Goal: Communication & Community: Share content

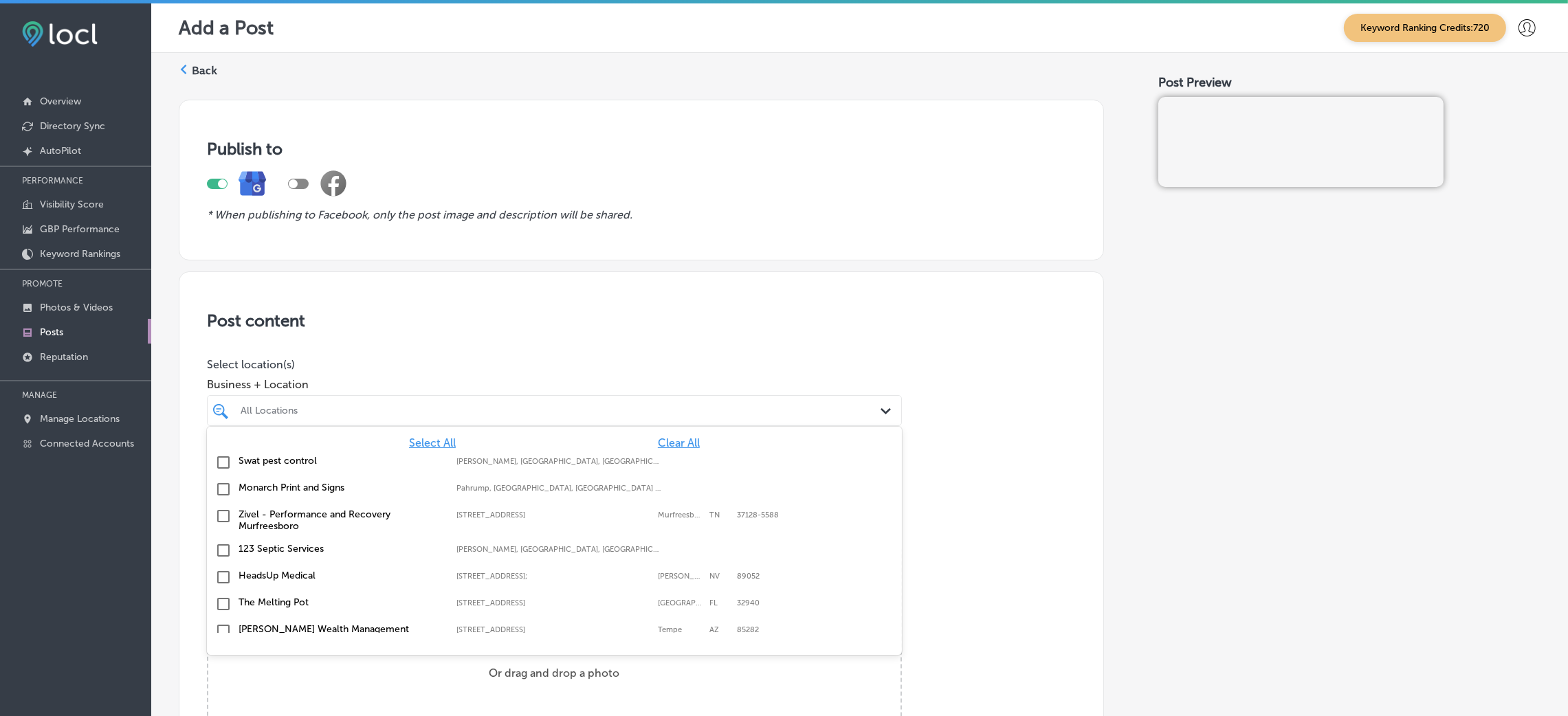
click at [664, 443] on span "Clear All" at bounding box center [679, 442] width 42 height 13
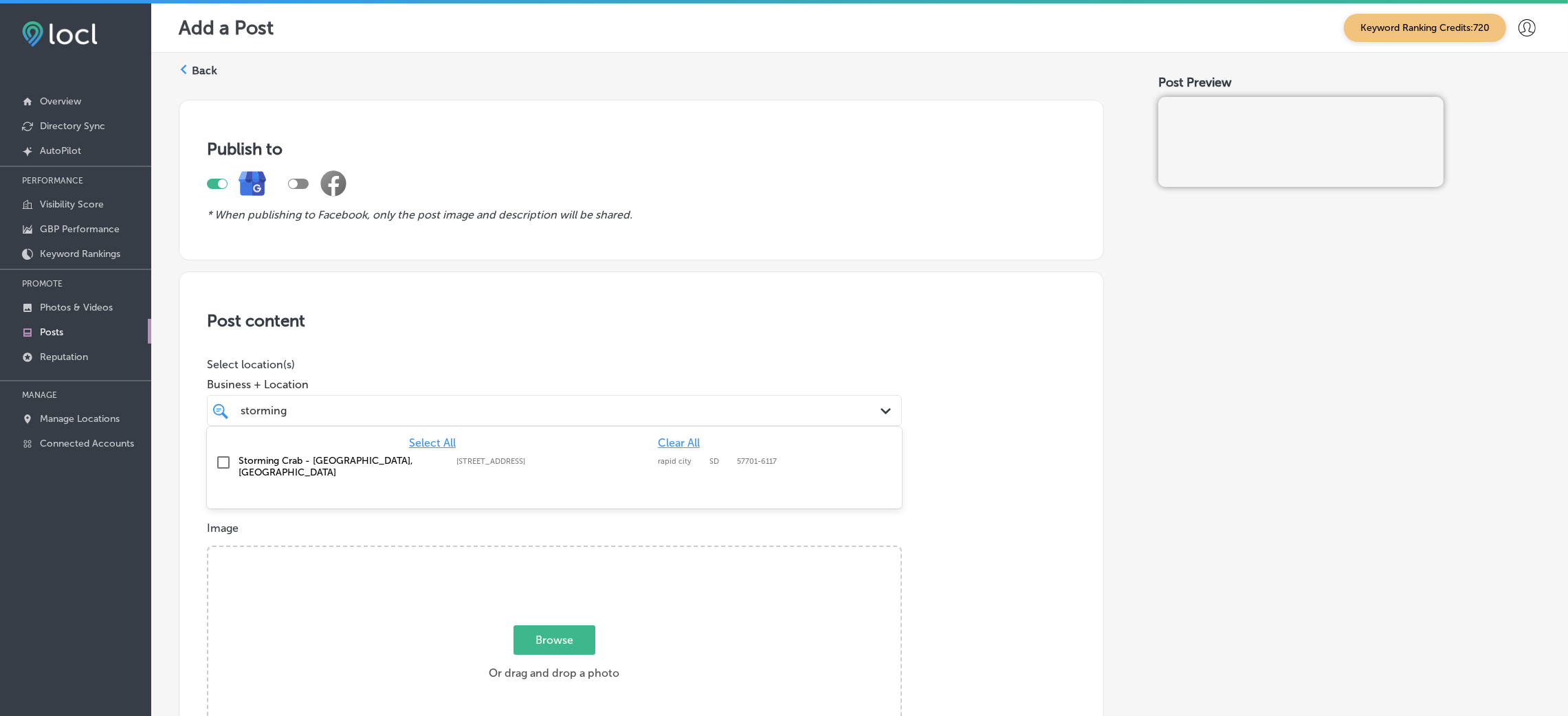
click at [485, 458] on label "[STREET_ADDRESS]" at bounding box center [553, 461] width 194 height 9
type input "storming"
click at [548, 325] on h3 "Post content" at bounding box center [641, 321] width 869 height 20
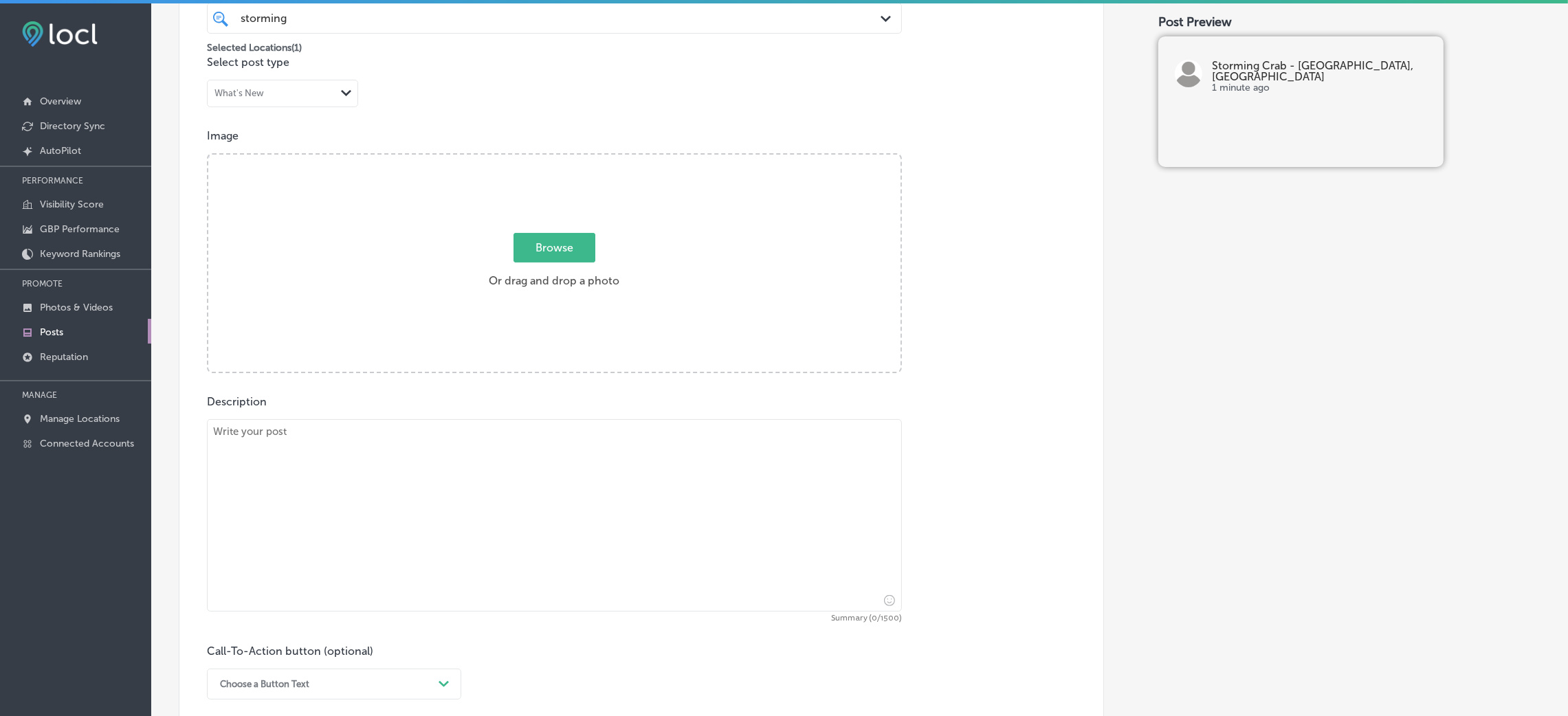
scroll to position [515, 0]
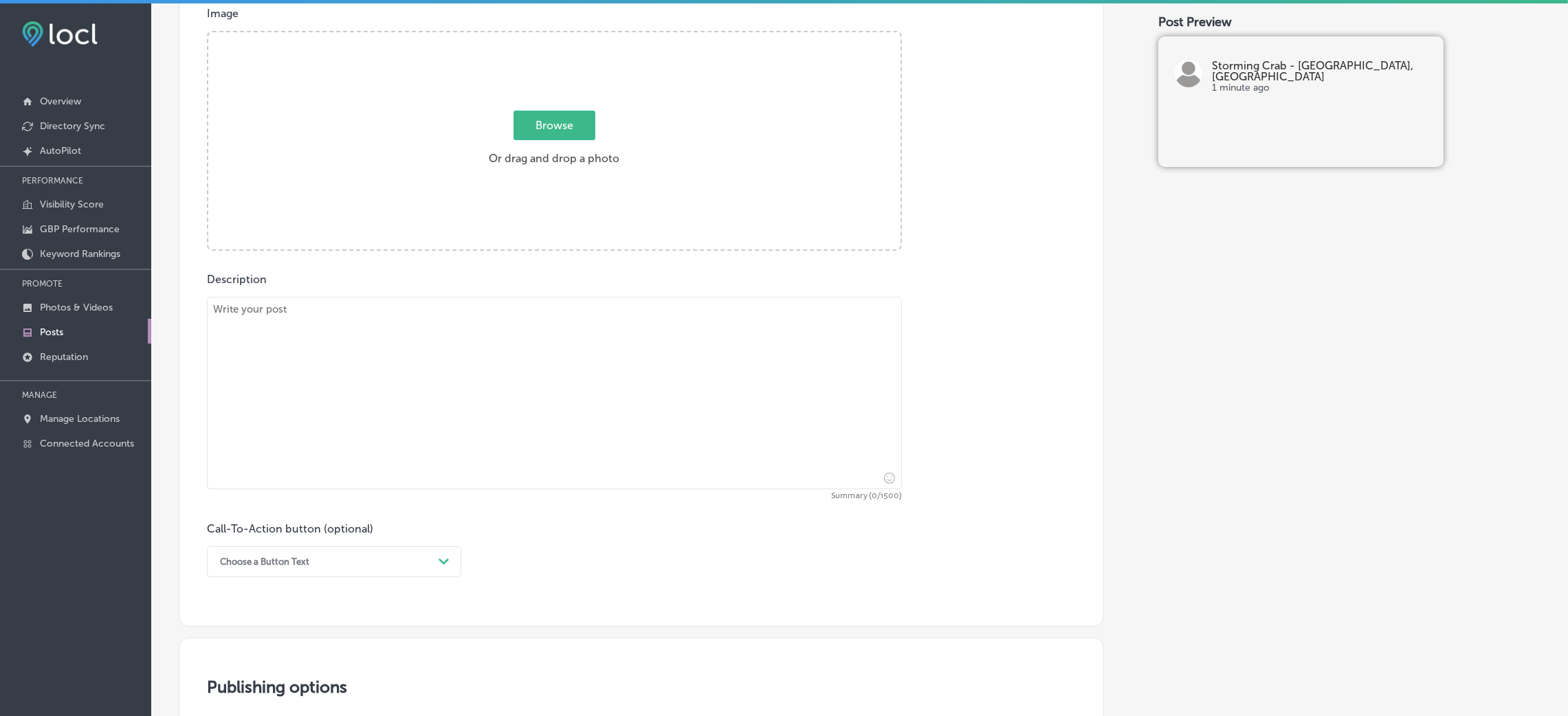
click at [343, 354] on textarea at bounding box center [554, 393] width 695 height 192
paste textarea "Looking for a fun, flavorful dining experience? Storming Crab is Rapid City’s t…"
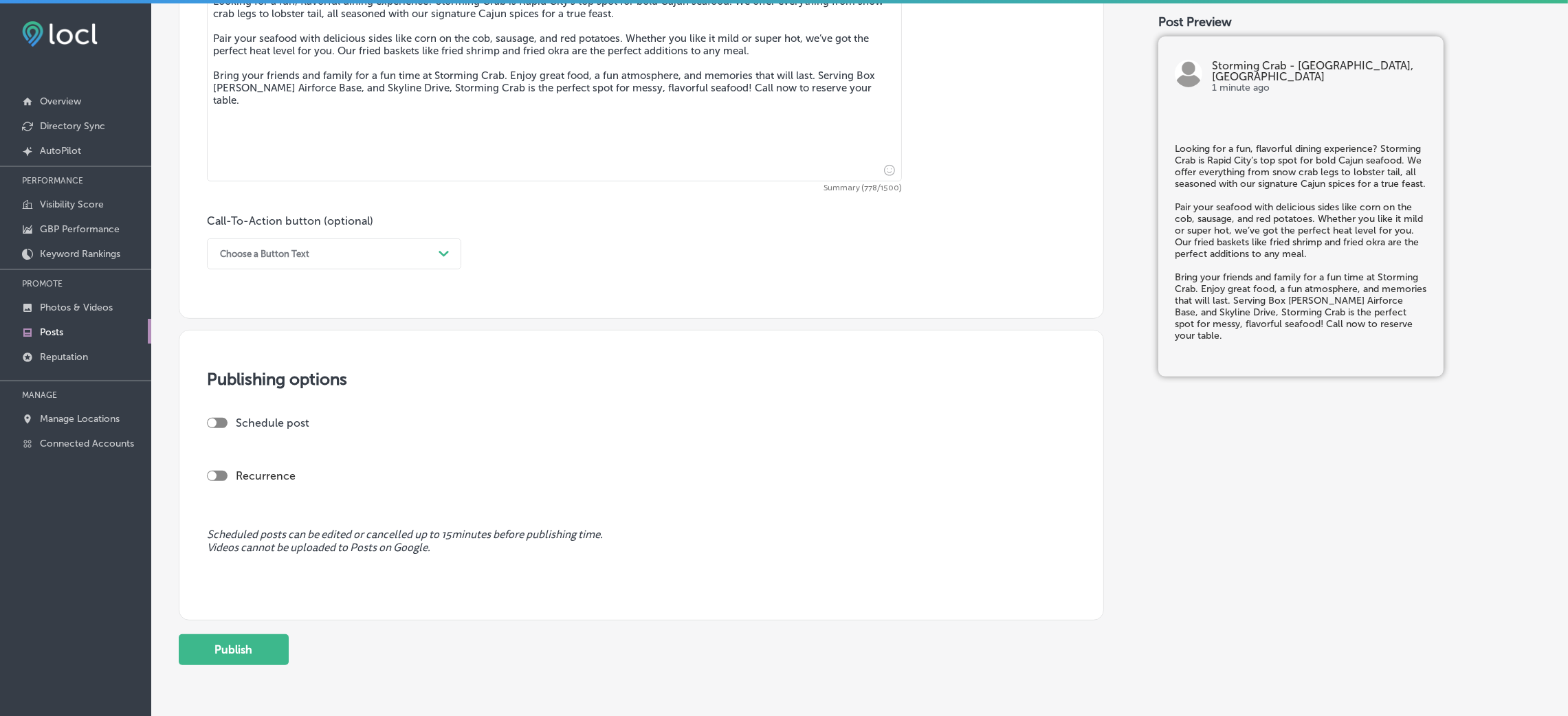
scroll to position [825, 0]
type textarea "Looking for a fun, flavorful dining experience? Storming Crab is Rapid City’s t…"
click at [229, 249] on div "Choose a Button Text" at bounding box center [265, 251] width 90 height 10
click at [271, 436] on div "Call Now" at bounding box center [334, 426] width 255 height 24
click at [238, 256] on div "Call Now" at bounding box center [239, 251] width 37 height 10
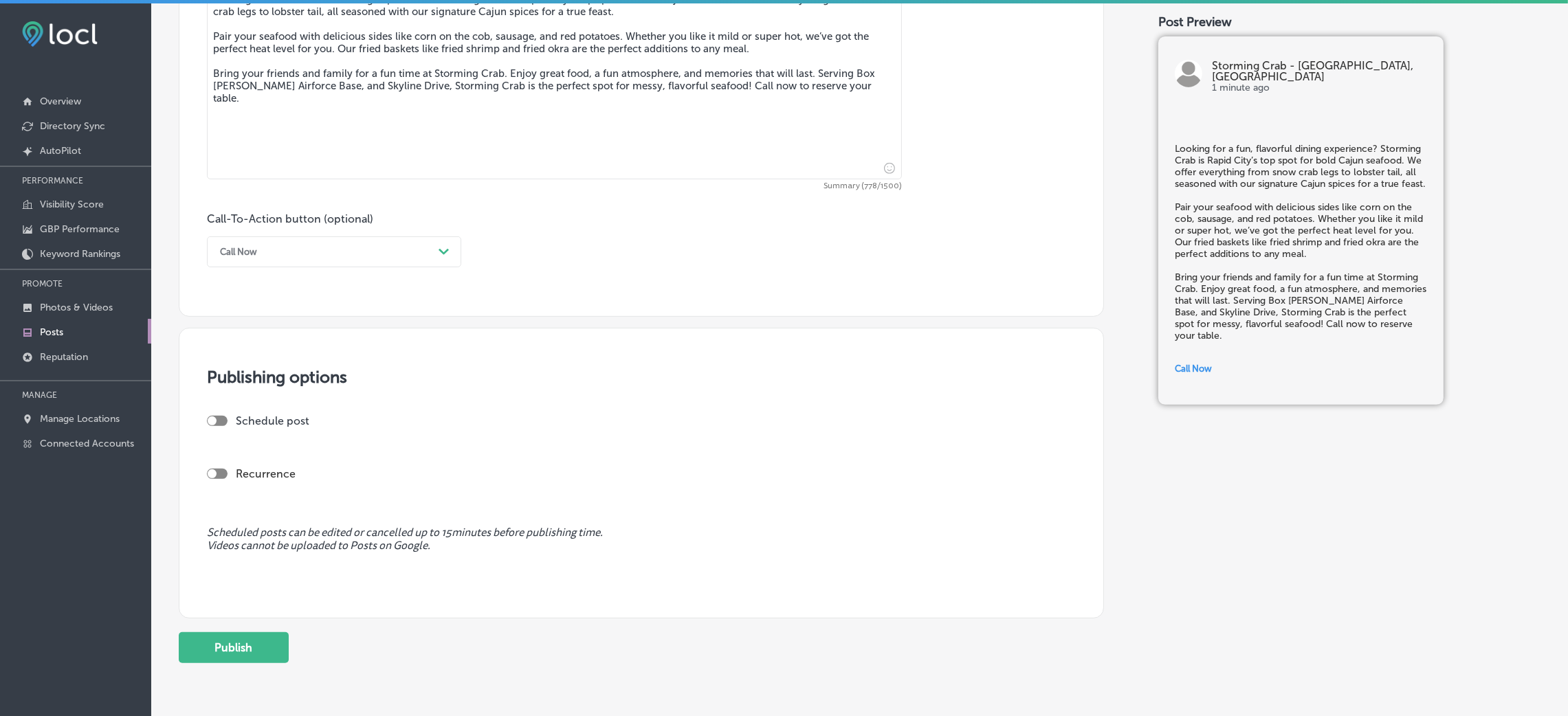
drag, startPoint x: 815, startPoint y: 262, endPoint x: 803, endPoint y: 266, distance: 12.6
click at [817, 262] on div "Call-To-Action button (optional) Call Now Path Created with Sketch." at bounding box center [641, 239] width 869 height 55
click at [216, 425] on div at bounding box center [212, 421] width 9 height 9
checkbox input "true"
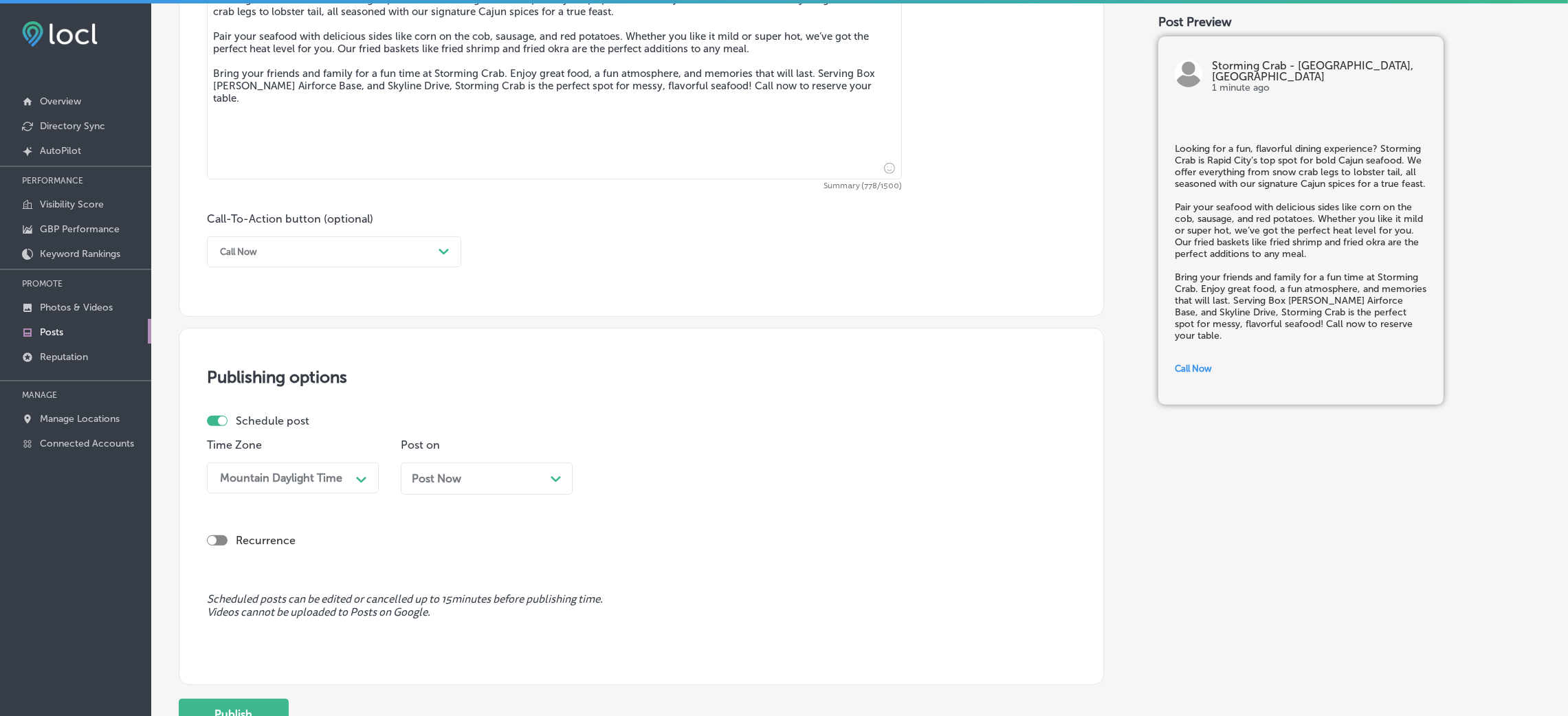
click at [543, 484] on div "Post Now Path Created with Sketch." at bounding box center [486, 479] width 150 height 13
click at [661, 489] on div "03:00 PM" at bounding box center [670, 478] width 138 height 24
click at [649, 675] on div "7:00 AM" at bounding box center [681, 666] width 172 height 24
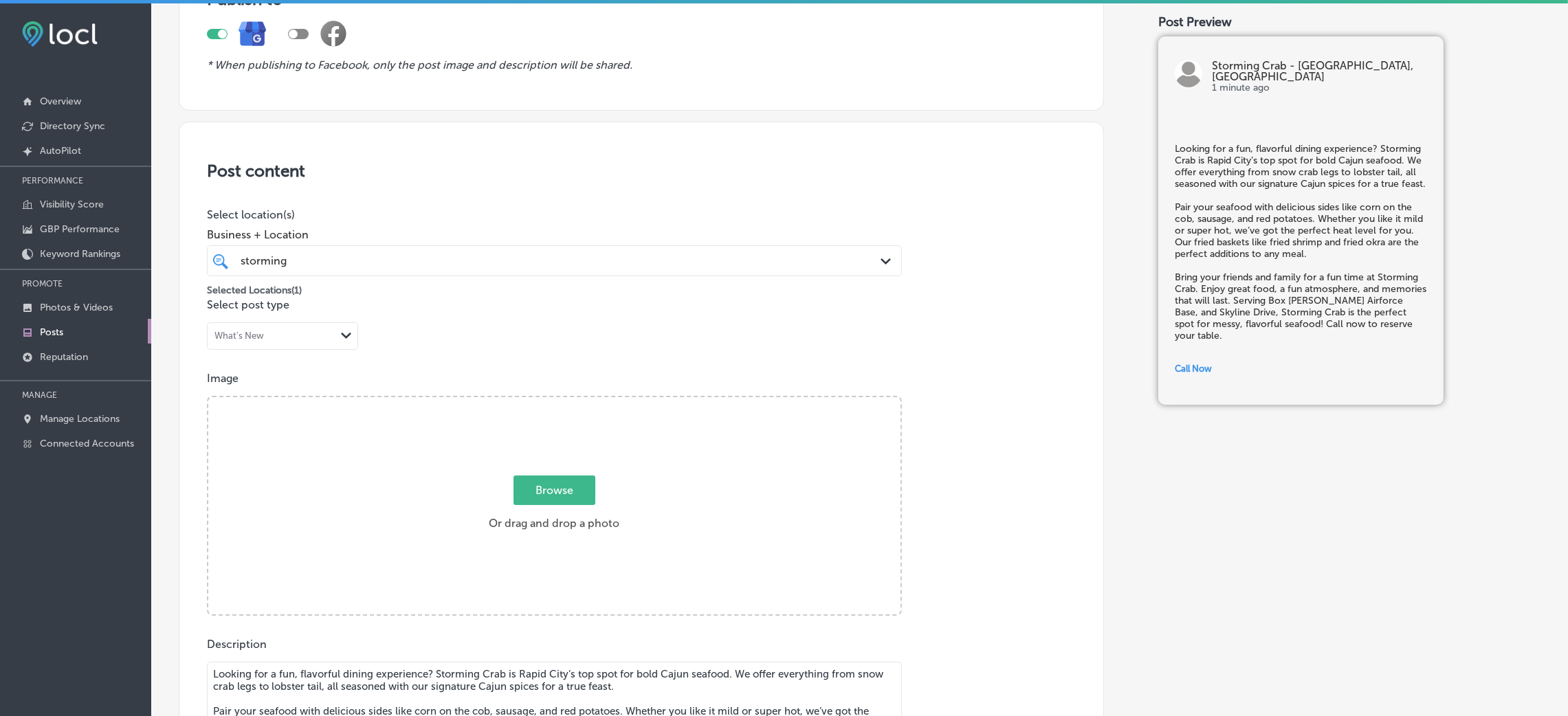
scroll to position [308, 0]
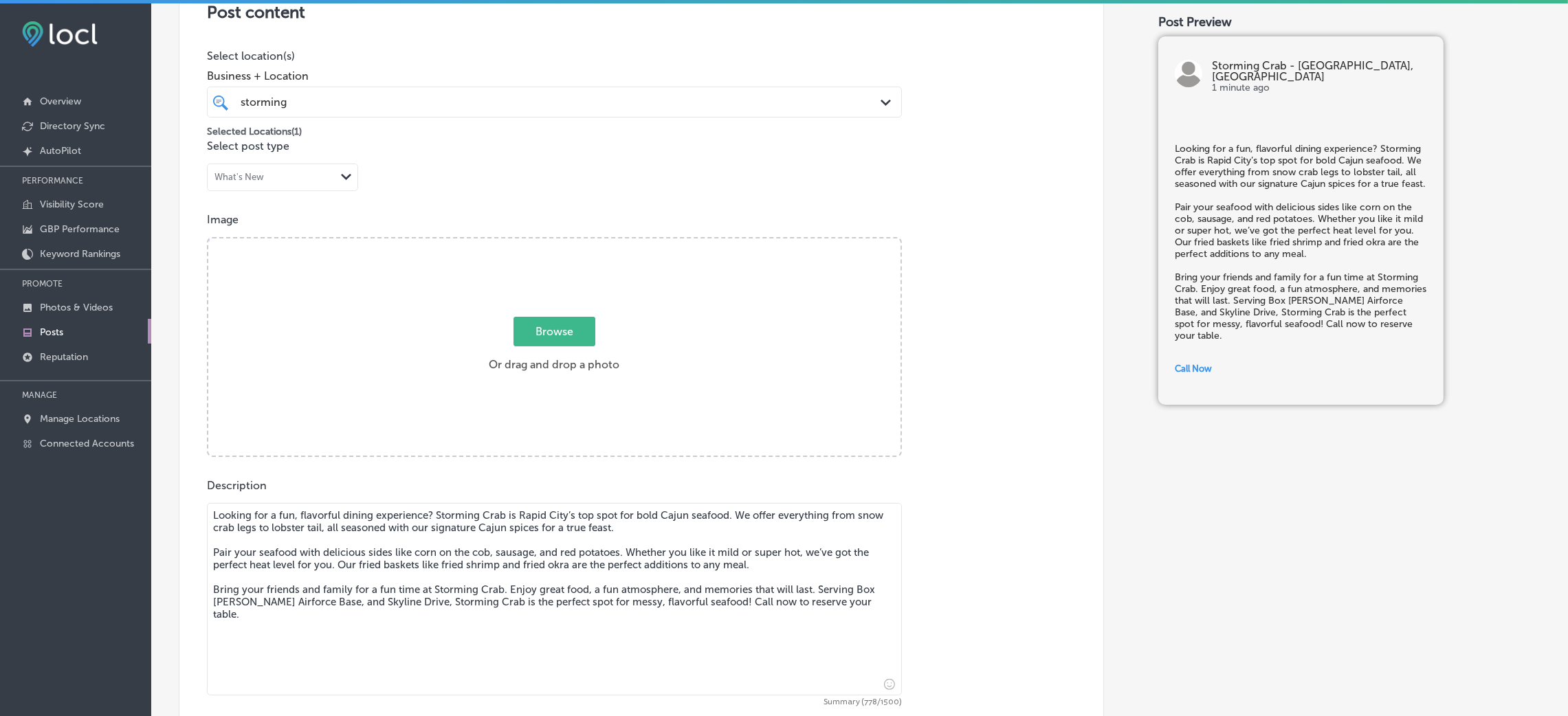
click at [646, 308] on div "Browse Or drag and drop a photo" at bounding box center [554, 348] width 692 height 220
click at [209, 238] on input "Browse Or drag and drop a photo" at bounding box center [554, 240] width 692 height 5
type input "C:\fakepath\Storming-Crab-restaurants (7).jpg"
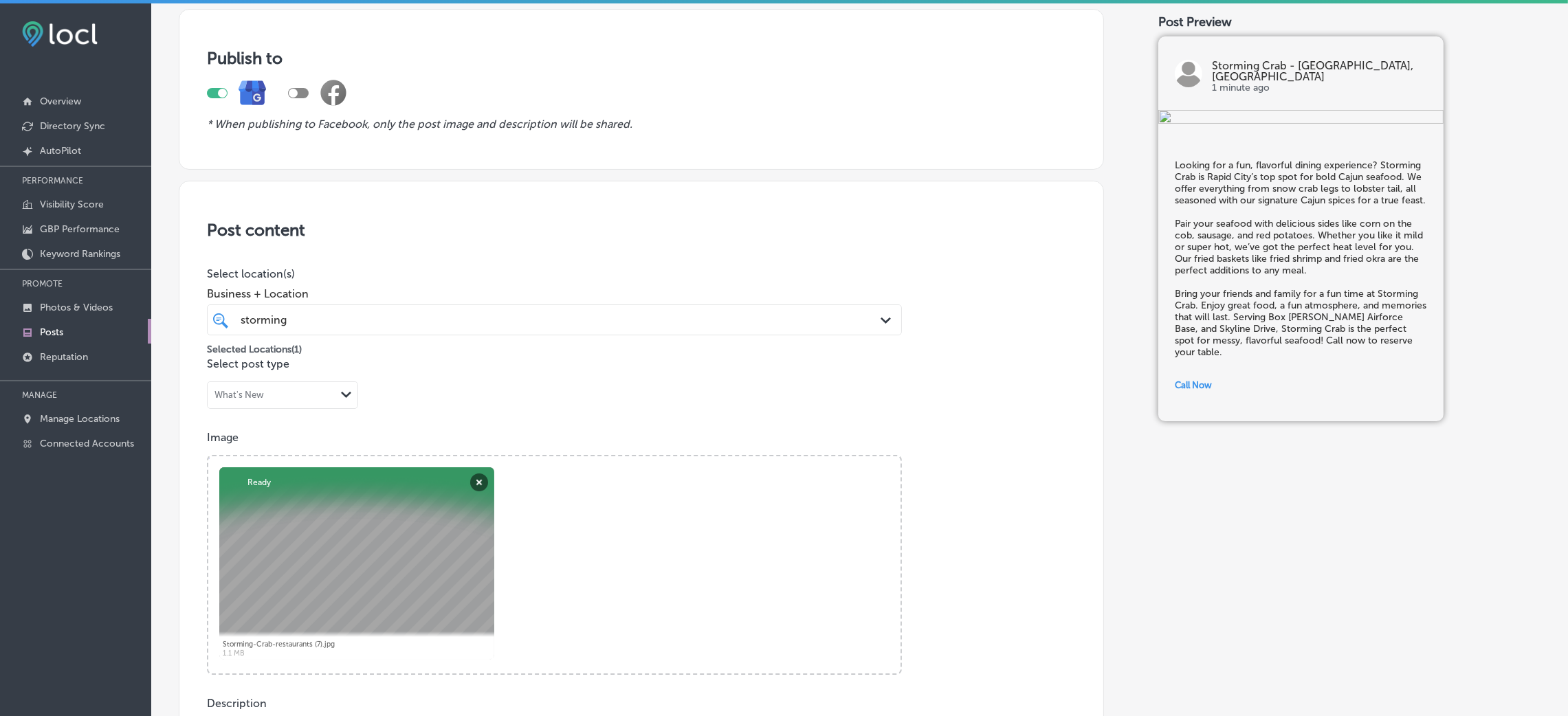
scroll to position [0, 0]
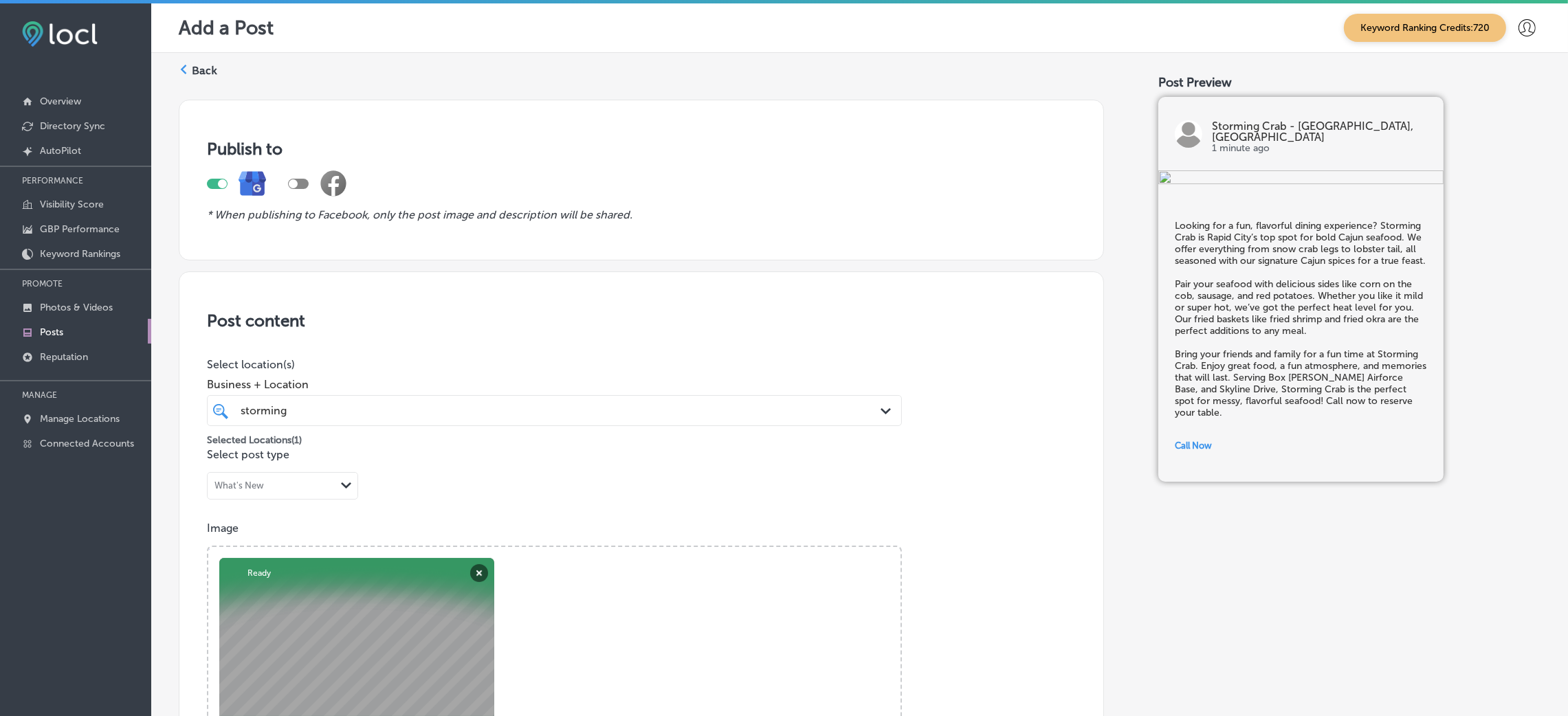
click at [312, 420] on div "storming storming" at bounding box center [522, 411] width 567 height 18
click at [376, 366] on p "Select location(s)" at bounding box center [554, 364] width 695 height 13
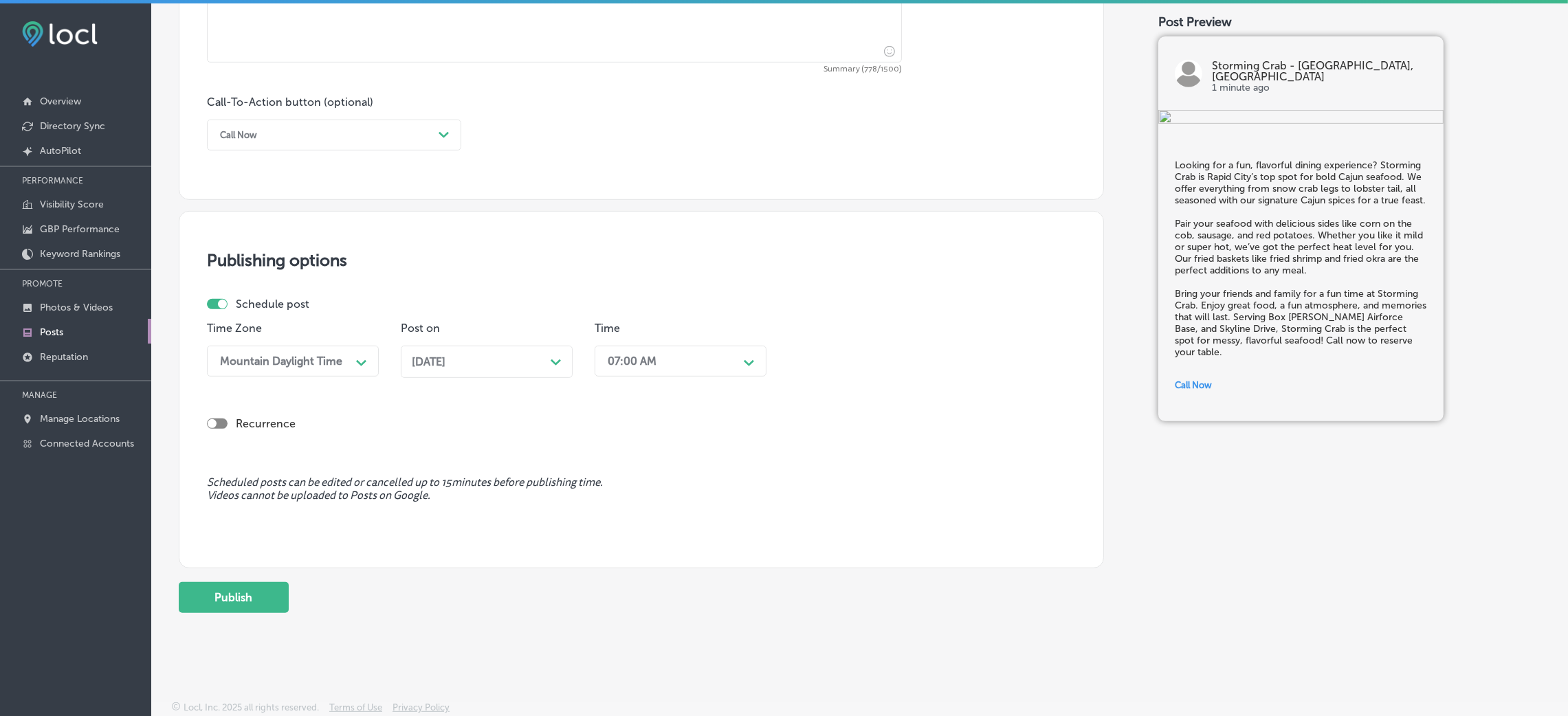
scroll to position [943, 0]
click at [229, 610] on button "Publish" at bounding box center [233, 597] width 110 height 31
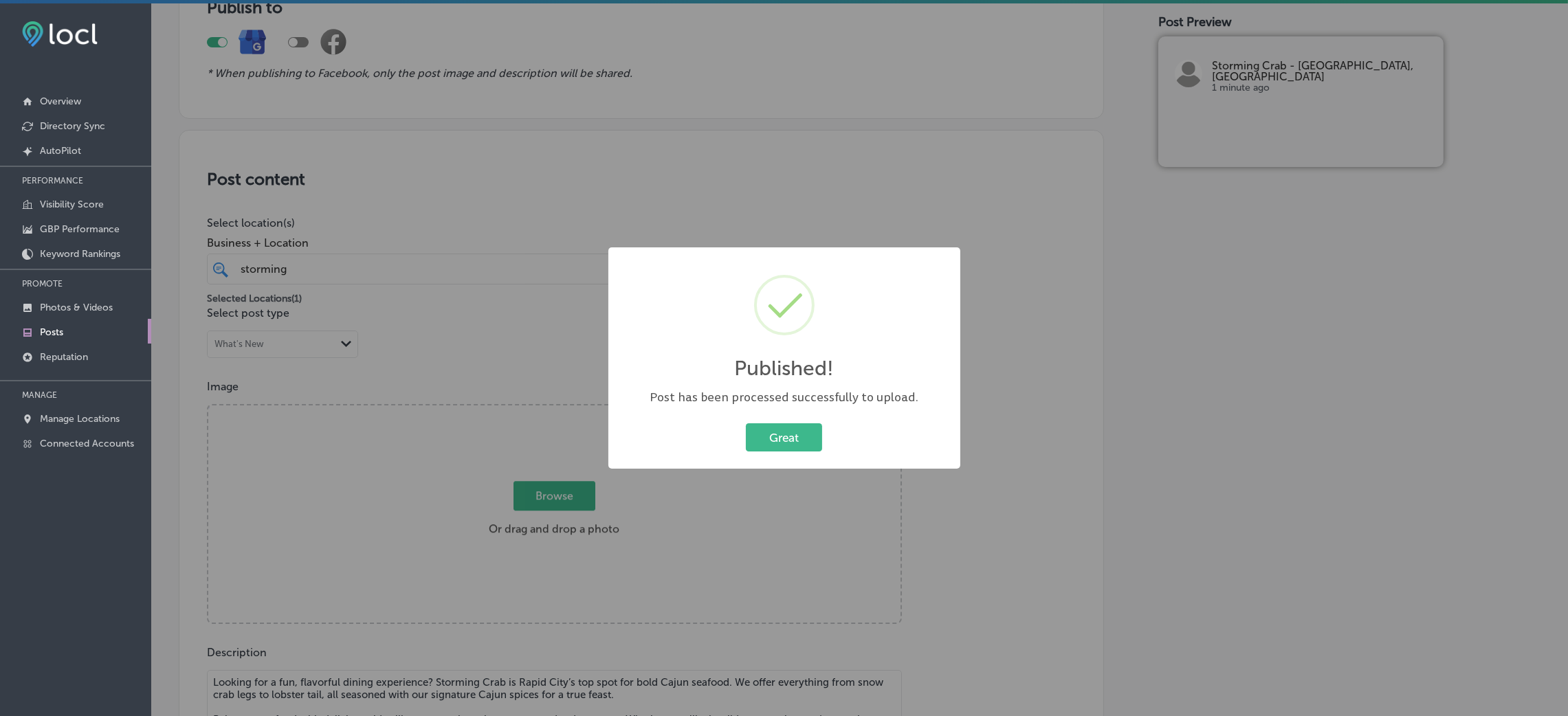
scroll to position [15, 0]
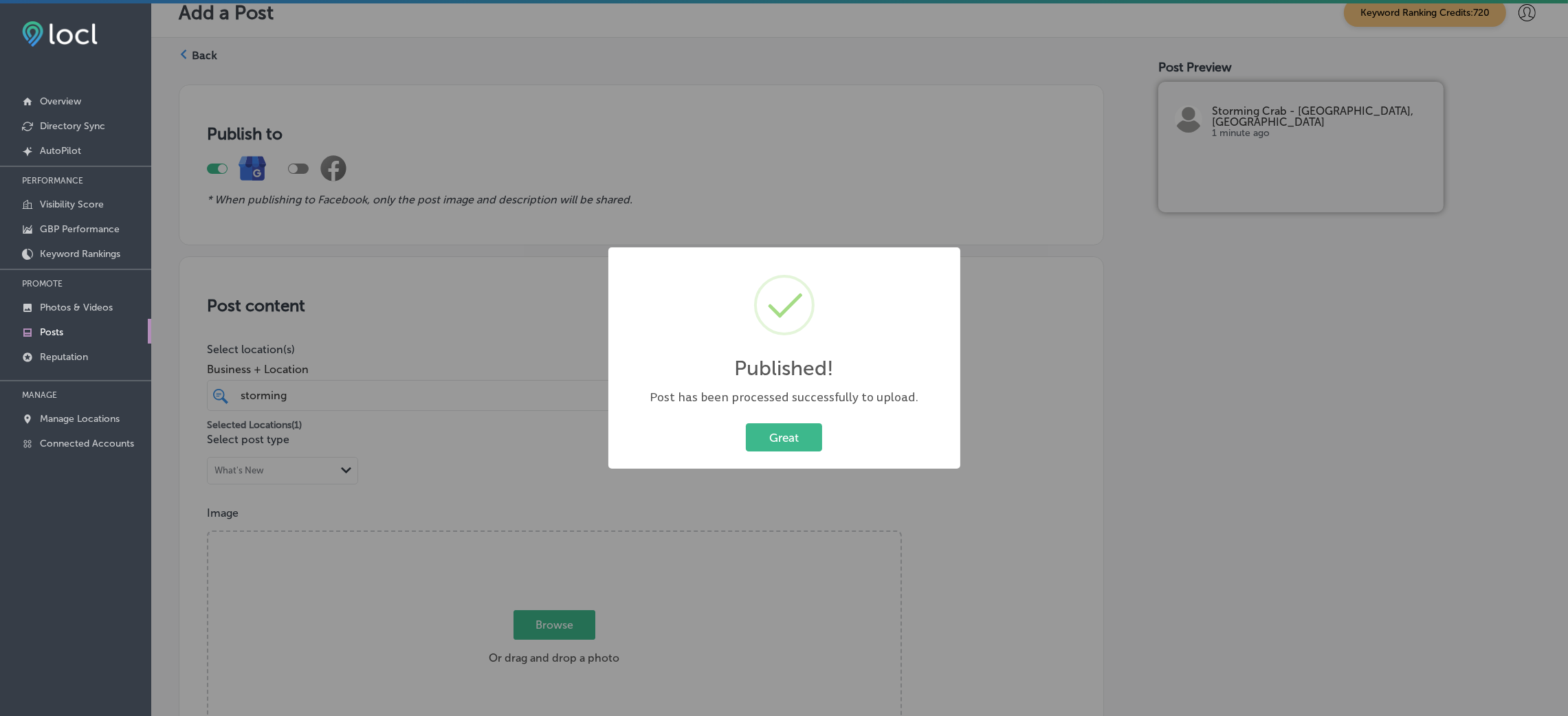
click at [847, 424] on div "Great Cancel" at bounding box center [784, 437] width 325 height 35
click at [802, 453] on div "Great Cancel" at bounding box center [784, 437] width 325 height 35
click at [803, 449] on button "Great" at bounding box center [784, 437] width 76 height 28
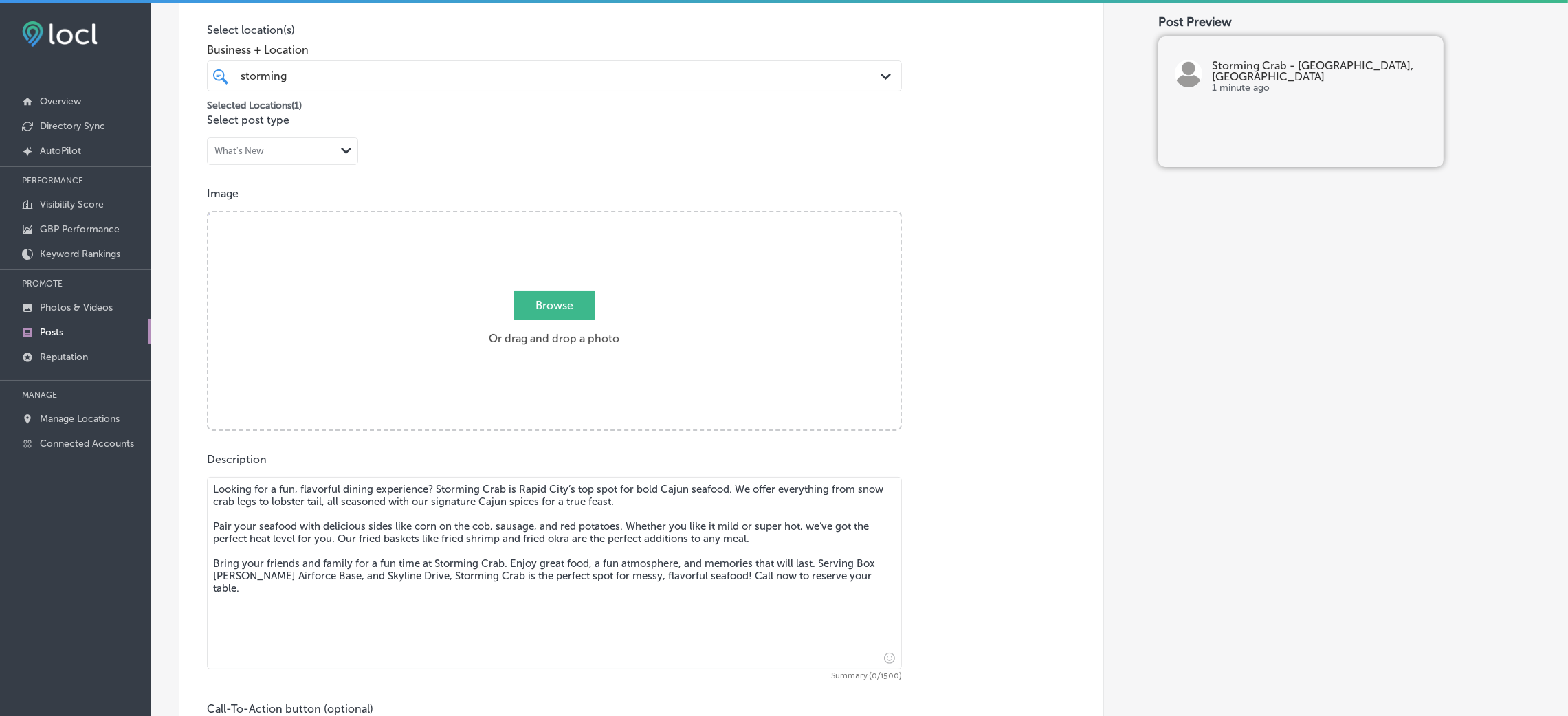
scroll to position [634, 0]
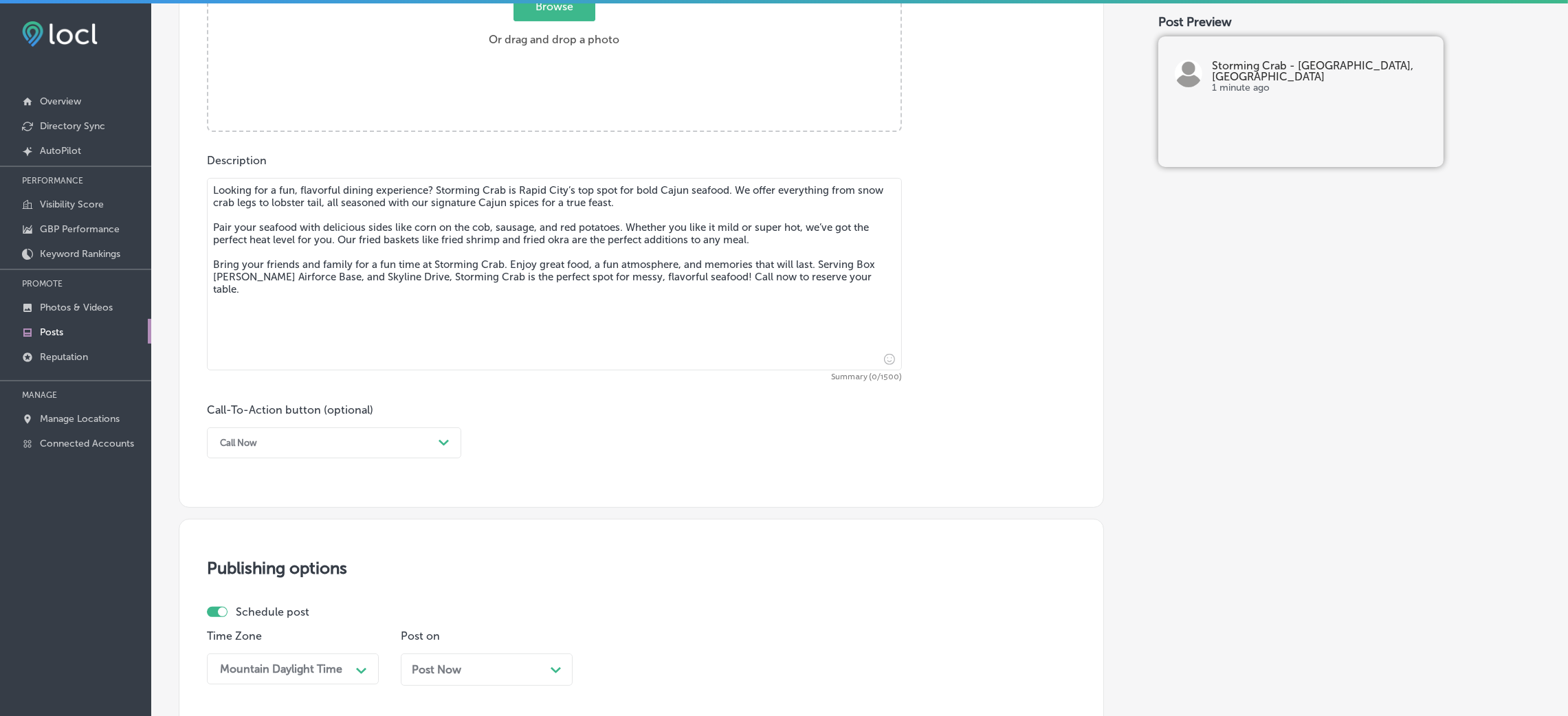
click at [405, 260] on textarea "Looking for a fun, flavorful dining experience? Storming Crab is Rapid City’s t…" at bounding box center [554, 274] width 695 height 192
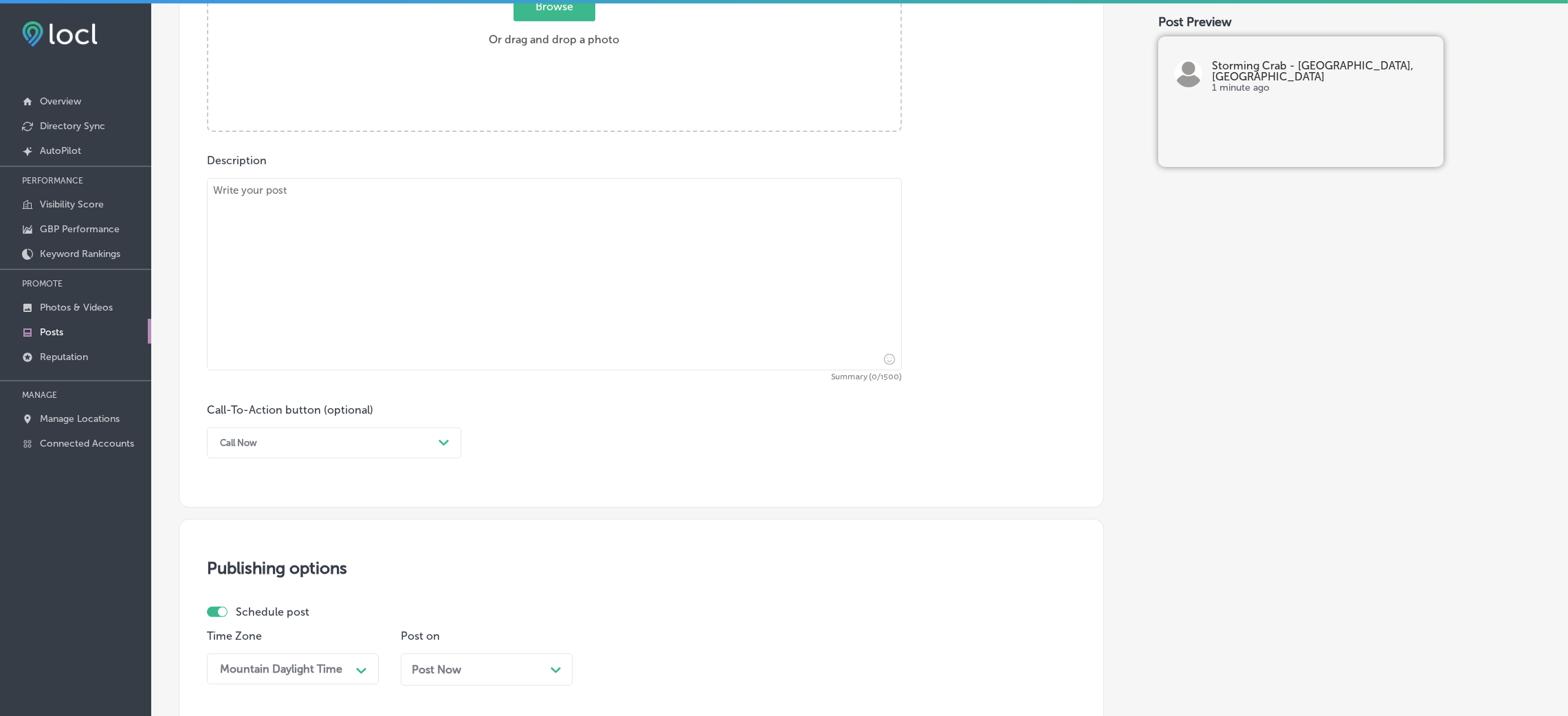
paste textarea "Craving something spicy? Storming Crab offers spice levels from mild to super h…"
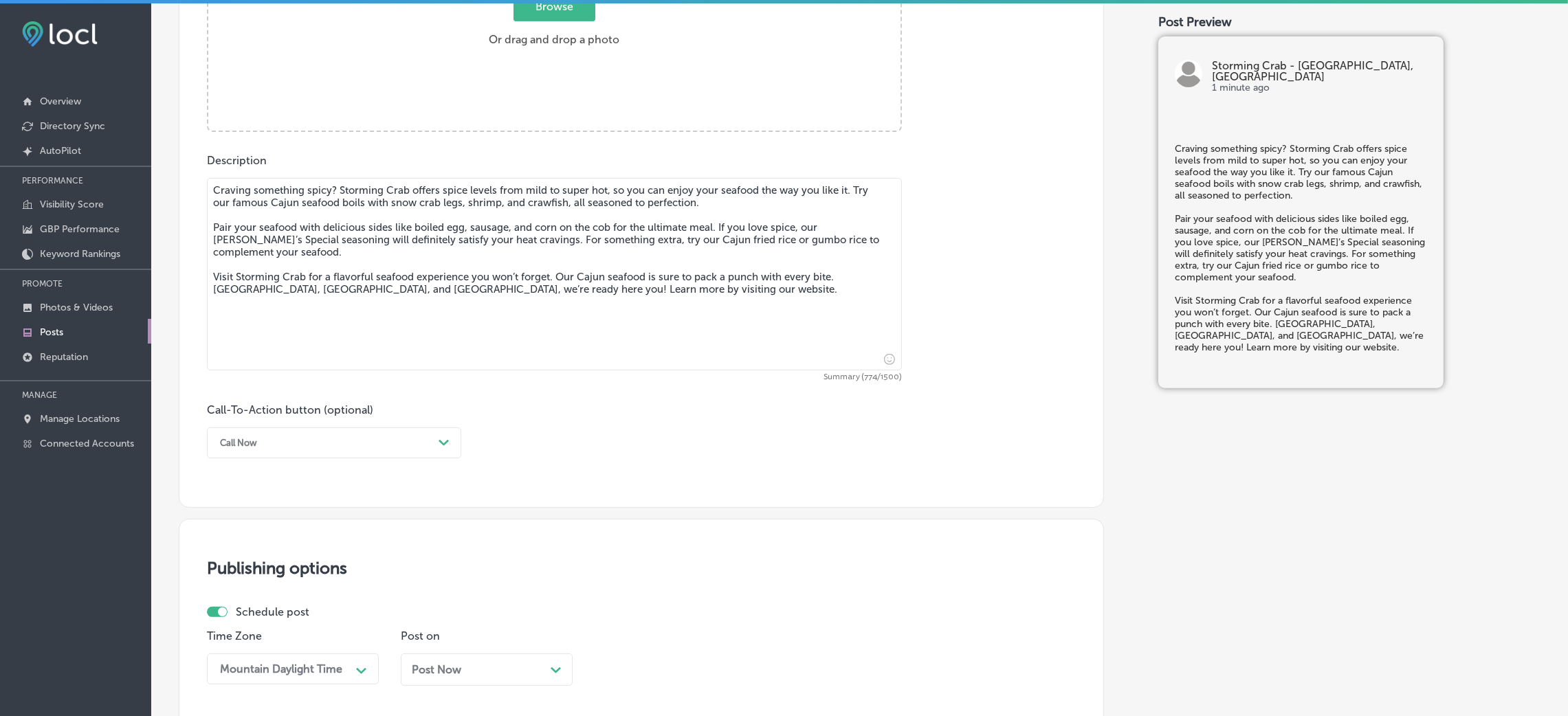
type textarea "Craving something spicy? Storming Crab offers spice levels from mild to super h…"
click at [300, 461] on div "Post content Select location(s) Business + Location storming storming Path Crea…" at bounding box center [641, 73] width 925 height 870
click at [280, 442] on div "Call Now" at bounding box center [323, 443] width 220 height 22
click at [268, 572] on div "Learn more" at bounding box center [334, 569] width 255 height 24
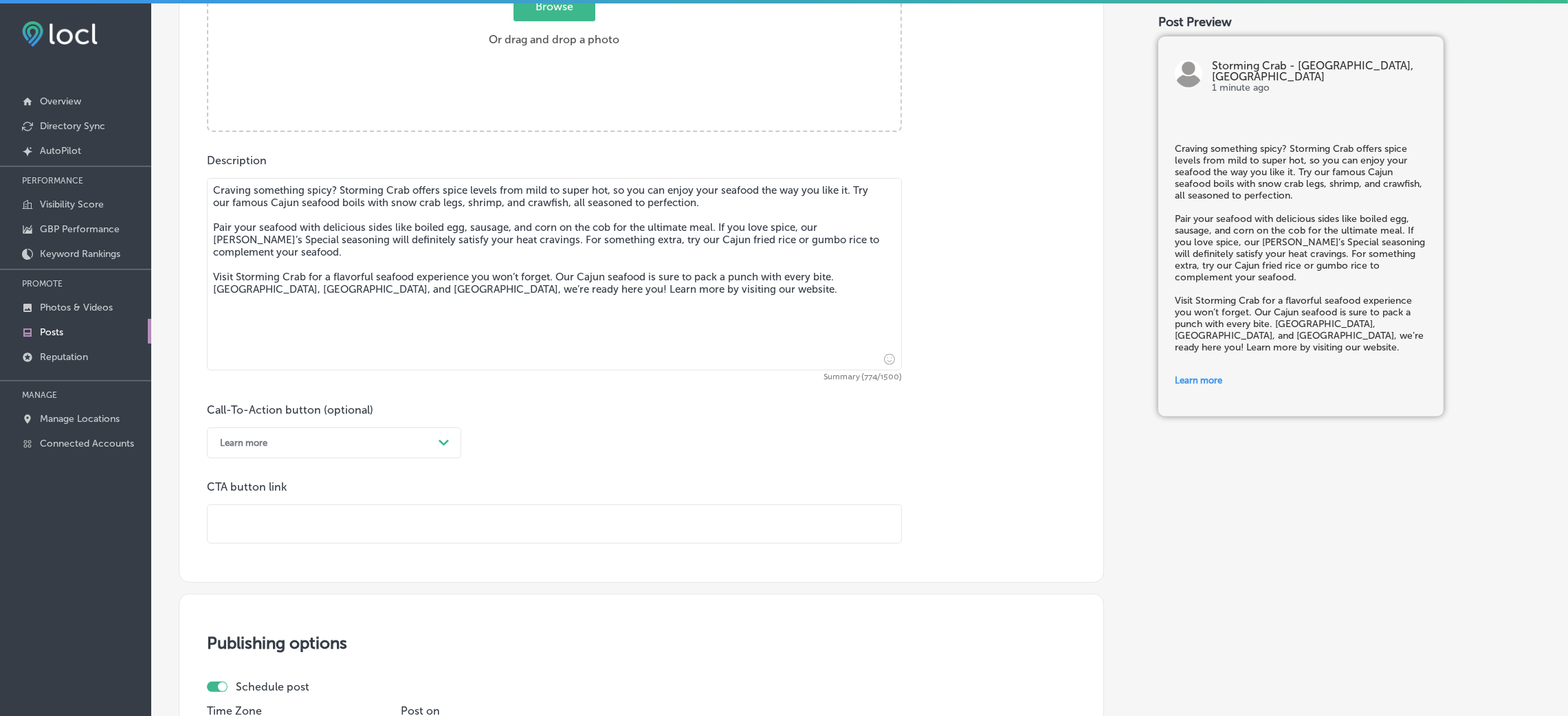
click at [303, 523] on input "text" at bounding box center [554, 524] width 694 height 38
paste input "[URL][DOMAIN_NAME]"
type input "[URL][DOMAIN_NAME]"
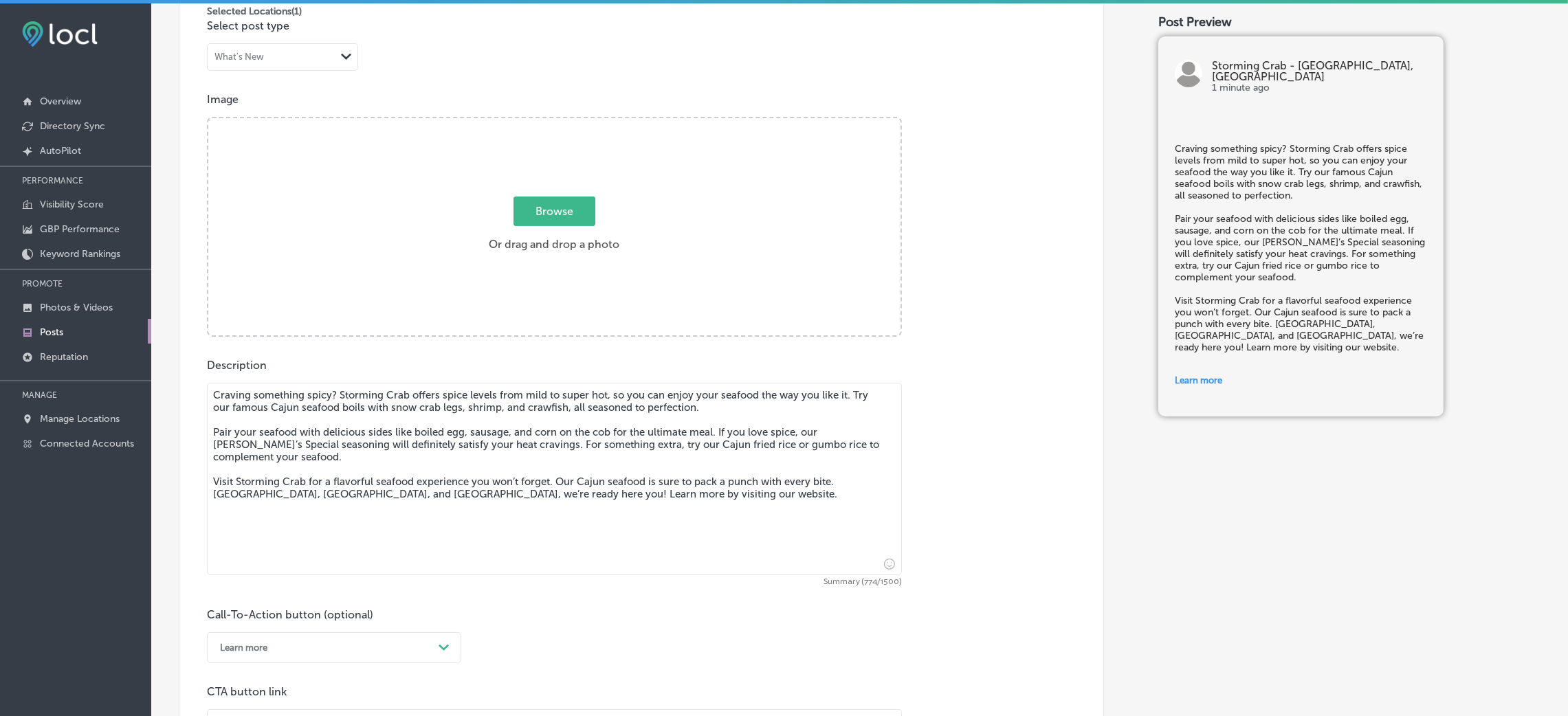
scroll to position [428, 0]
click at [428, 246] on div "Browse Or drag and drop a photo" at bounding box center [554, 229] width 692 height 220
click at [209, 120] on input "Browse Or drag and drop a photo" at bounding box center [554, 121] width 692 height 5
type input "C:\fakepath\Storming-Crab-restaurants (3).png"
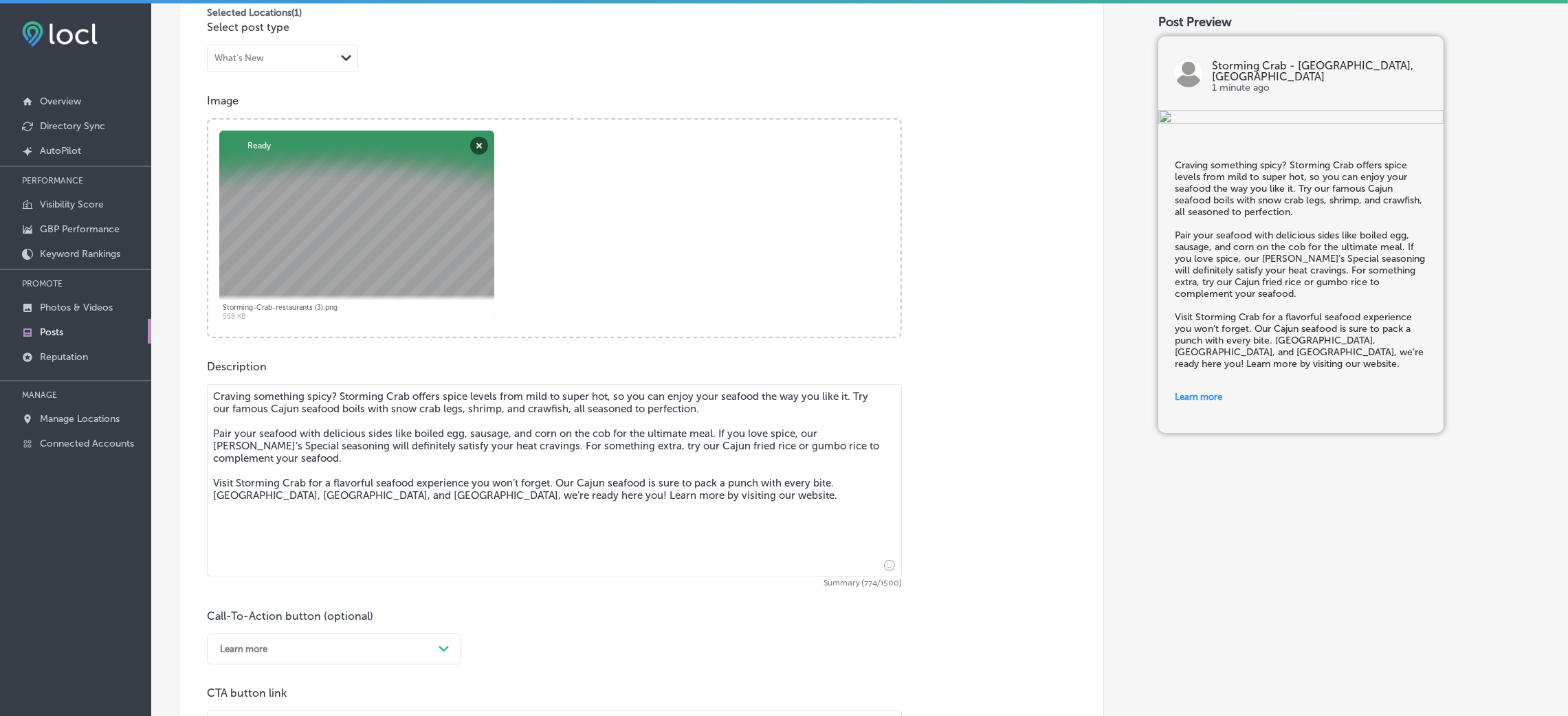
scroll to position [221, 0]
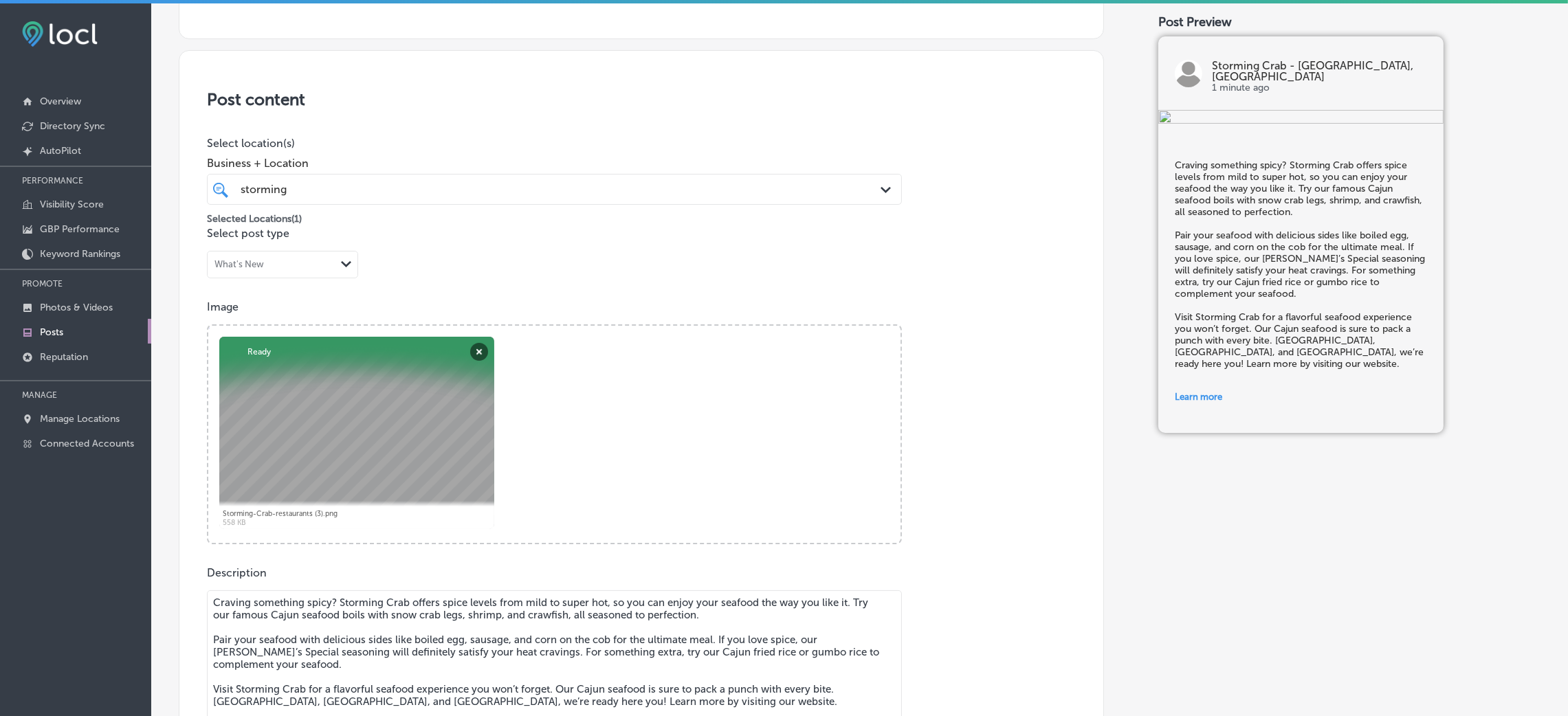
click at [473, 206] on div "Selected Locations ( 1 )" at bounding box center [554, 216] width 695 height 22
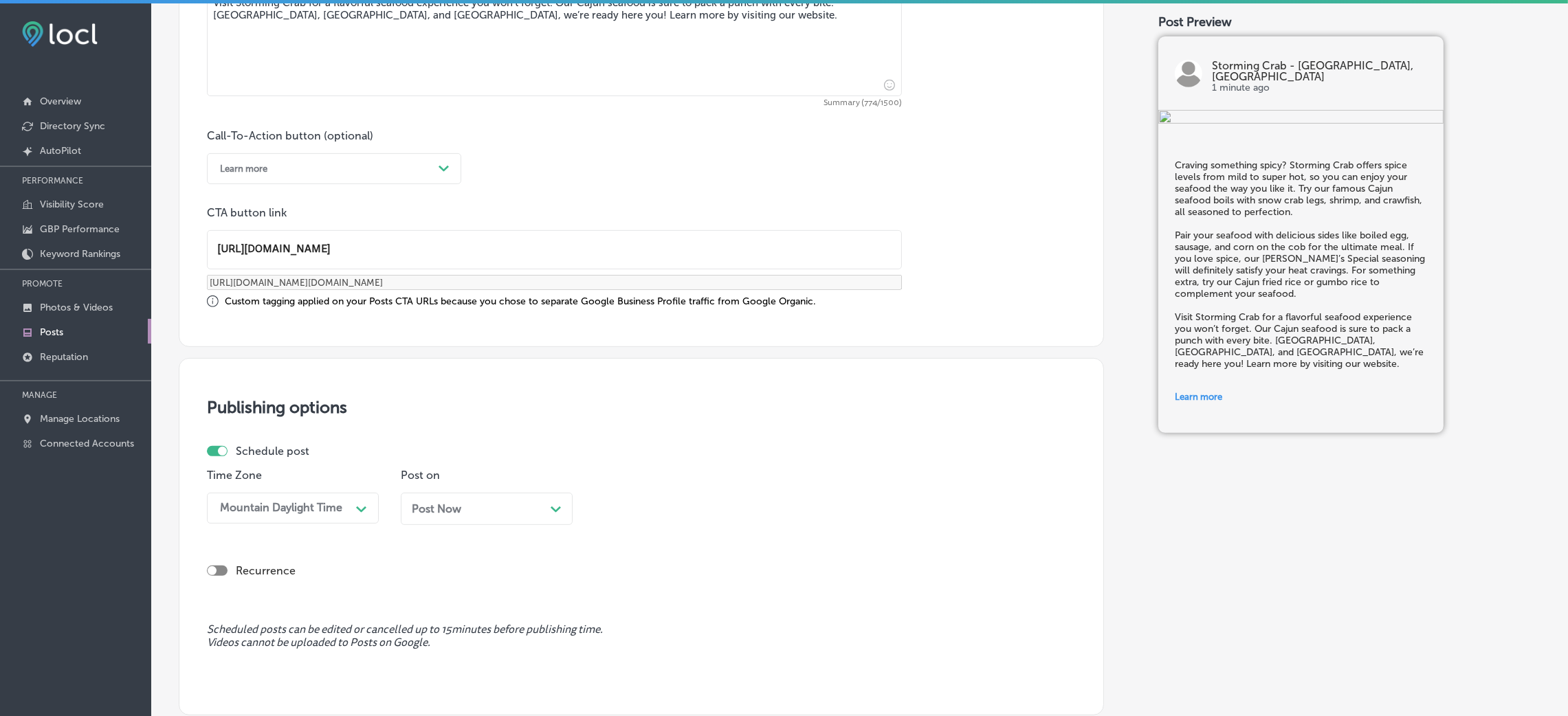
scroll to position [943, 0]
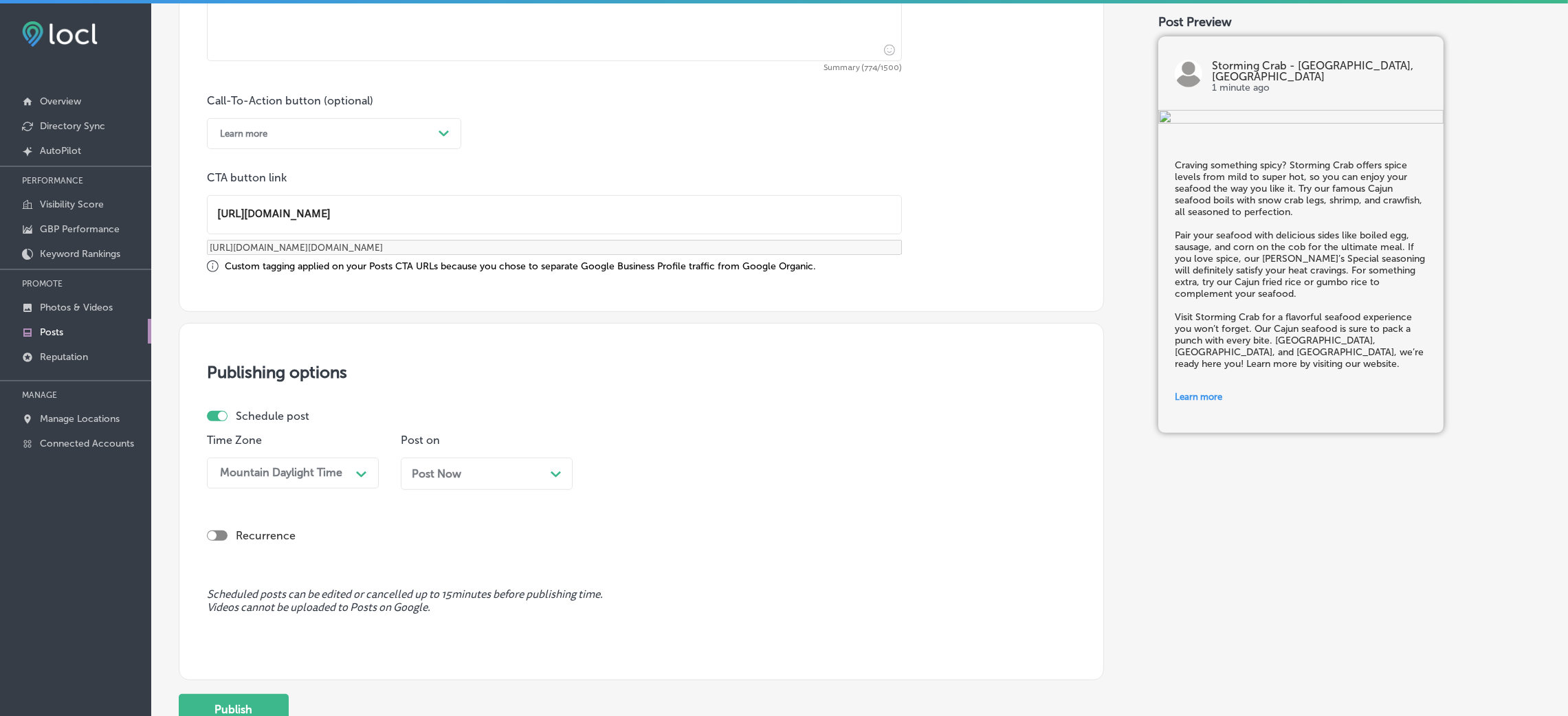
click at [460, 487] on div "Post Now Path Created with Sketch." at bounding box center [487, 474] width 172 height 33
click at [755, 473] on div "Path Created with Sketch." at bounding box center [749, 472] width 22 height 22
click at [633, 556] on div "7:00 AM" at bounding box center [681, 558] width 172 height 24
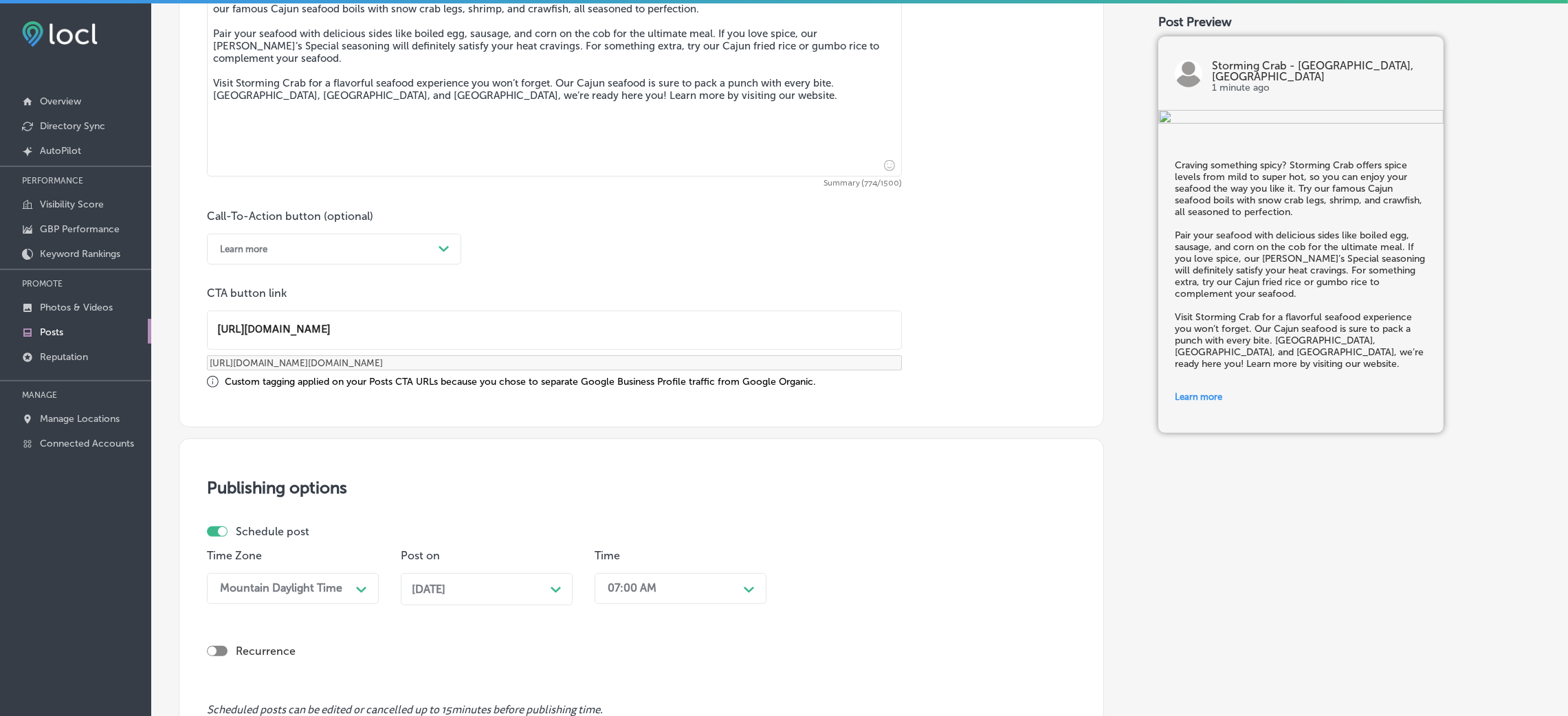
scroll to position [1056, 0]
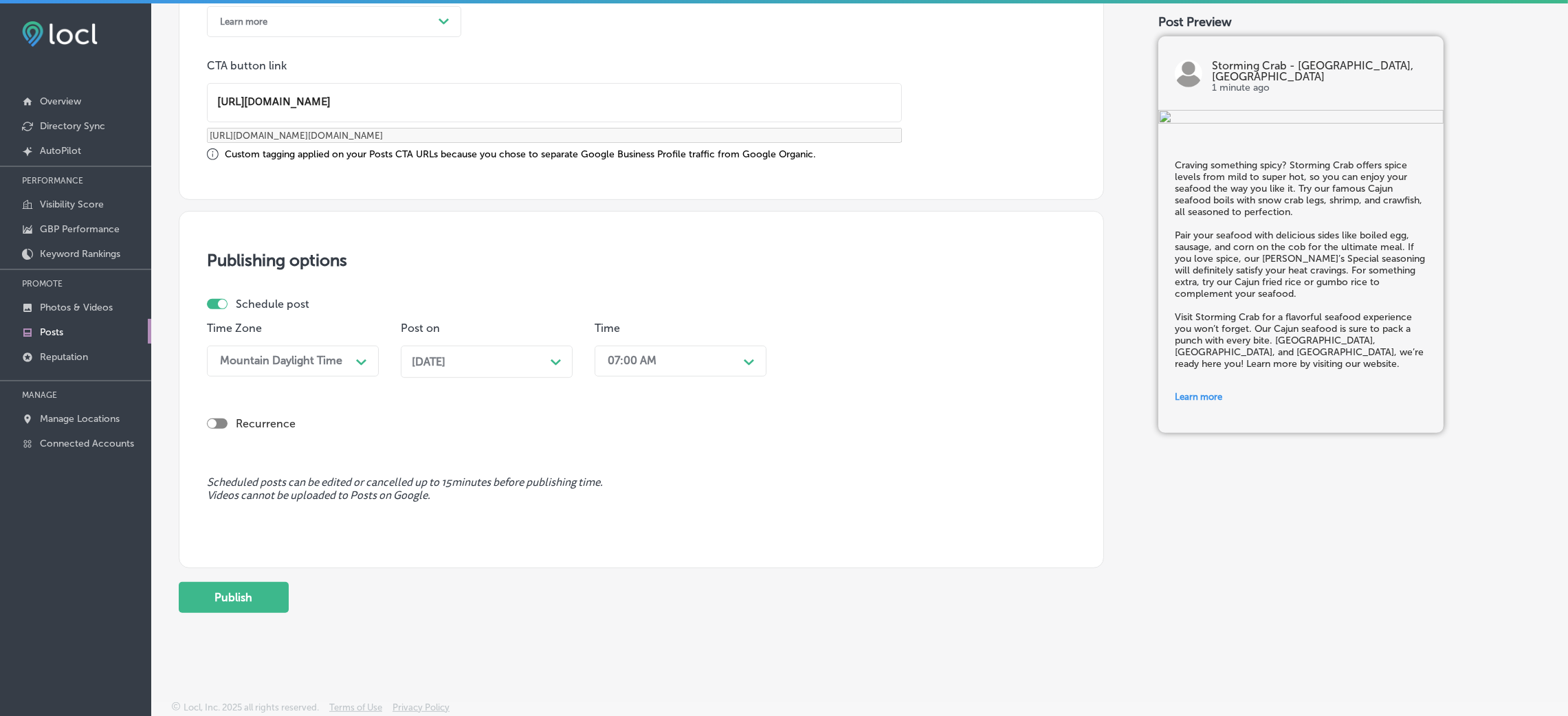
click at [230, 599] on button "Publish" at bounding box center [233, 597] width 110 height 31
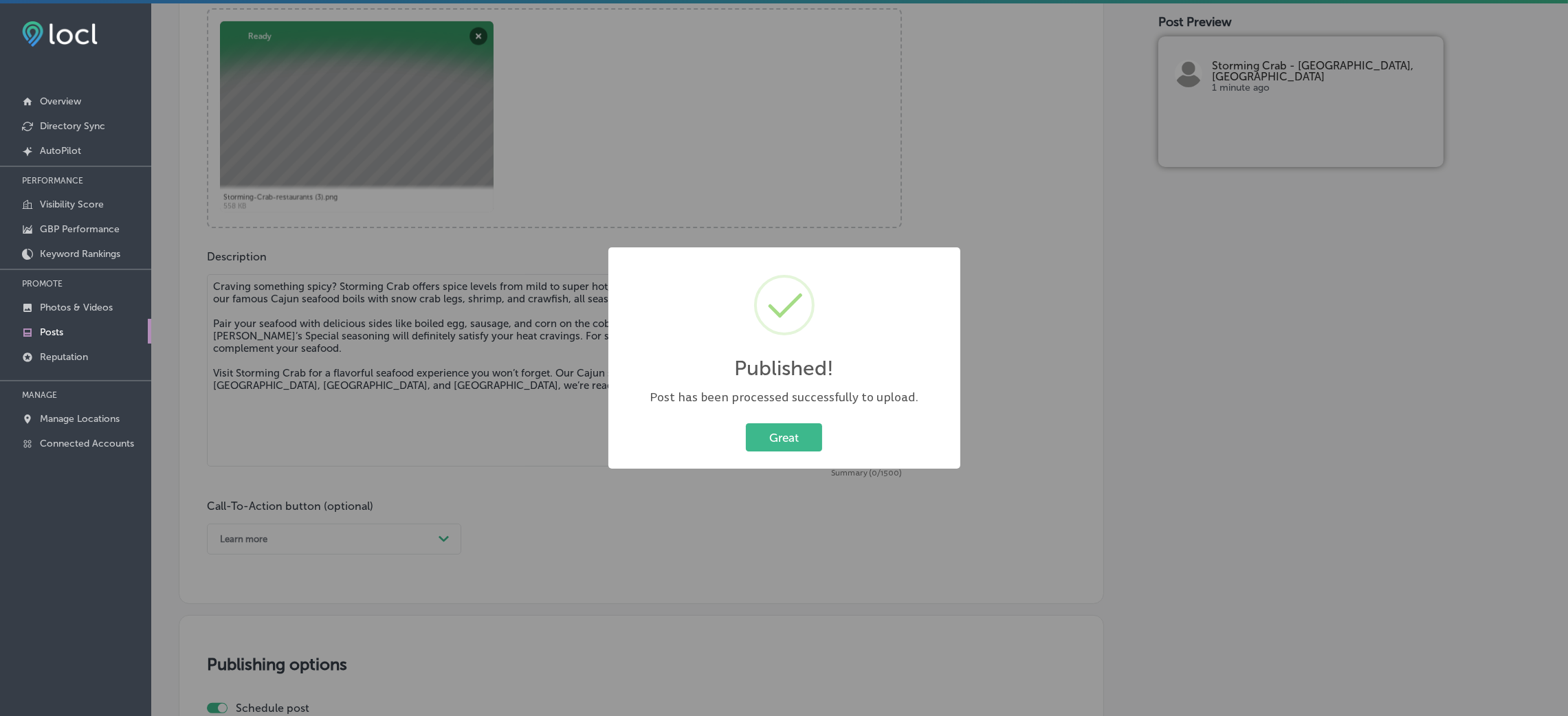
scroll to position [541, 0]
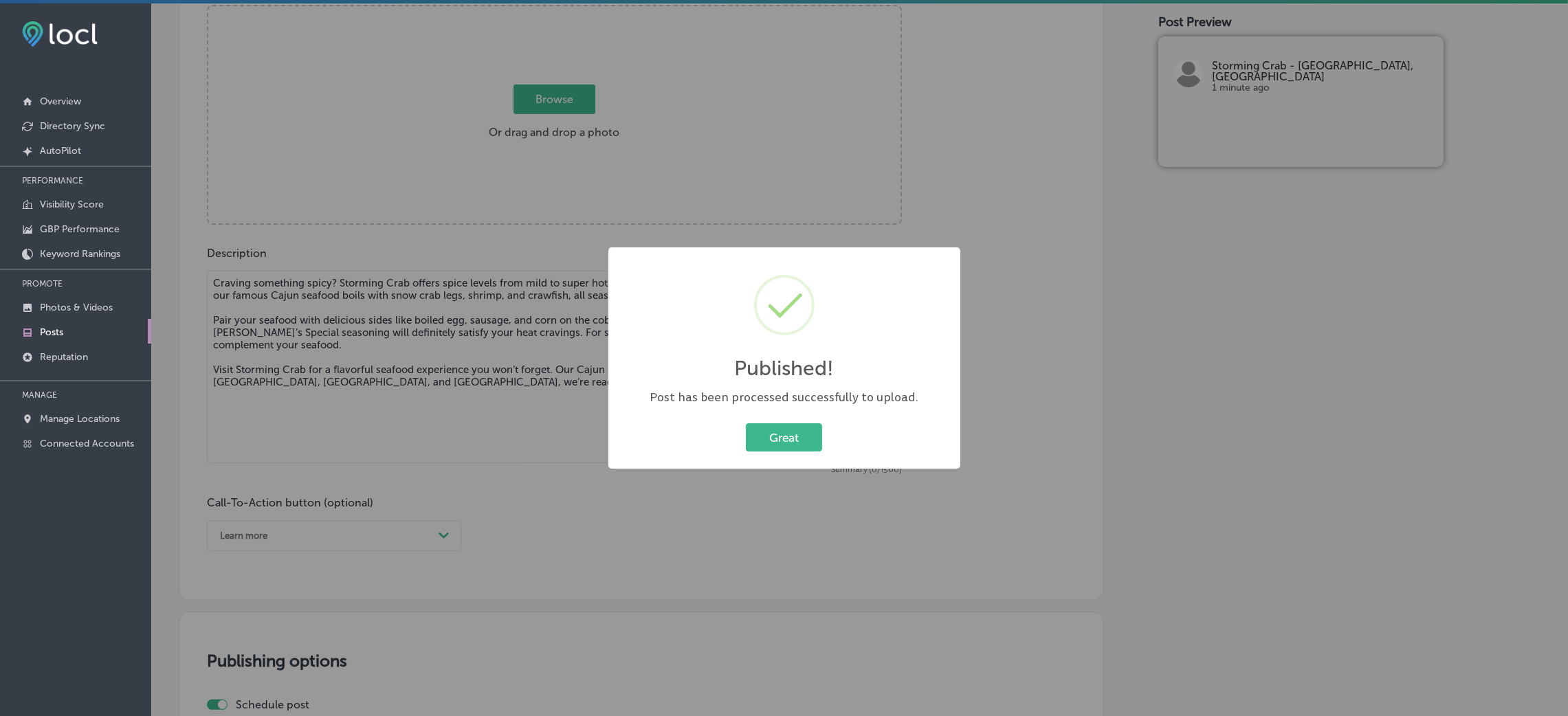
drag, startPoint x: 774, startPoint y: 445, endPoint x: 757, endPoint y: 447, distance: 17.1
click at [774, 447] on button "Great" at bounding box center [784, 437] width 76 height 28
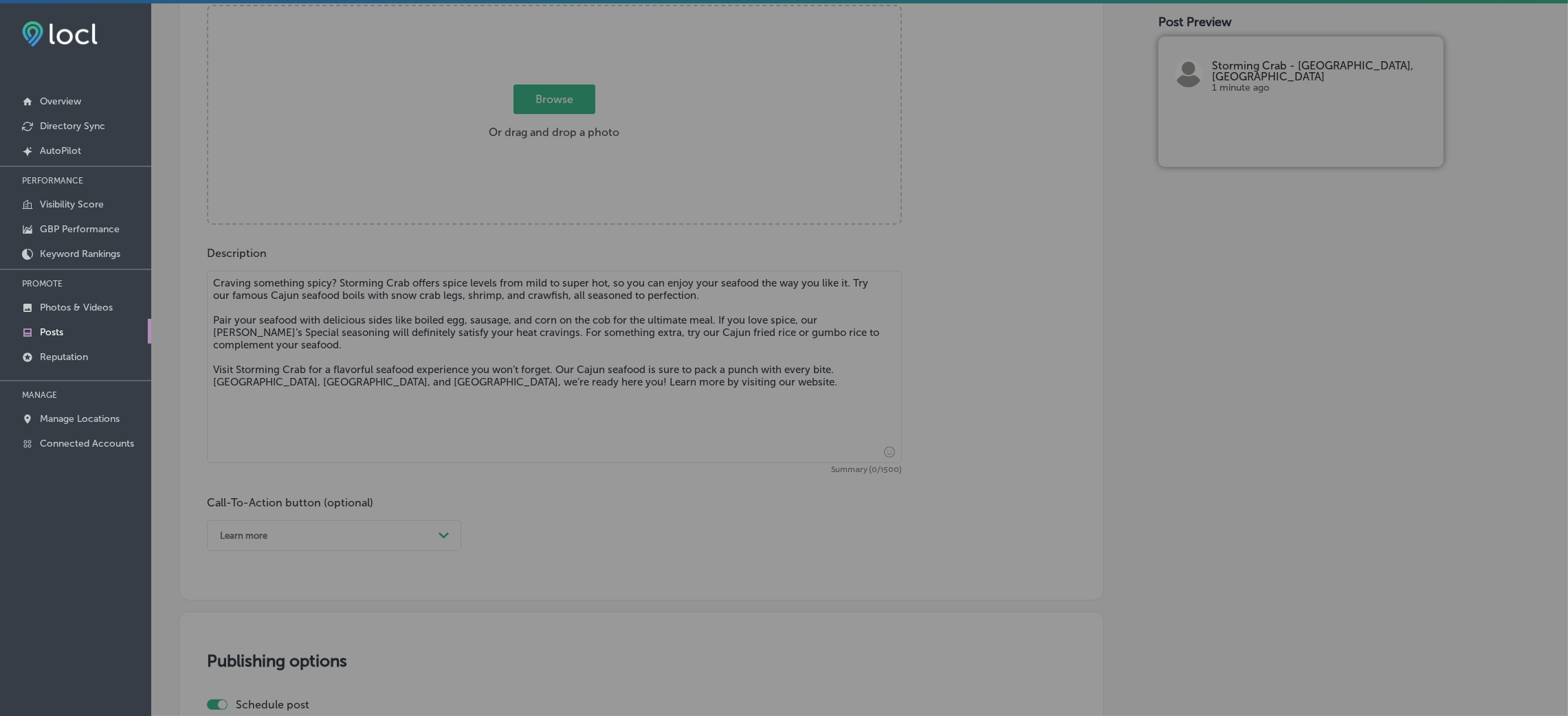
click at [567, 411] on textarea "Craving something spicy? Storming Crab offers spice levels from mild to super h…" at bounding box center [554, 367] width 695 height 192
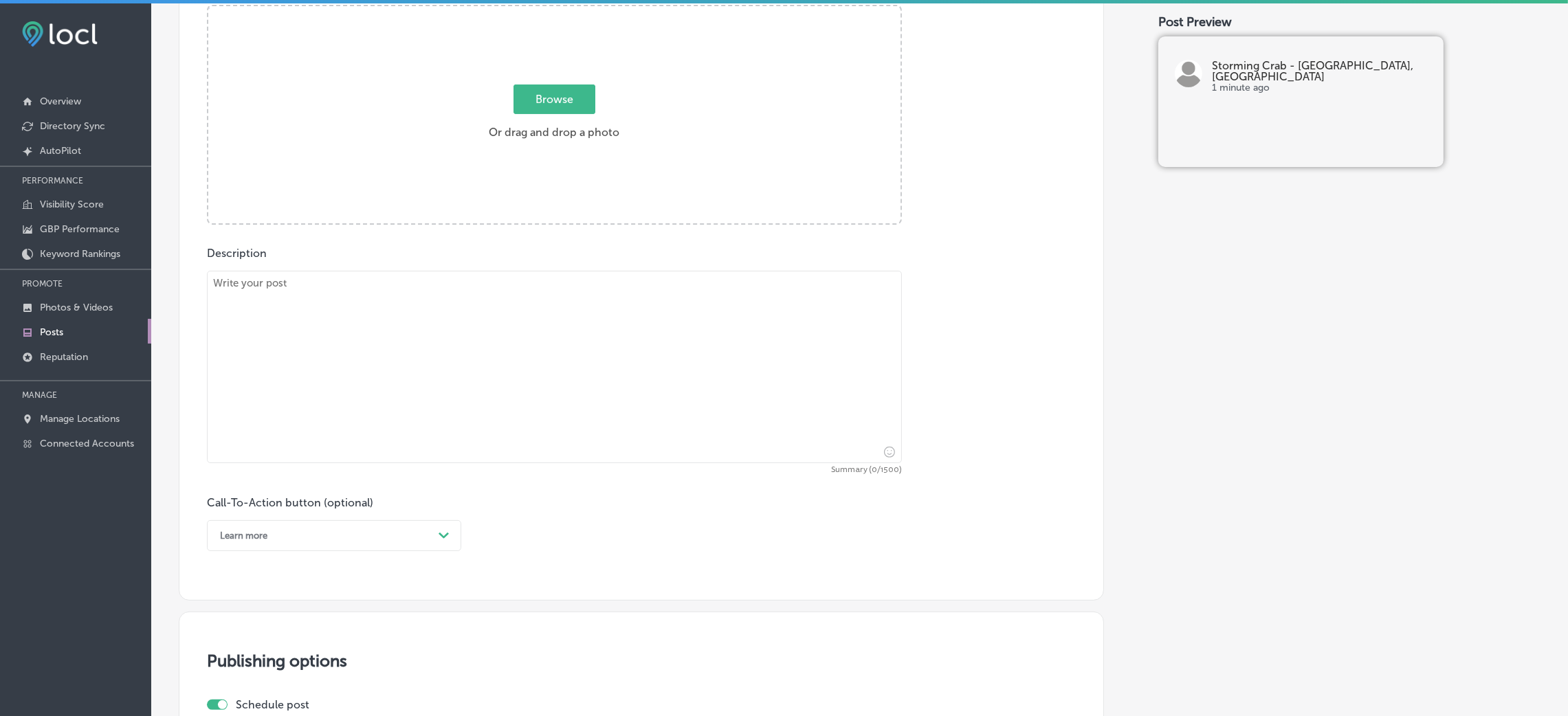
paste textarea "At Storming Crab, we specialize in the best seafood boils around. Choose from l…"
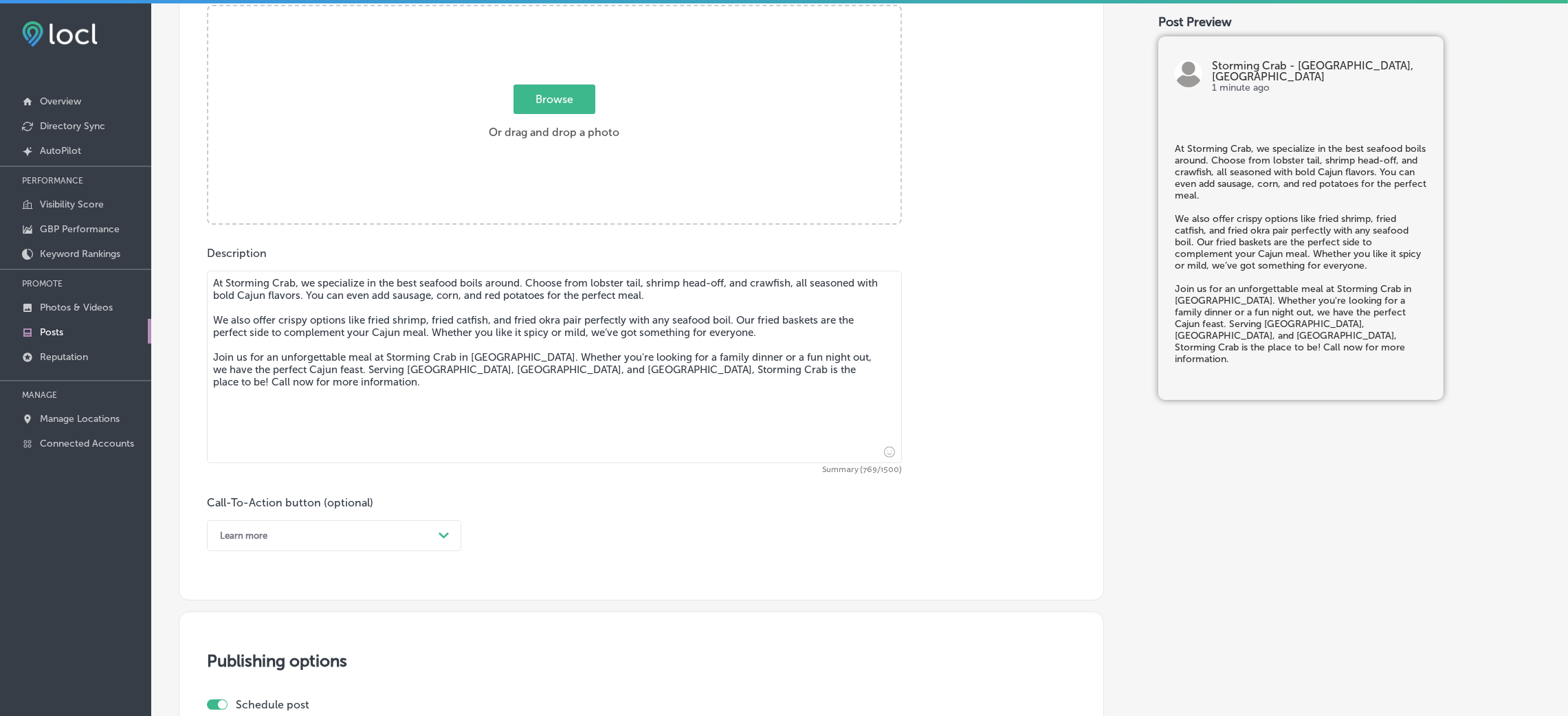
type textarea "At Storming Crab, we specialize in the best seafood boils around. Choose from l…"
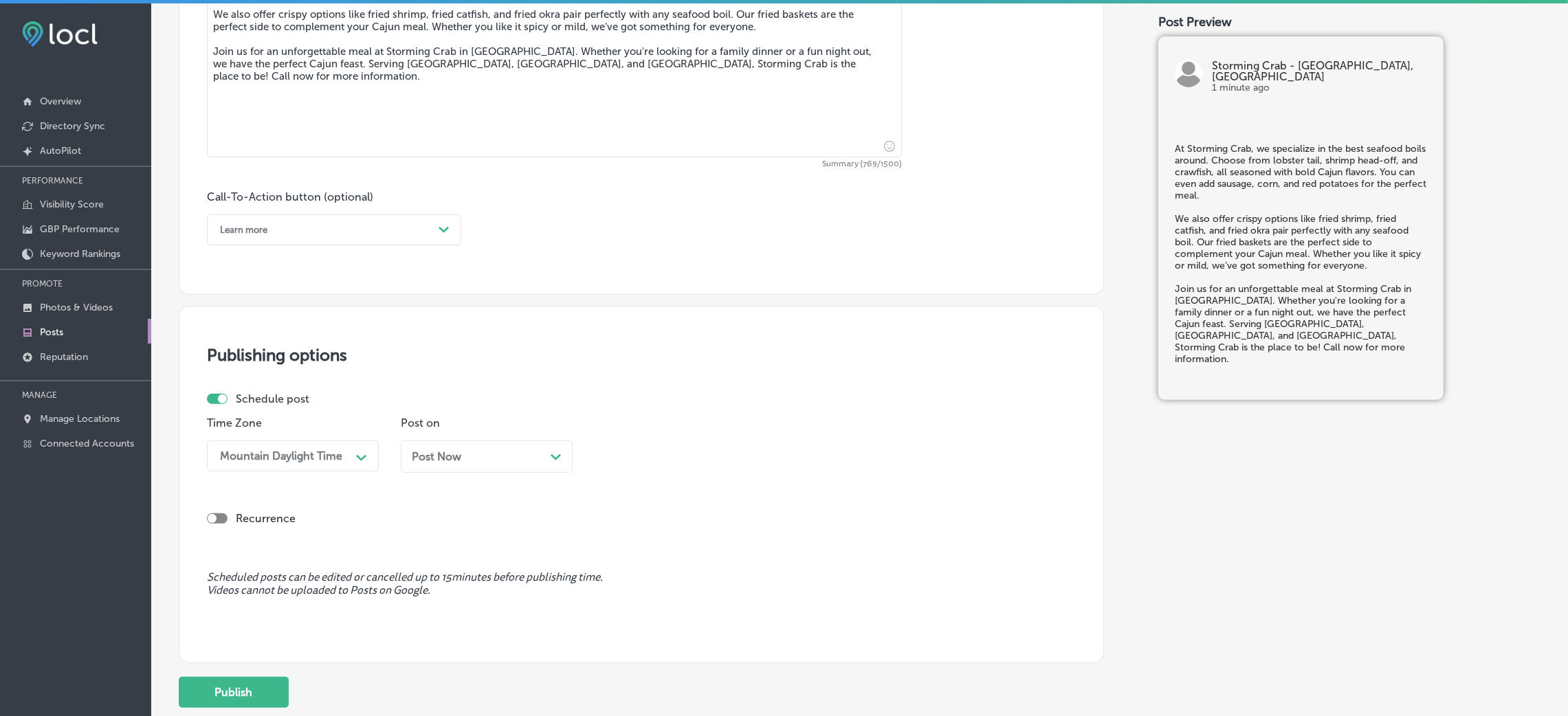
scroll to position [850, 0]
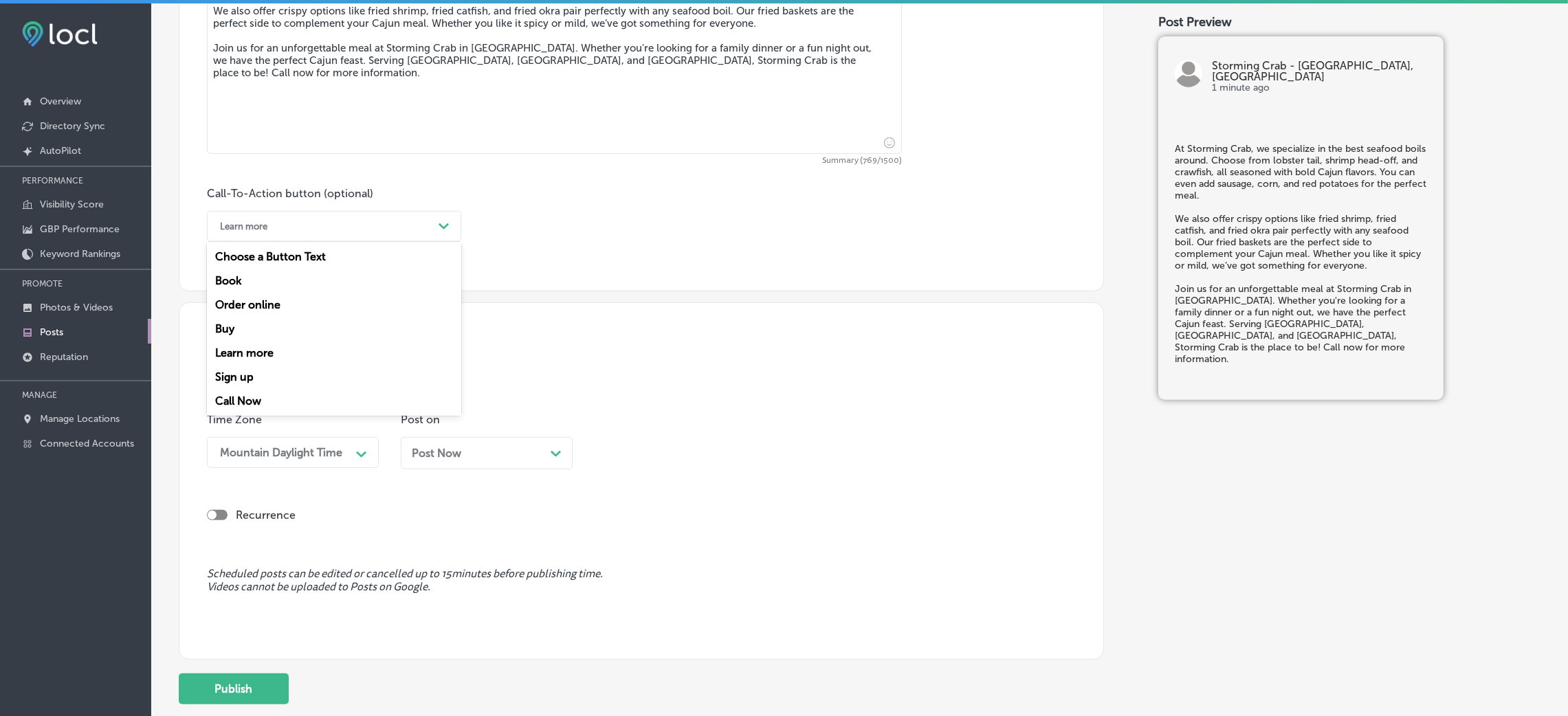
click at [266, 218] on div "Learn more" at bounding box center [323, 227] width 220 height 22
click at [262, 396] on div "Call Now" at bounding box center [334, 401] width 255 height 24
click at [424, 464] on div "Post Now Path Created with Sketch." at bounding box center [487, 453] width 172 height 33
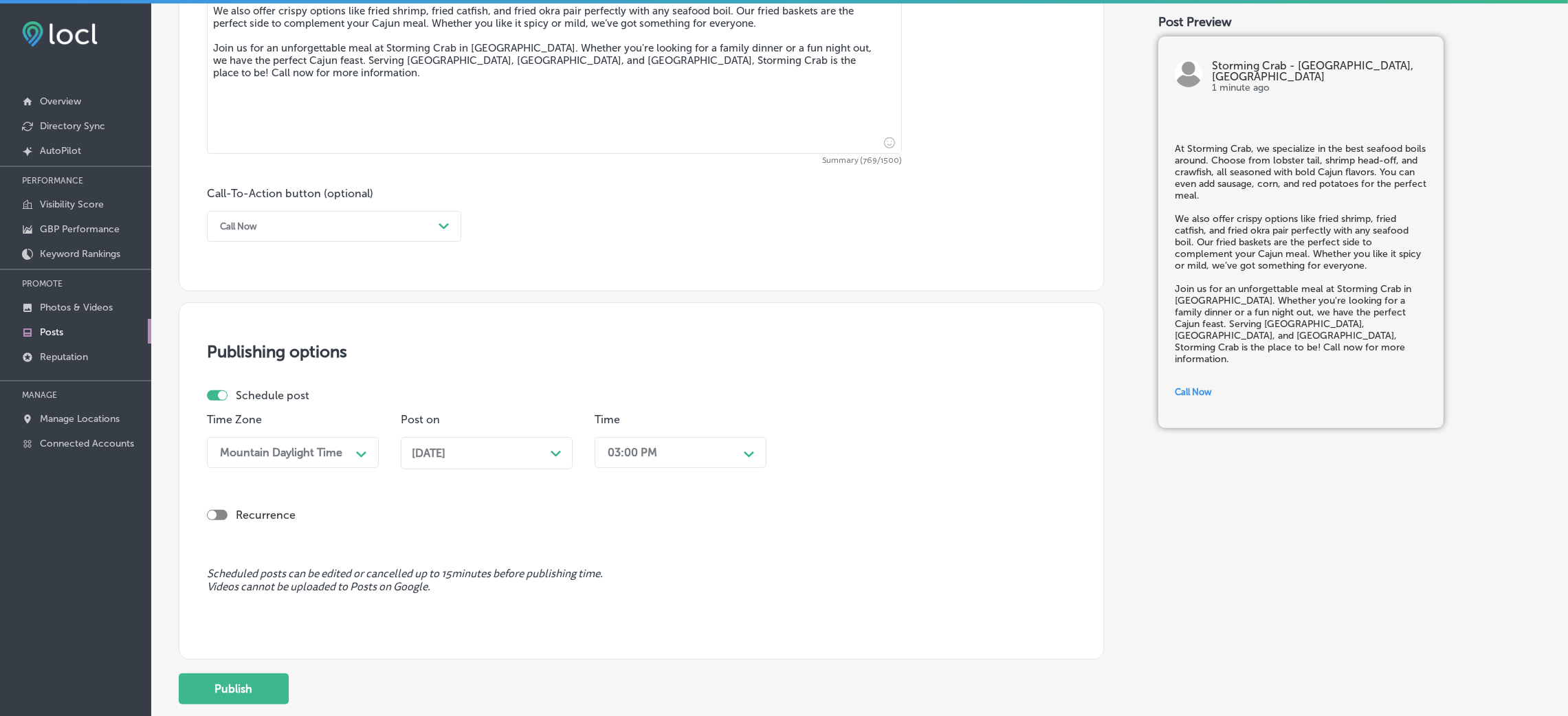
click at [684, 455] on div "03:00 PM" at bounding box center [670, 452] width 138 height 24
click at [524, 450] on div "[DATE] Path Created with Sketch." at bounding box center [486, 453] width 150 height 13
click at [628, 456] on div "03:00 PM" at bounding box center [632, 452] width 50 height 13
click at [628, 546] on div "7:00 AM" at bounding box center [681, 538] width 172 height 24
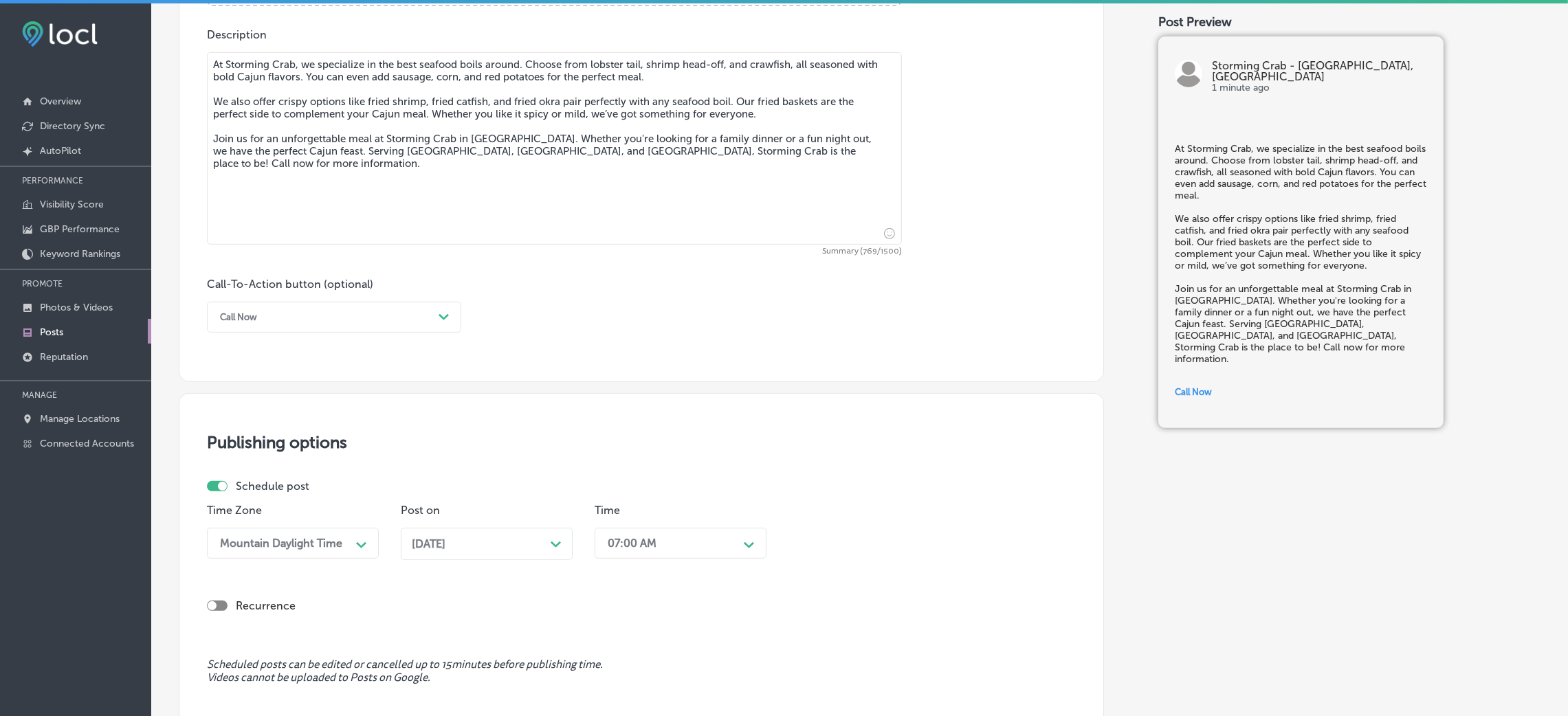
scroll to position [943, 0]
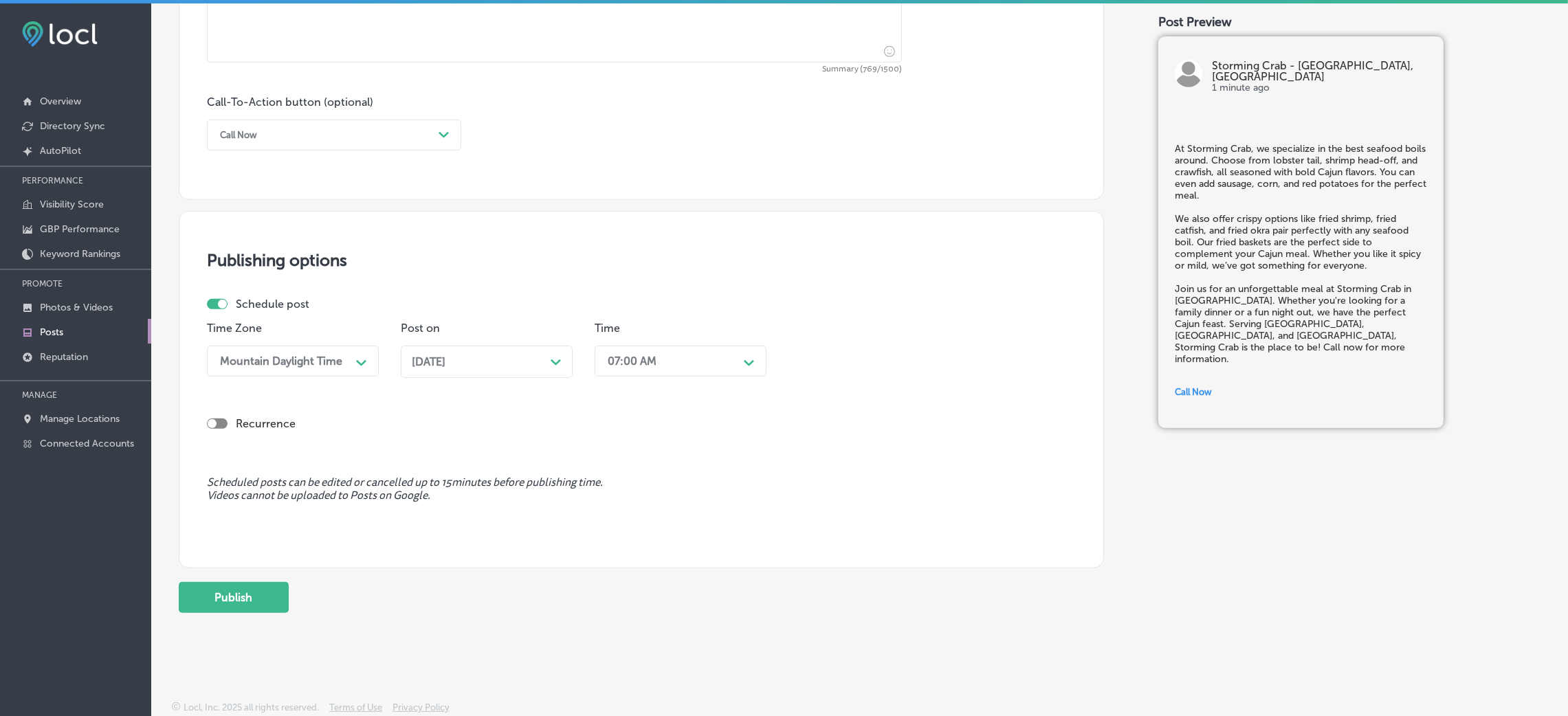
click at [424, 363] on span "[DATE]" at bounding box center [428, 362] width 34 height 13
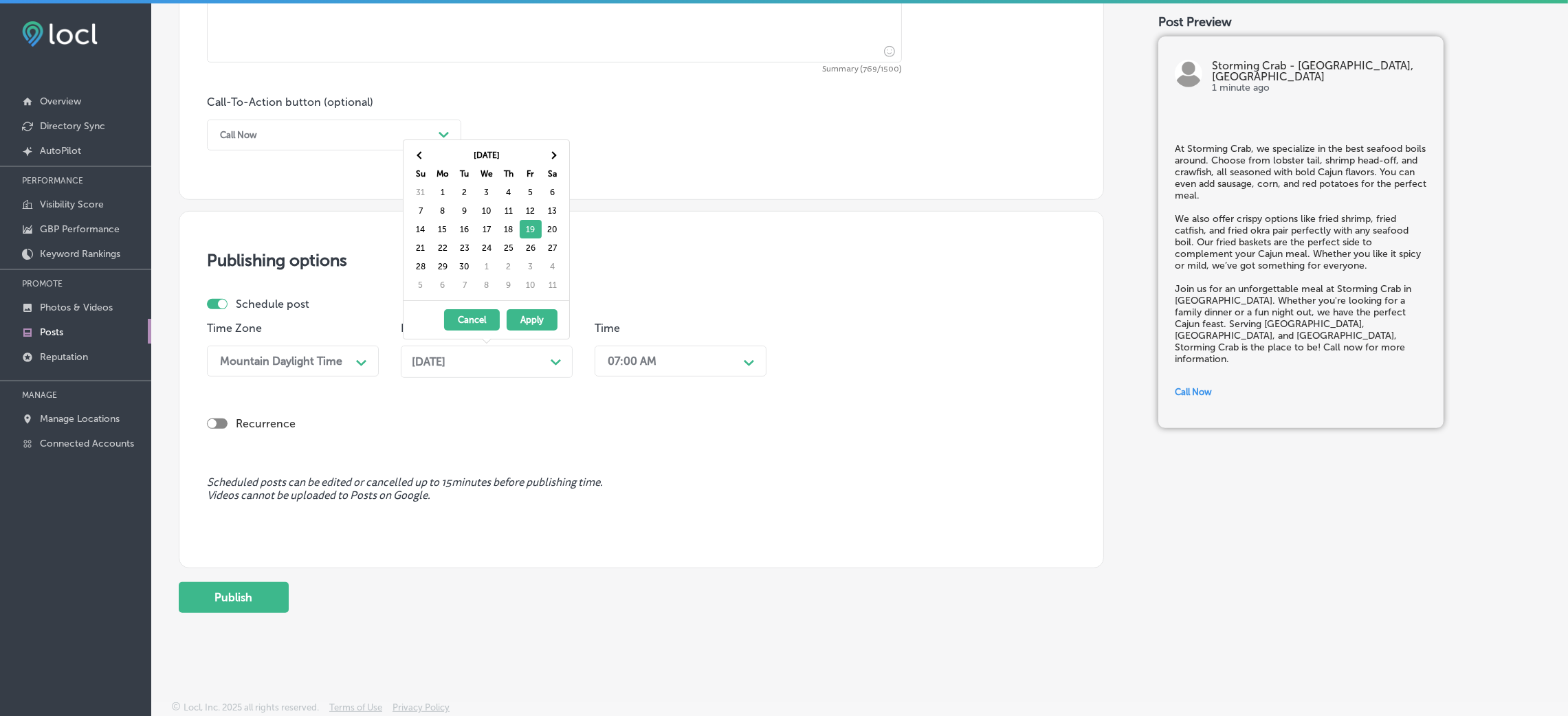
click at [680, 371] on div "07:00 AM" at bounding box center [670, 361] width 138 height 24
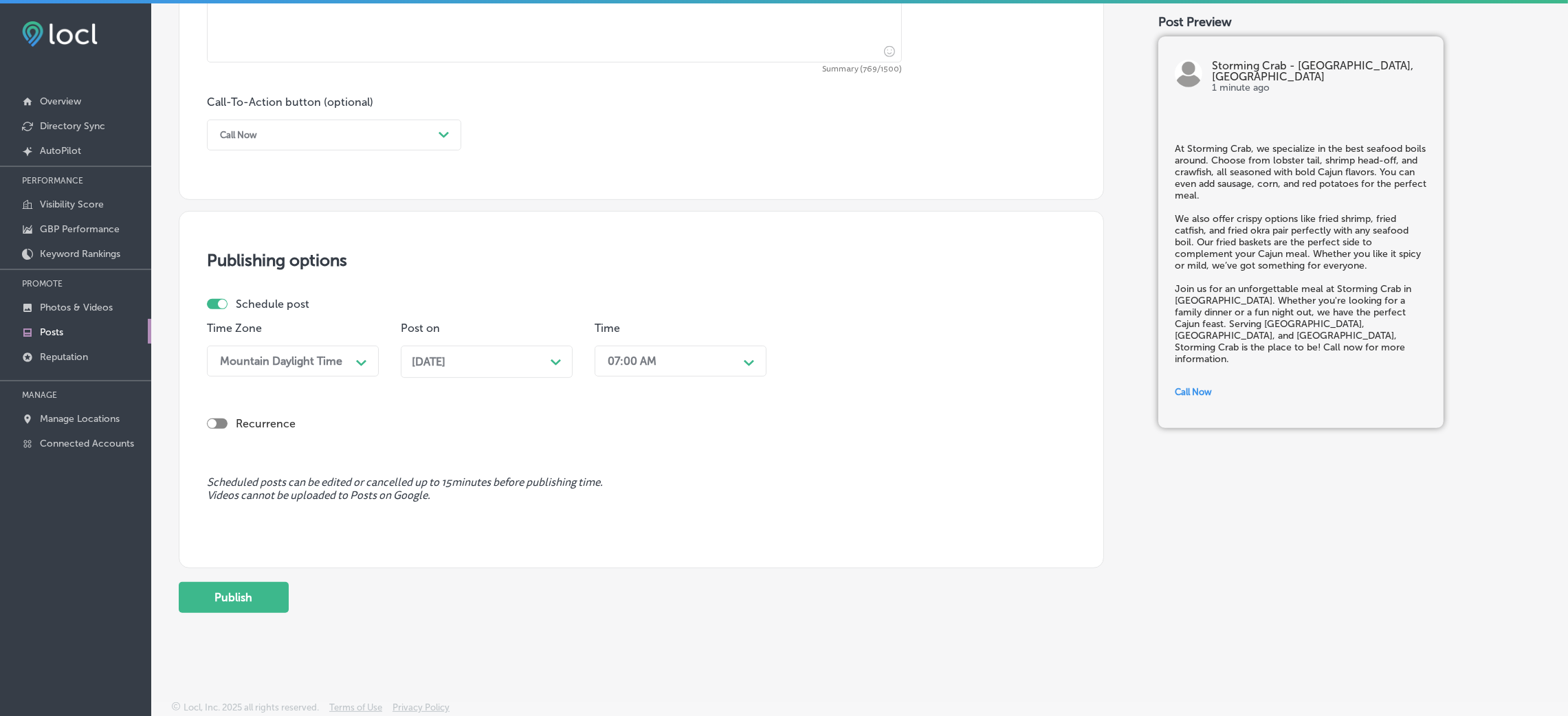
click at [744, 274] on div "Publishing options Schedule post Time Zone Mountain Daylight Time Path Created …" at bounding box center [641, 390] width 925 height 357
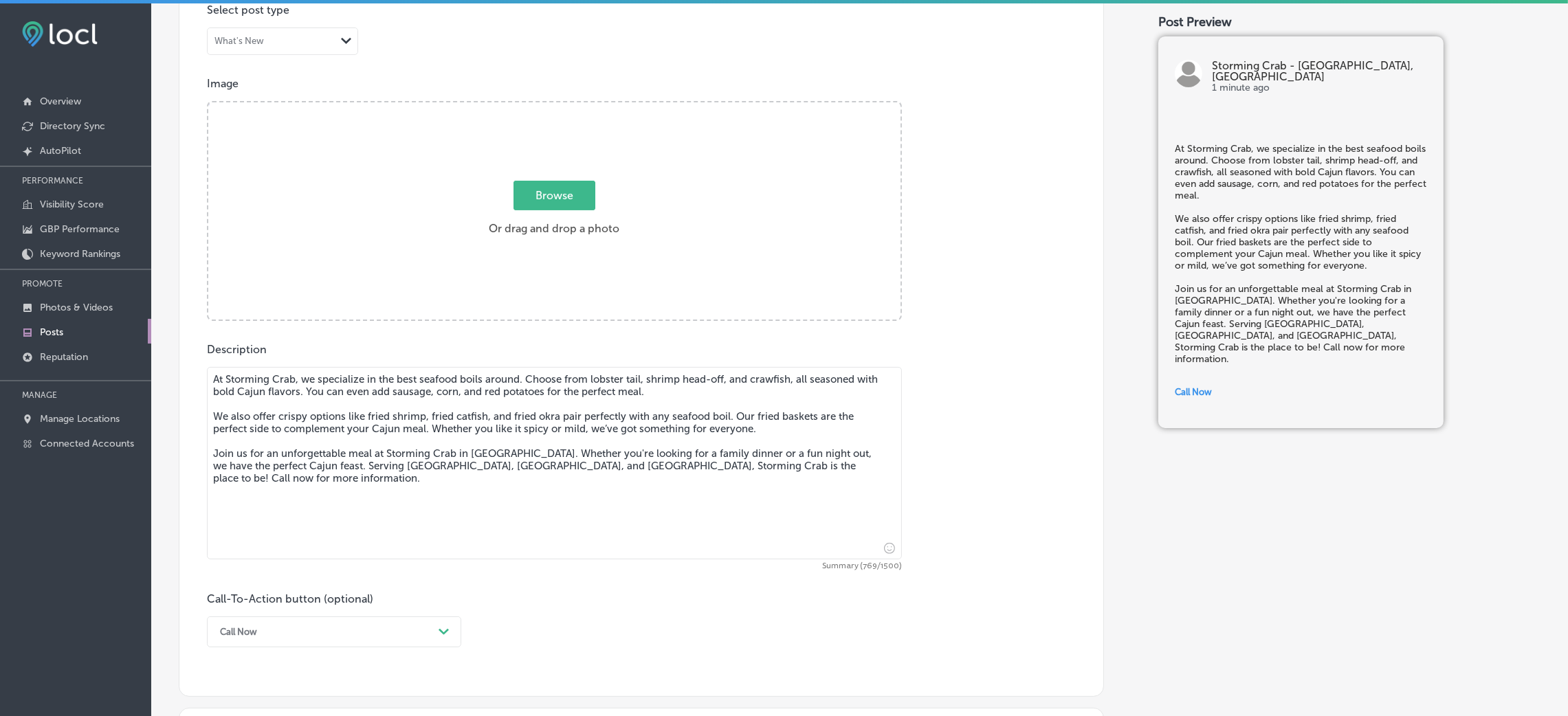
scroll to position [324, 0]
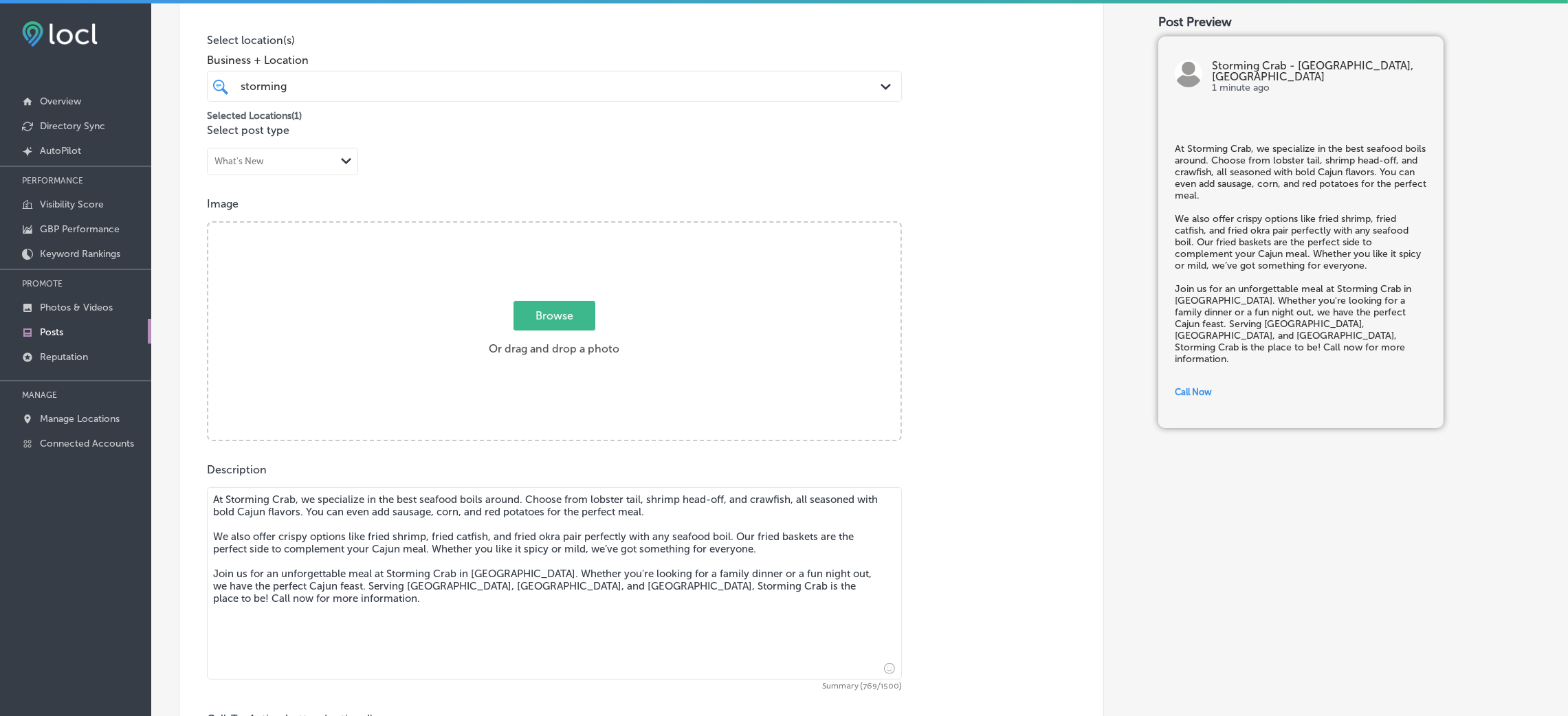
click at [547, 303] on span "Browse" at bounding box center [554, 315] width 82 height 30
click at [547, 227] on input "Browse Or drag and drop a photo" at bounding box center [554, 225] width 692 height 5
type input "C:\fakepath\Storming-Crab-restaurants (6).jpg"
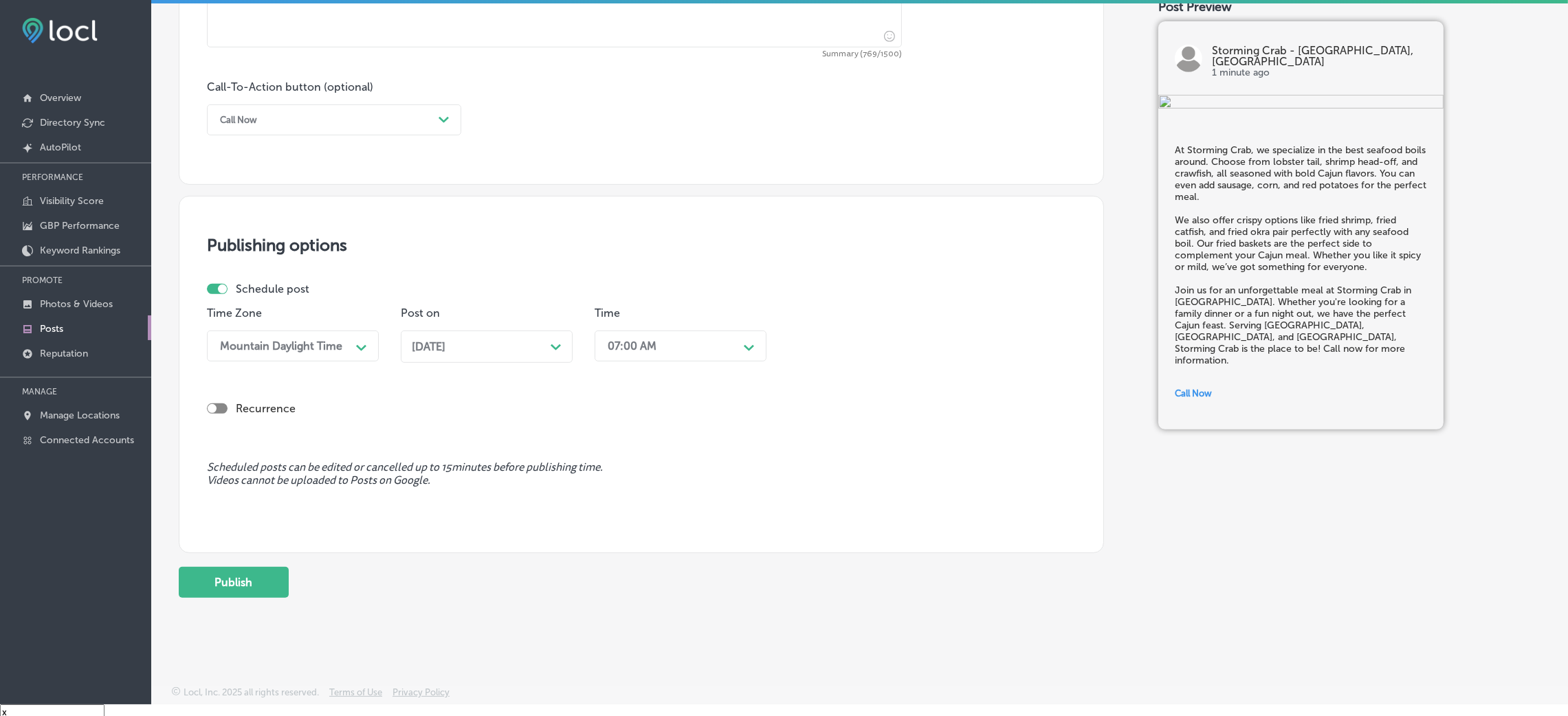
scroll to position [19, 0]
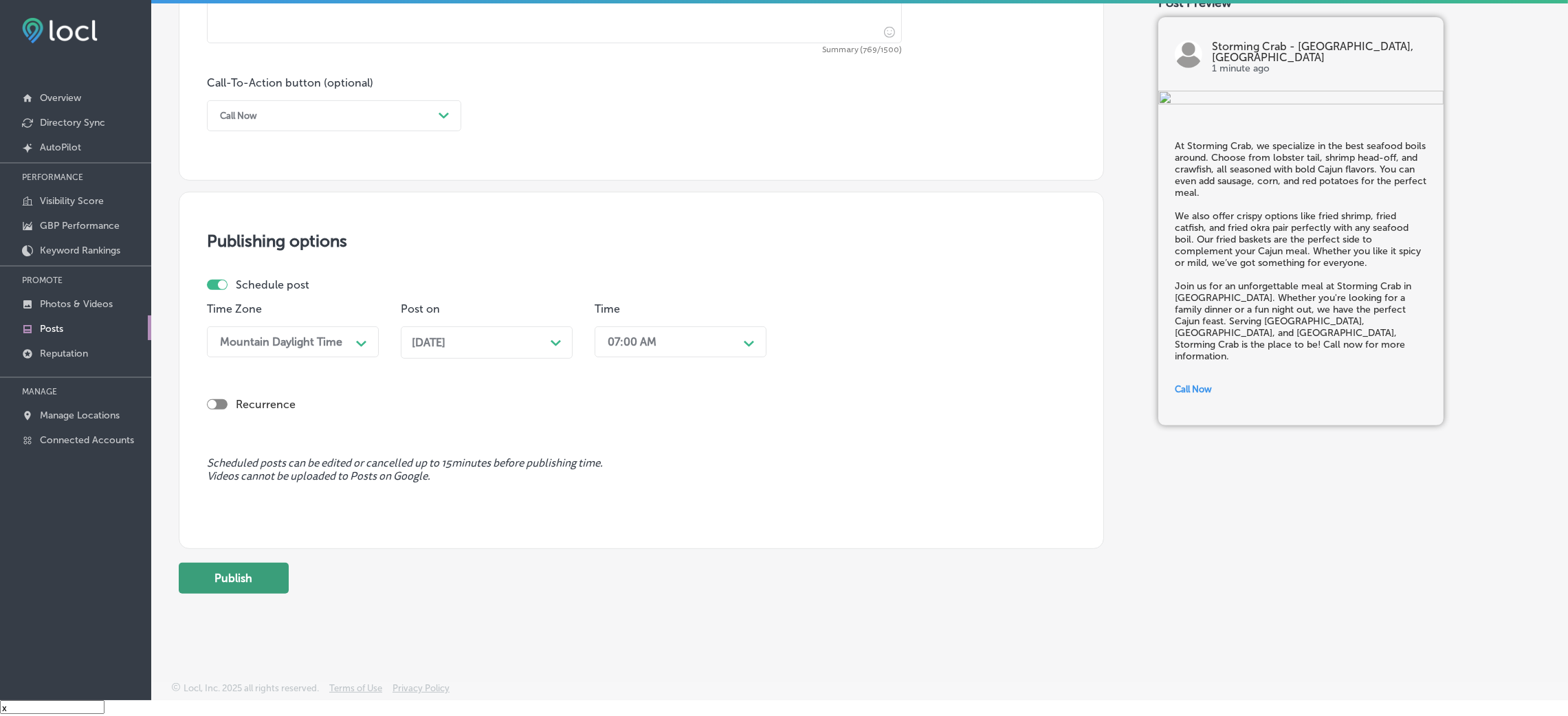
click at [235, 576] on button "Publish" at bounding box center [233, 578] width 110 height 31
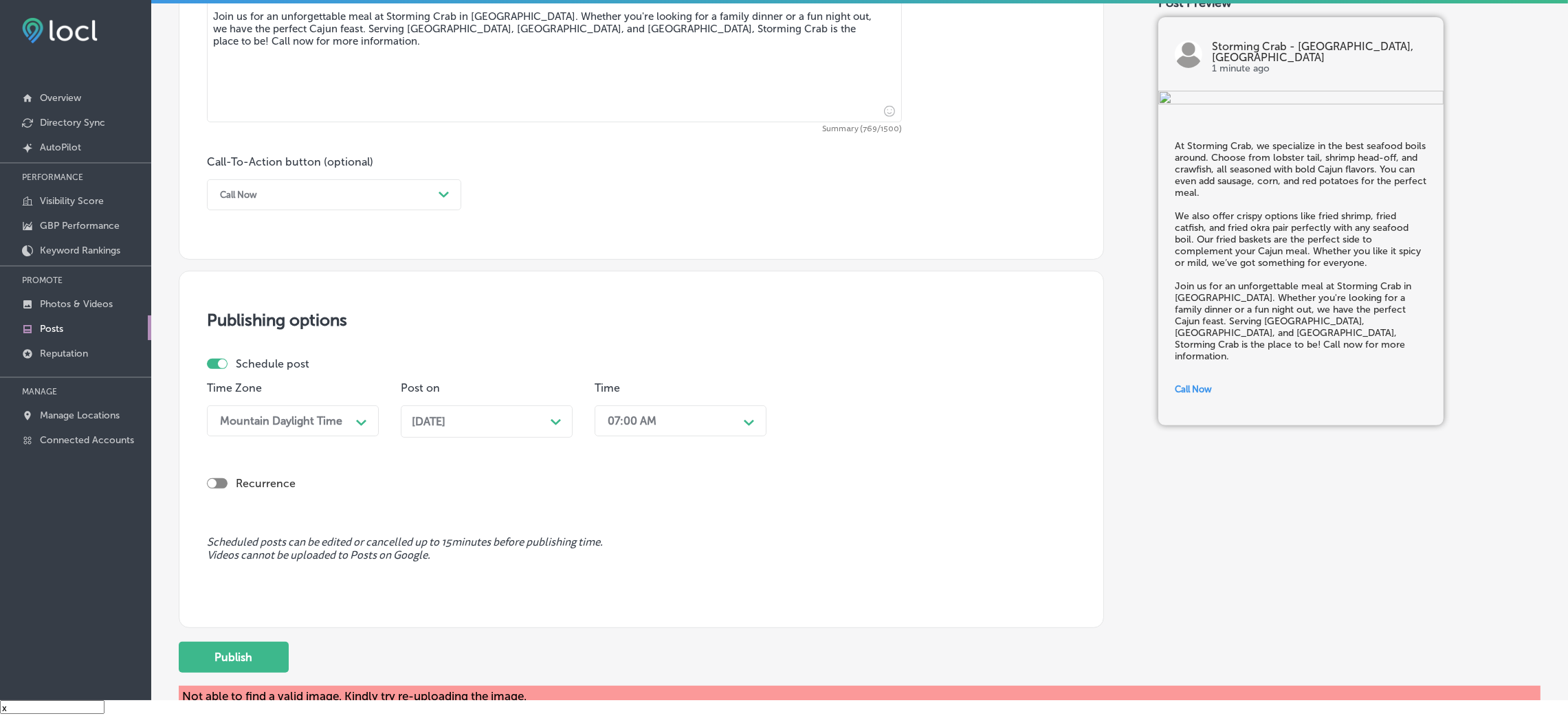
scroll to position [964, 0]
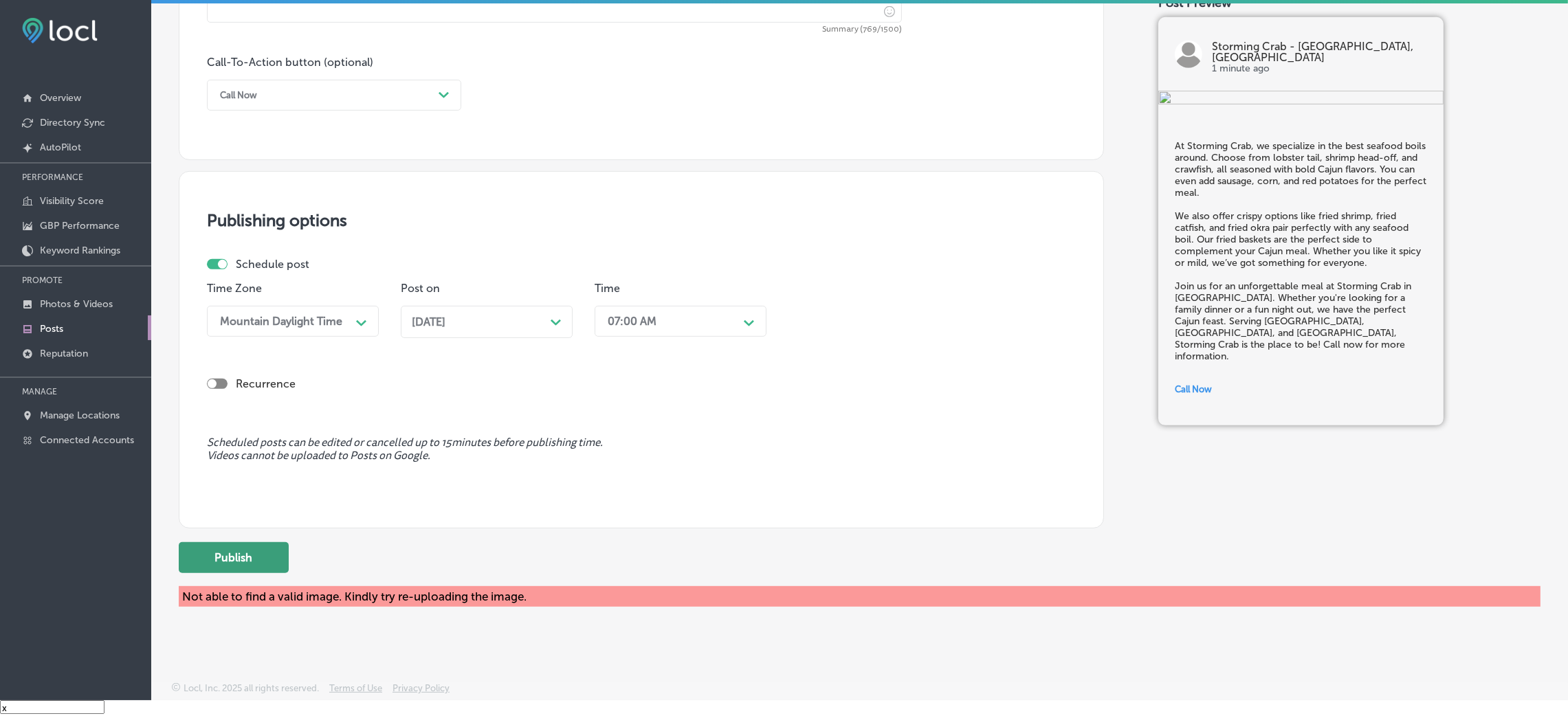
click at [218, 560] on button "Publish" at bounding box center [233, 557] width 110 height 31
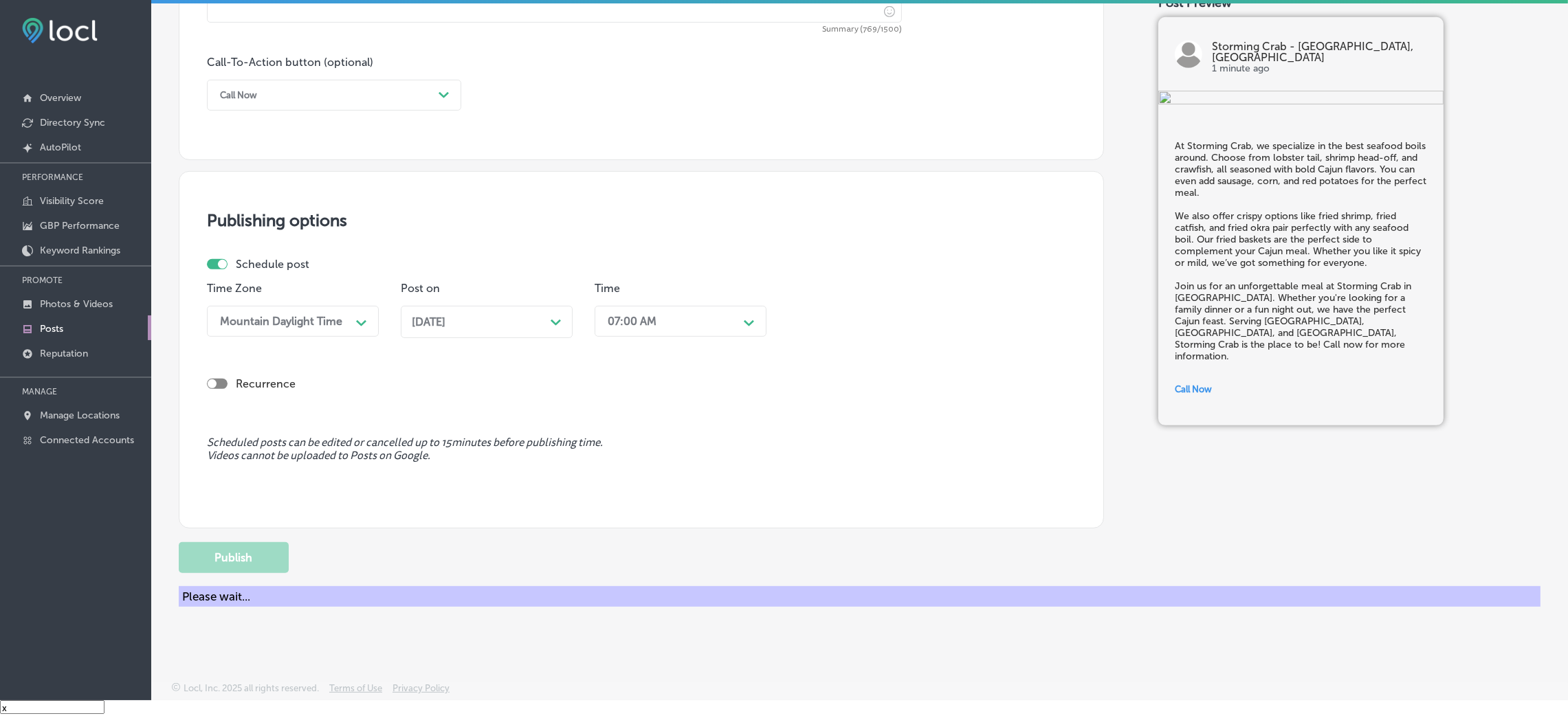
click at [534, 228] on div "Publishing options Schedule post Time Zone Mountain Daylight Time Path Created …" at bounding box center [641, 350] width 925 height 357
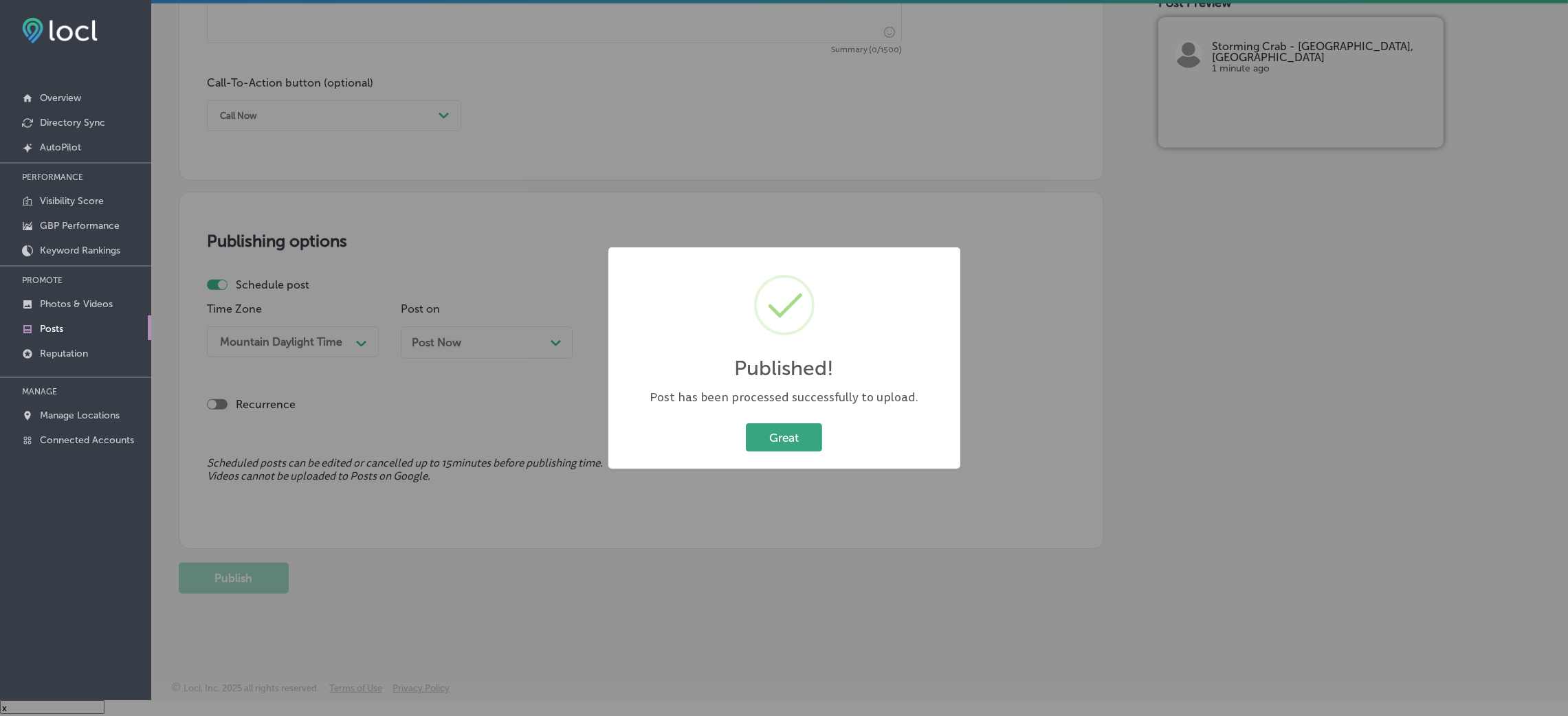
click at [781, 426] on button "Great" at bounding box center [784, 437] width 76 height 28
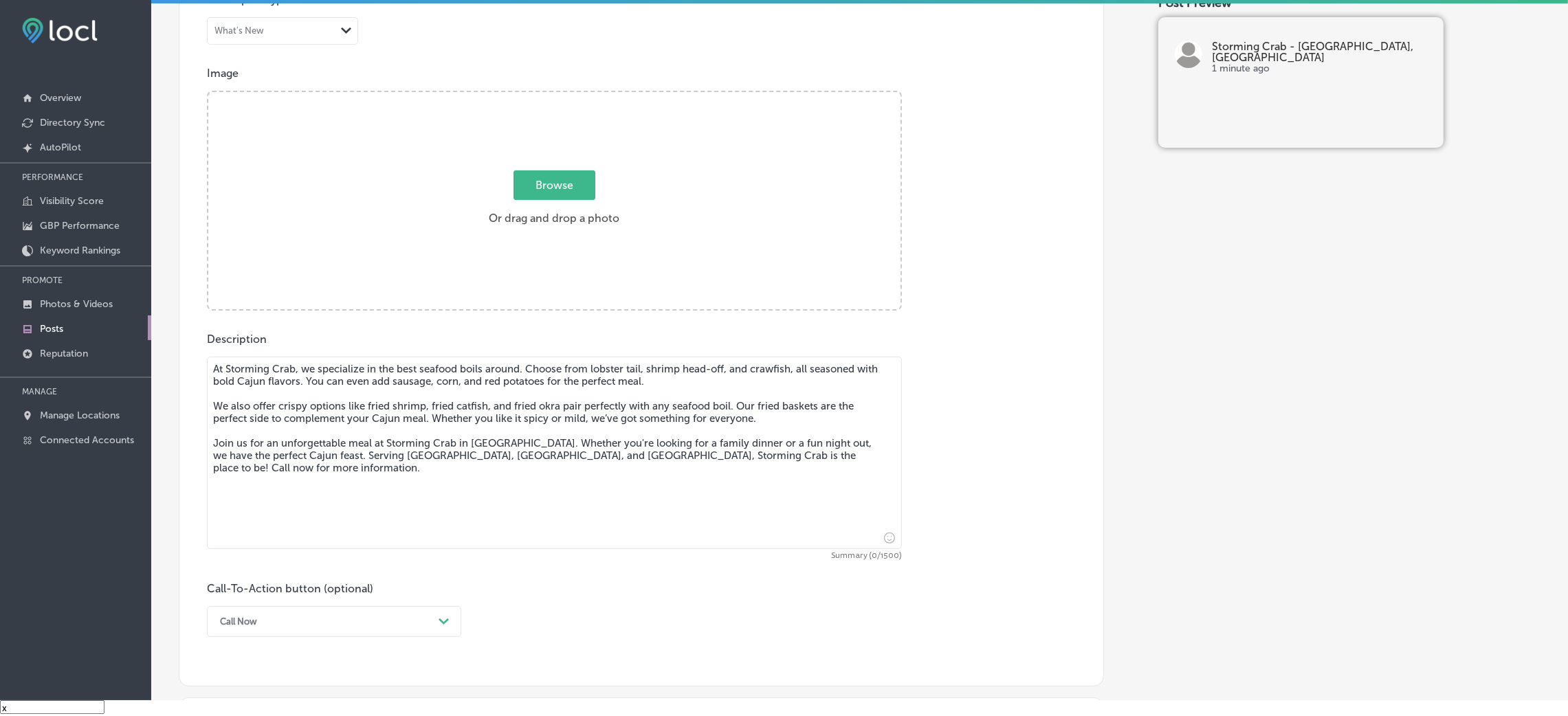
scroll to position [428, 0]
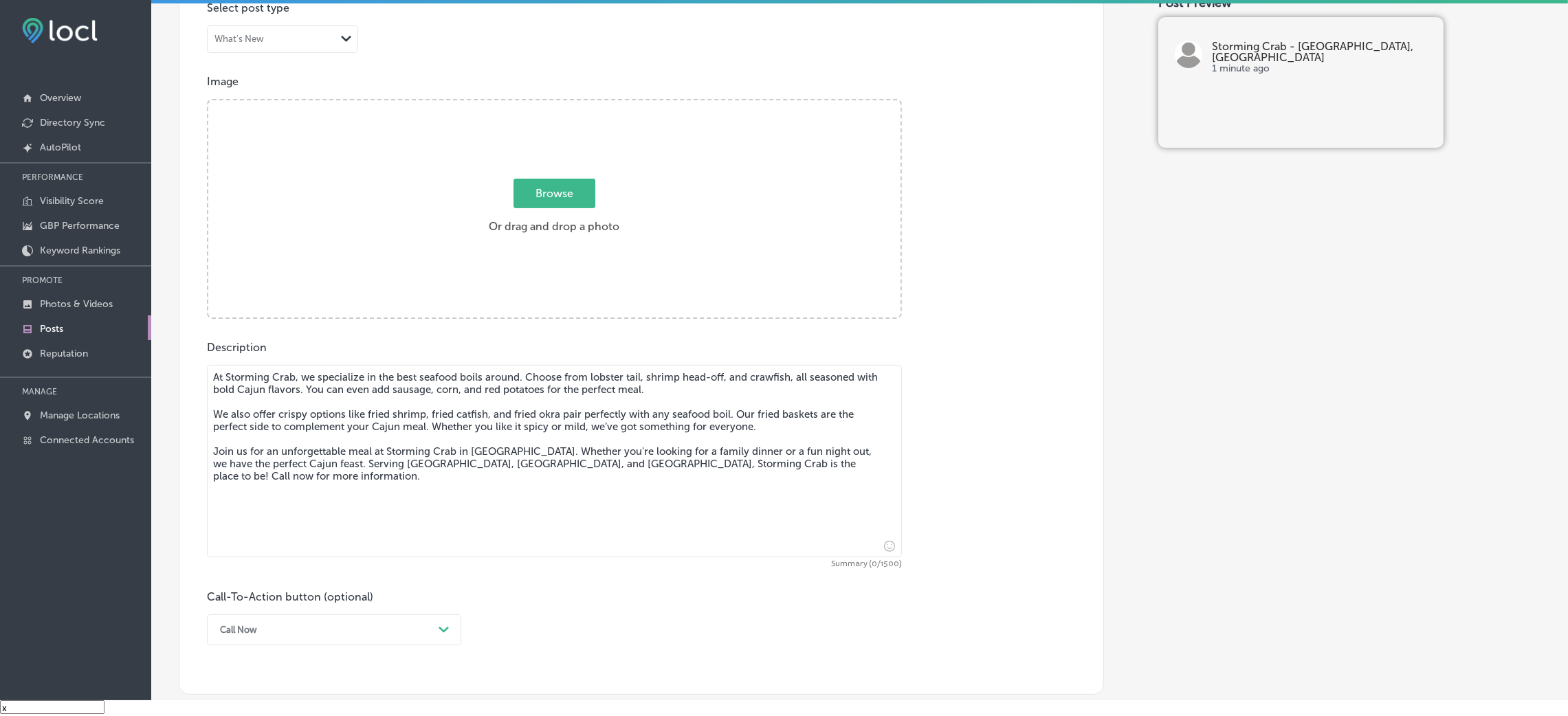
click at [543, 400] on textarea "At Storming Crab, we specialize in the best seafood boils around. Choose from l…" at bounding box center [554, 461] width 695 height 192
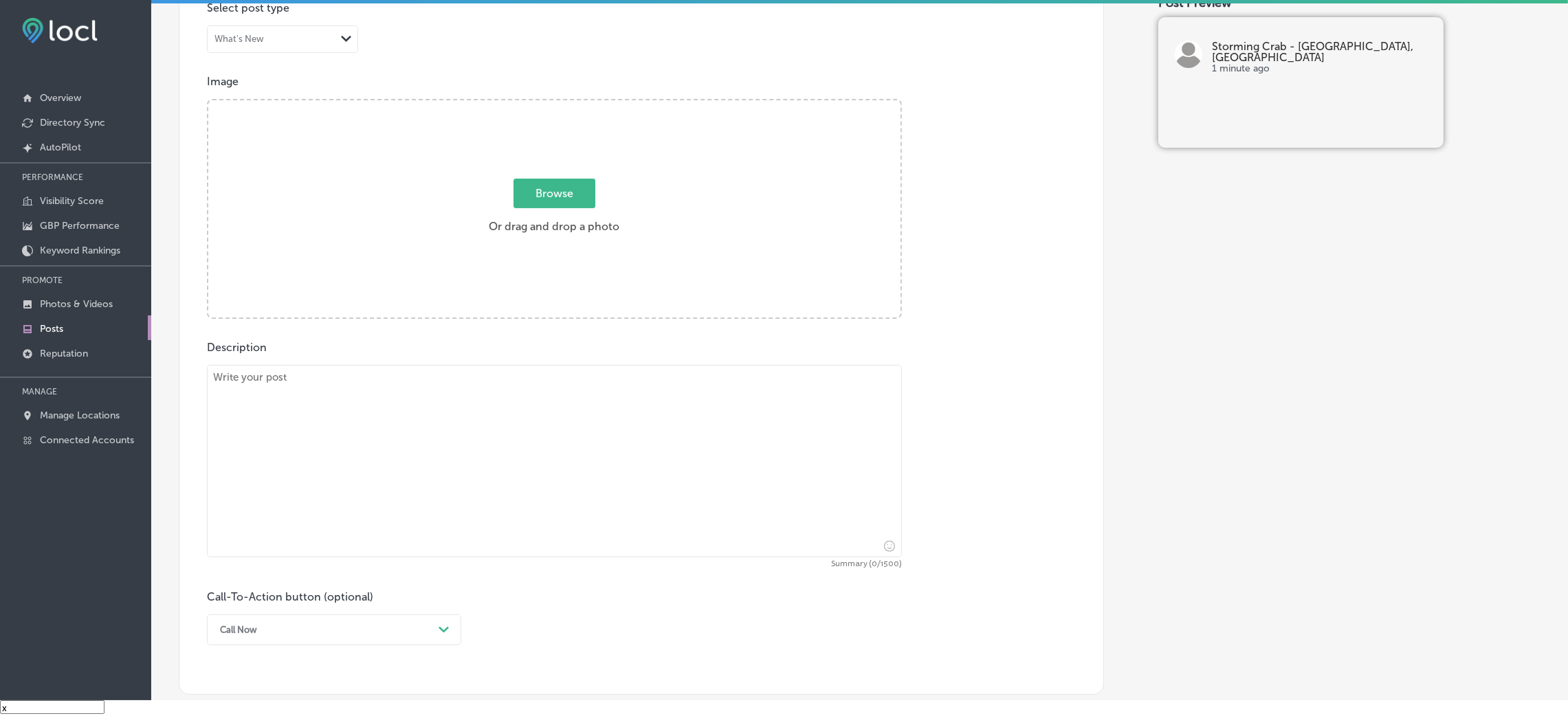
paste textarea "Looking for a family-friendly place with great food? Storming Crab is perfect f…"
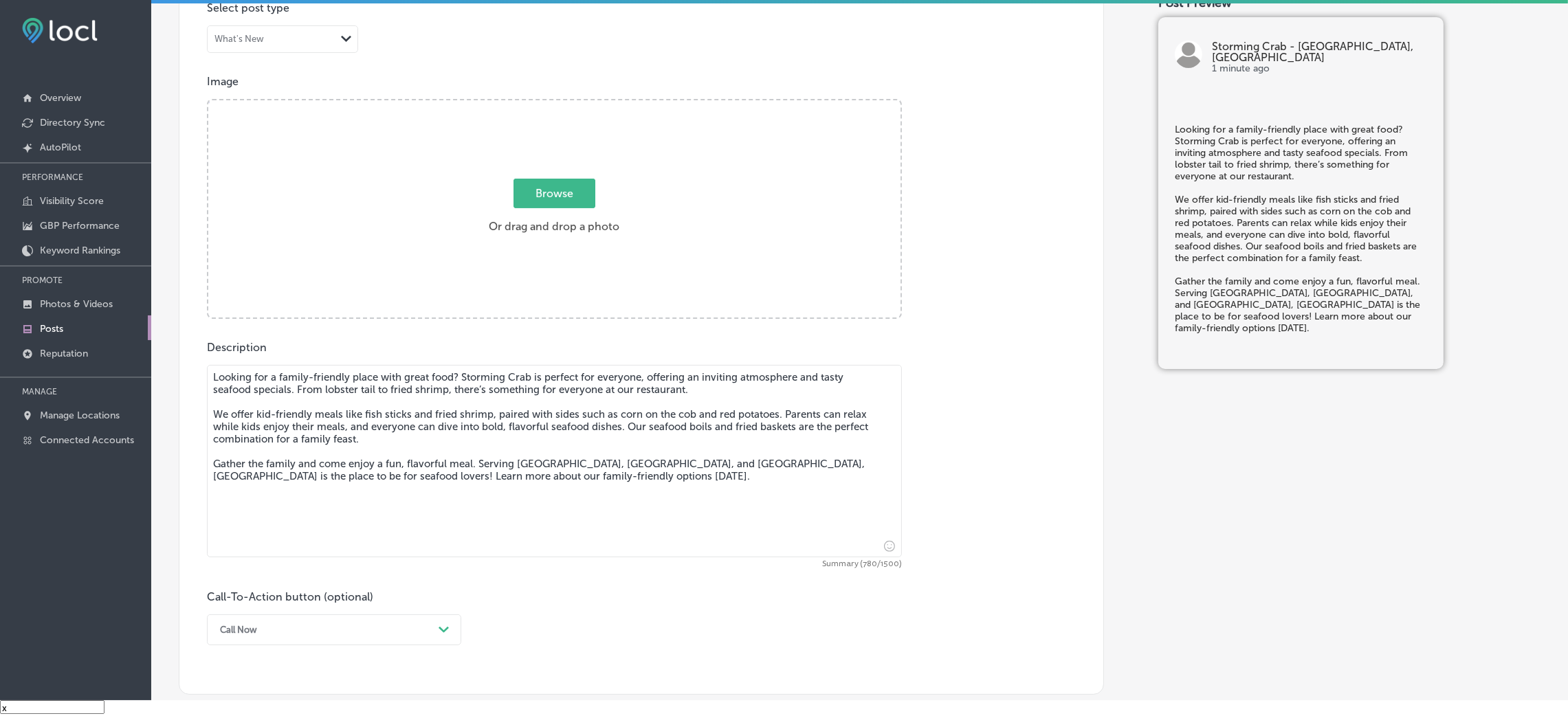
type textarea "Looking for a family-friendly place with great food? Storming Crab is perfect f…"
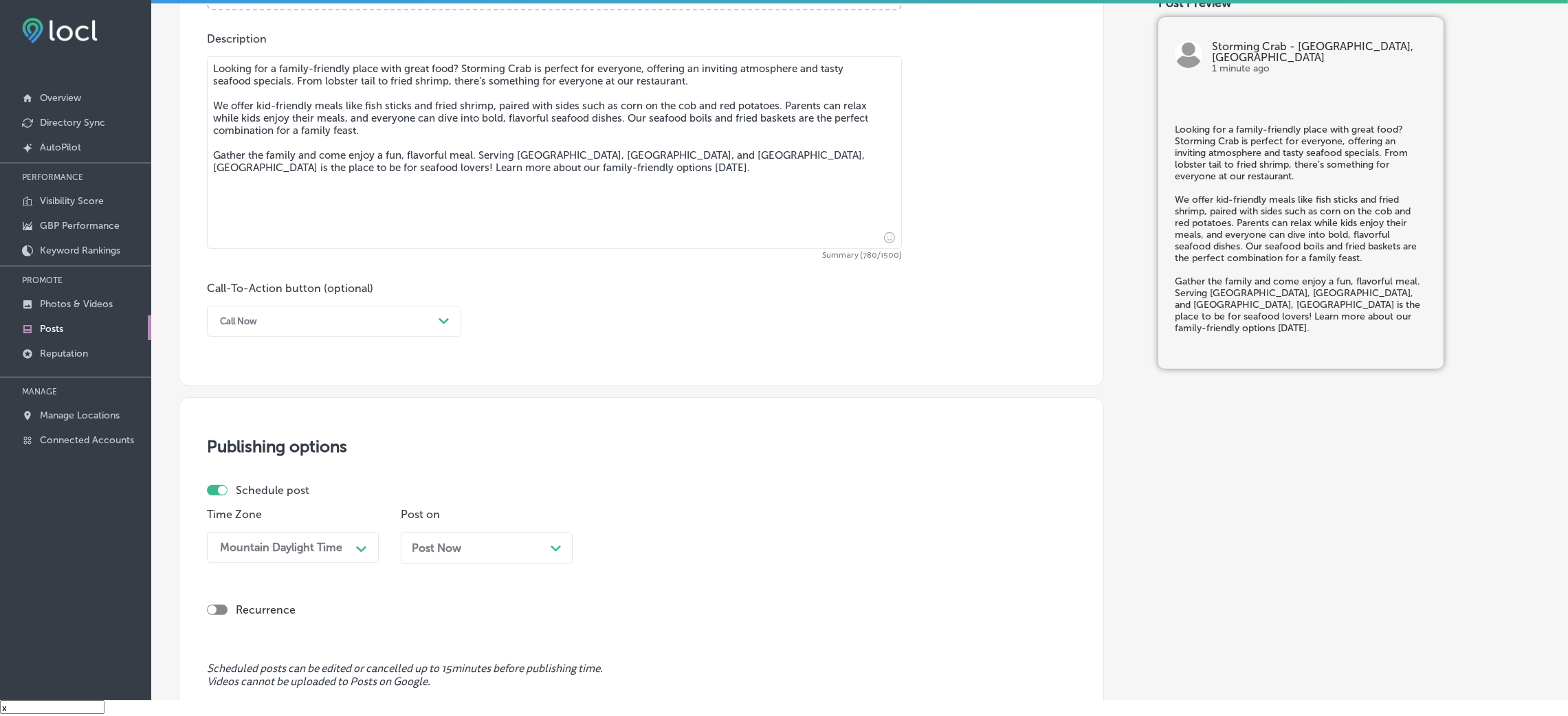
scroll to position [737, 0]
click at [297, 305] on div "Call Now Path Created with Sketch." at bounding box center [334, 321] width 255 height 31
drag, startPoint x: 258, startPoint y: 449, endPoint x: 258, endPoint y: 439, distance: 10.0
click at [258, 450] on div "Learn more" at bounding box center [334, 447] width 255 height 24
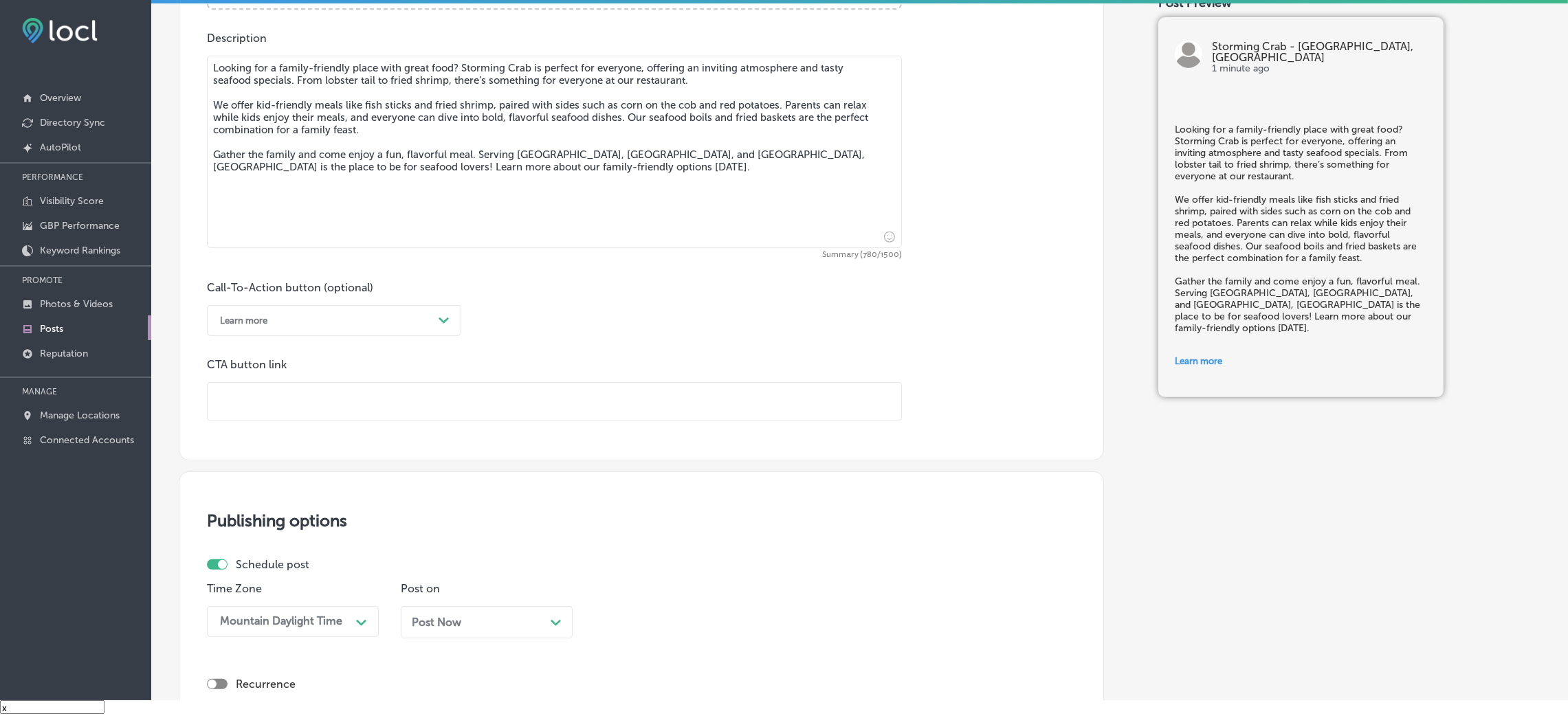
click at [288, 388] on input "text" at bounding box center [554, 402] width 694 height 38
paste input "[URL][DOMAIN_NAME]"
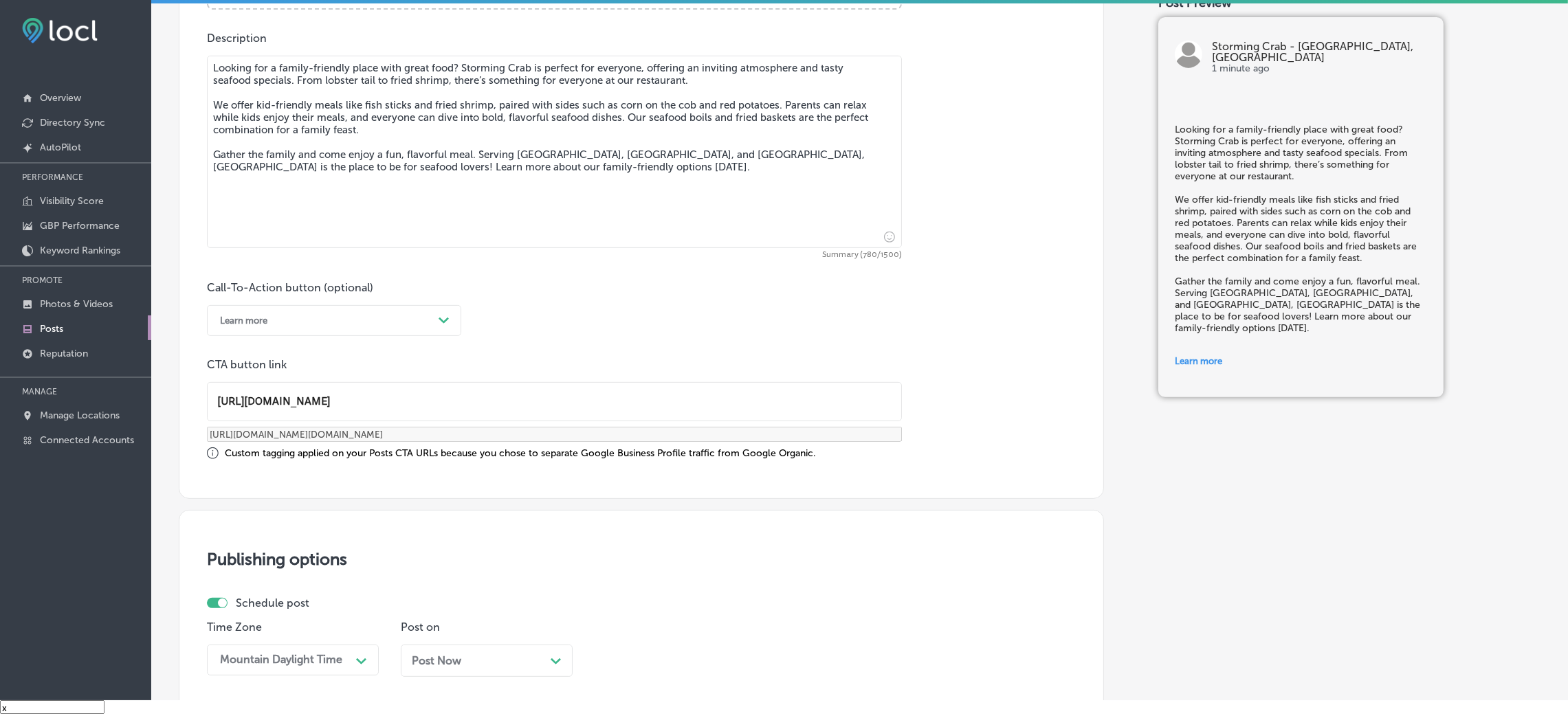
type input "[URL][DOMAIN_NAME]"
click at [575, 343] on div "Call-To-Action button (optional) Learn more Path Created with Sketch. CTA butto…" at bounding box center [641, 370] width 869 height 179
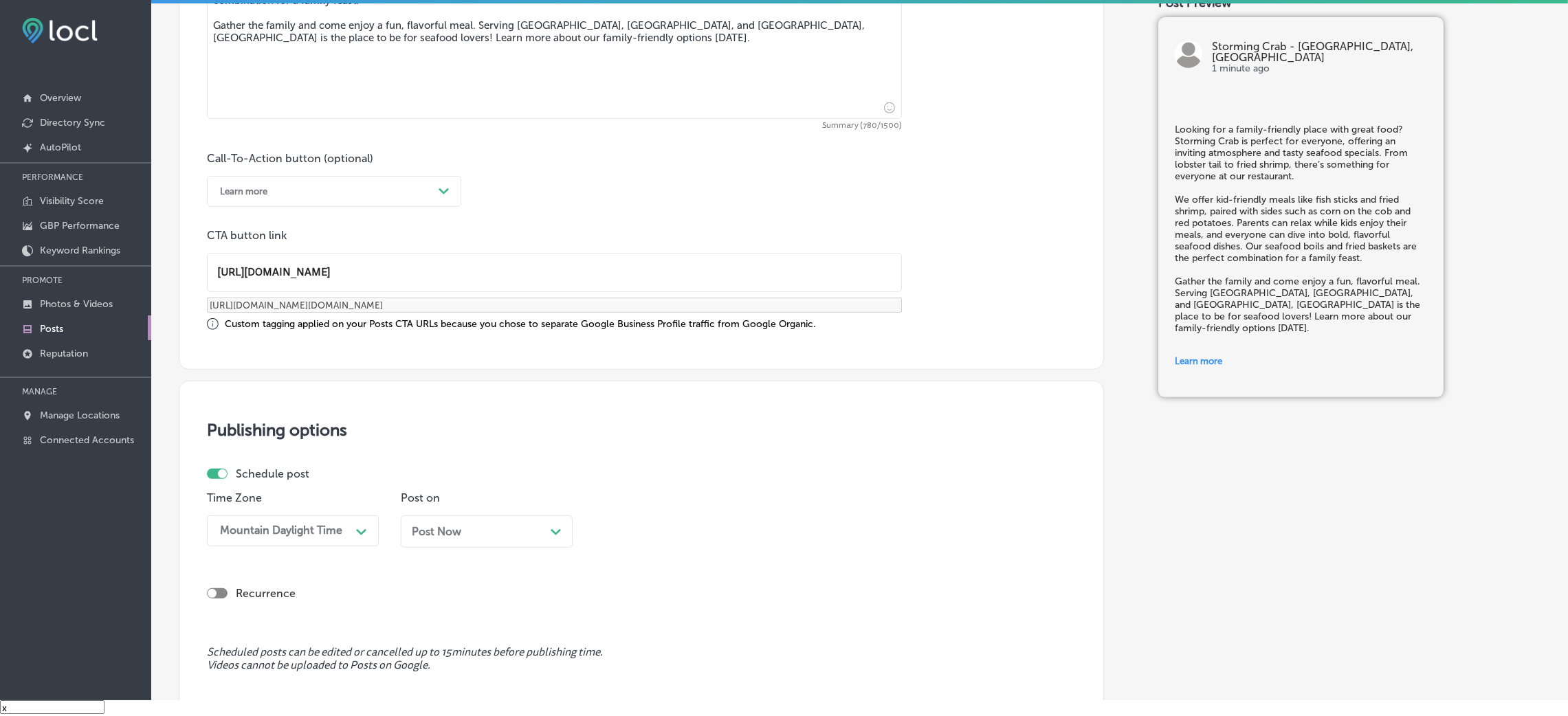
scroll to position [1046, 0]
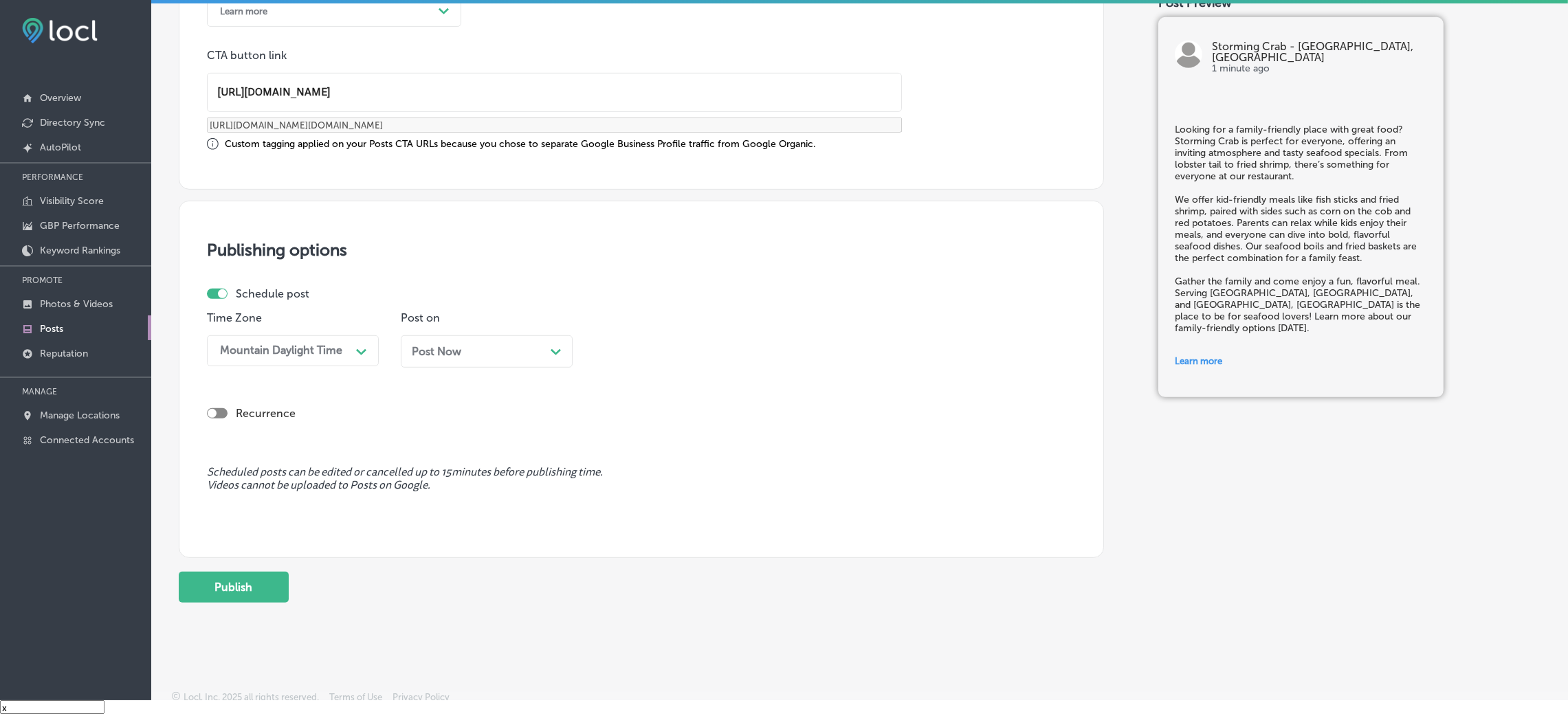
click at [464, 357] on div "Post Now Path Created with Sketch." at bounding box center [486, 352] width 150 height 13
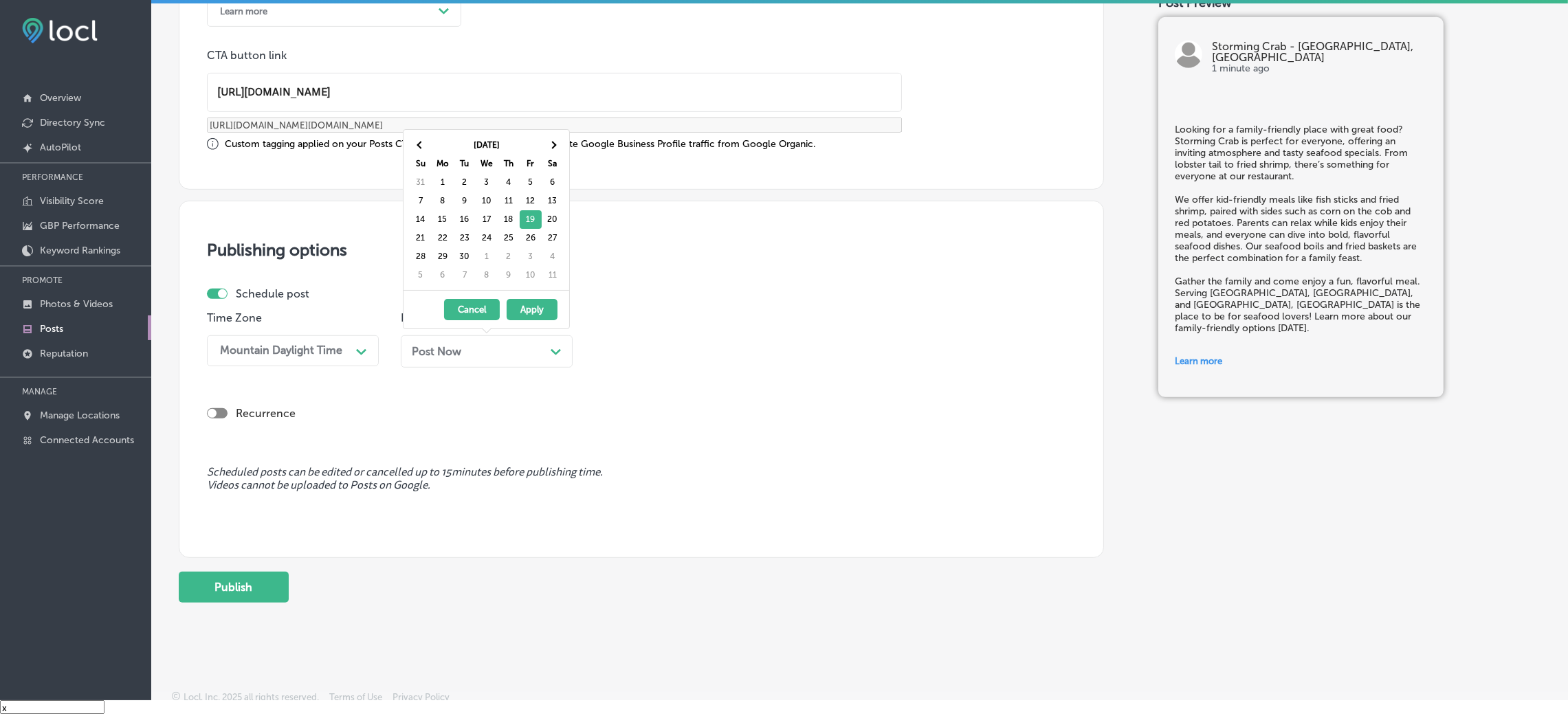
click at [637, 299] on div "Schedule post" at bounding box center [636, 294] width 858 height 13
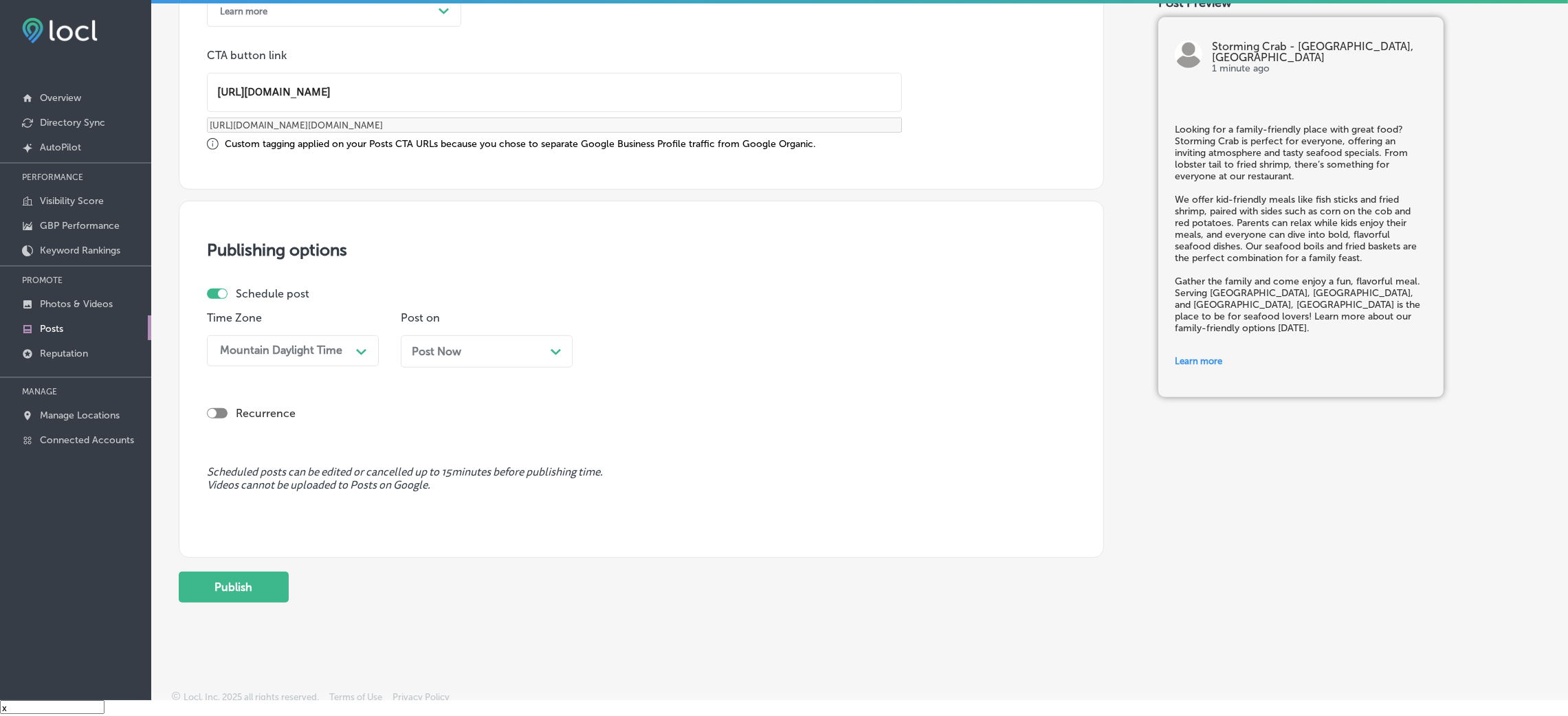
click at [604, 300] on div "Schedule post Time Zone Mountain Daylight Time Path Created with Sketch. Post o…" at bounding box center [636, 333] width 858 height 91
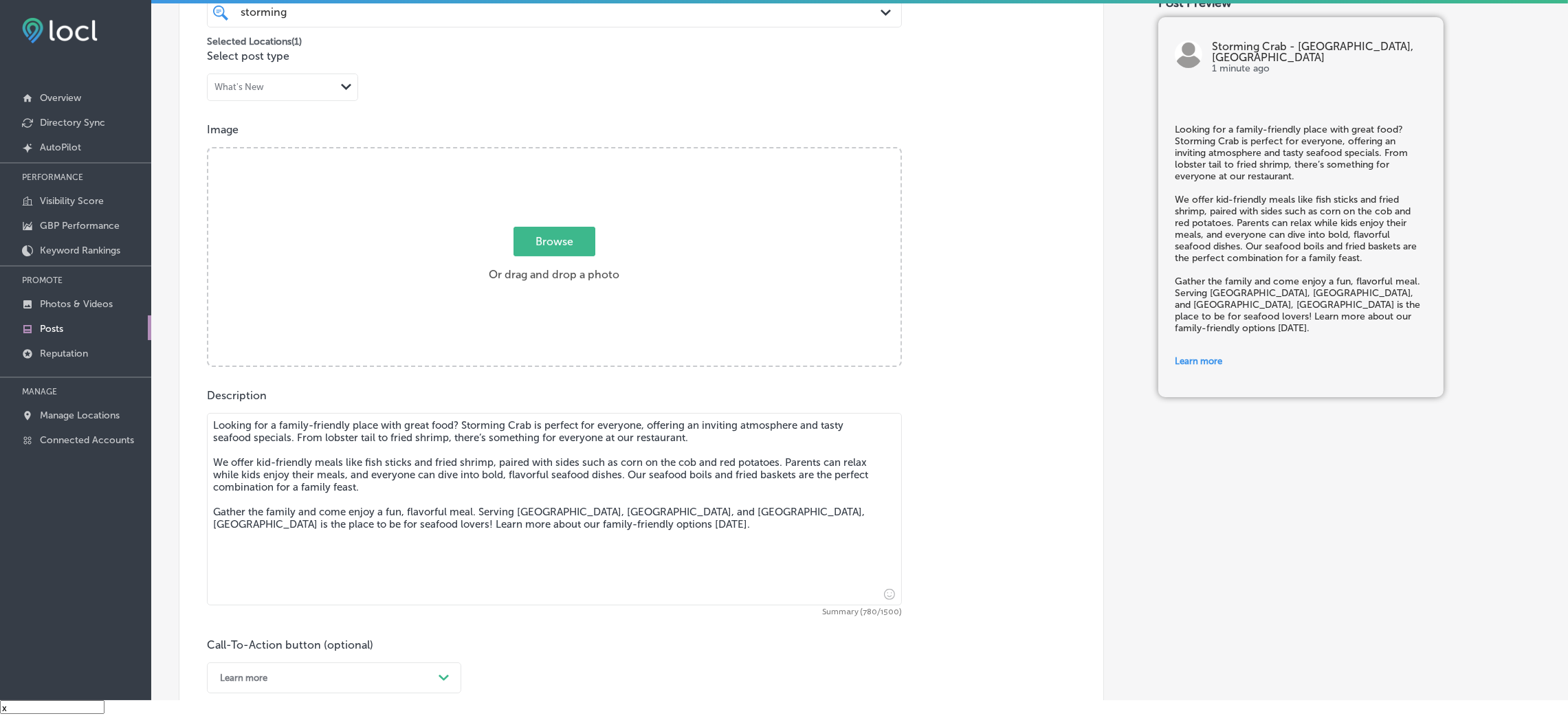
scroll to position [324, 0]
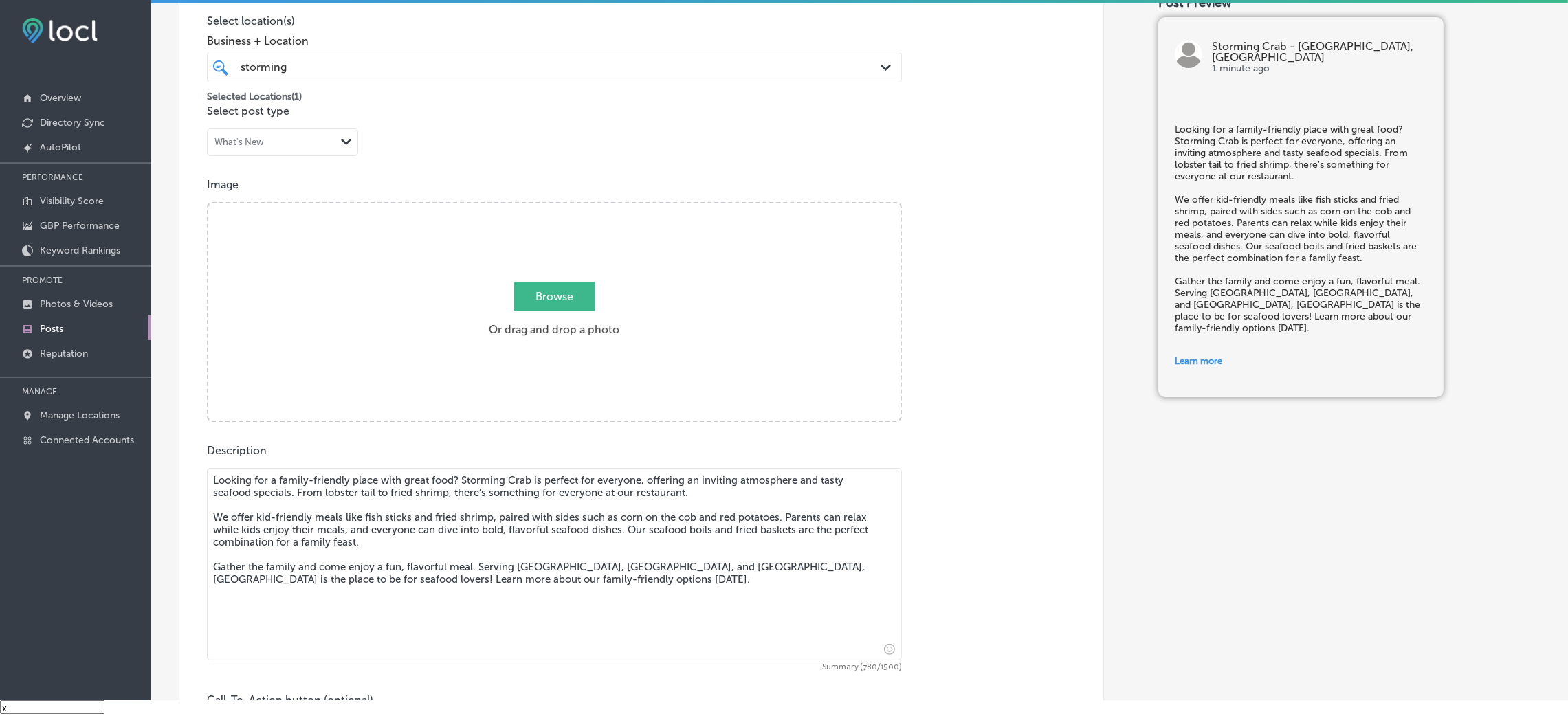
click at [558, 282] on span "Browse" at bounding box center [554, 296] width 82 height 30
click at [558, 208] on input "Browse Or drag and drop a photo" at bounding box center [554, 205] width 692 height 5
click at [521, 247] on div "Browse Or drag and drop a photo" at bounding box center [554, 313] width 692 height 220
click at [209, 203] on input "Browse Or drag and drop a photo" at bounding box center [554, 205] width 692 height 5
type input "C:\fakepath\Storming-Crab-restaurants (55.png"
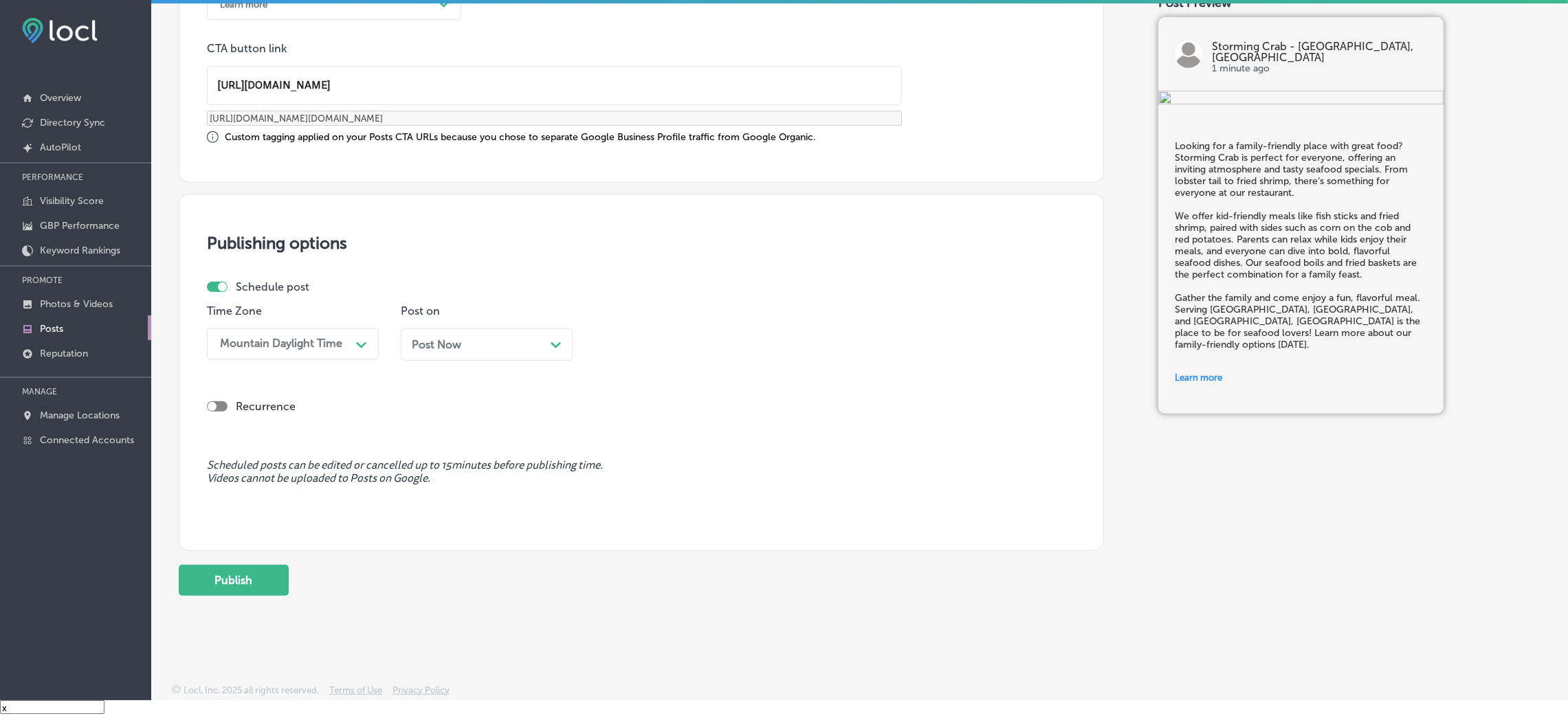
scroll to position [1056, 0]
click at [439, 336] on span "Post Now" at bounding box center [436, 343] width 50 height 13
click at [647, 358] on div "Time 03:15 PM Path Created with Sketch." at bounding box center [681, 336] width 172 height 67
click at [634, 336] on div "03:15 PM" at bounding box center [631, 342] width 47 height 13
click at [659, 327] on div "03:15 PM Path Created with Sketch." at bounding box center [681, 342] width 172 height 31
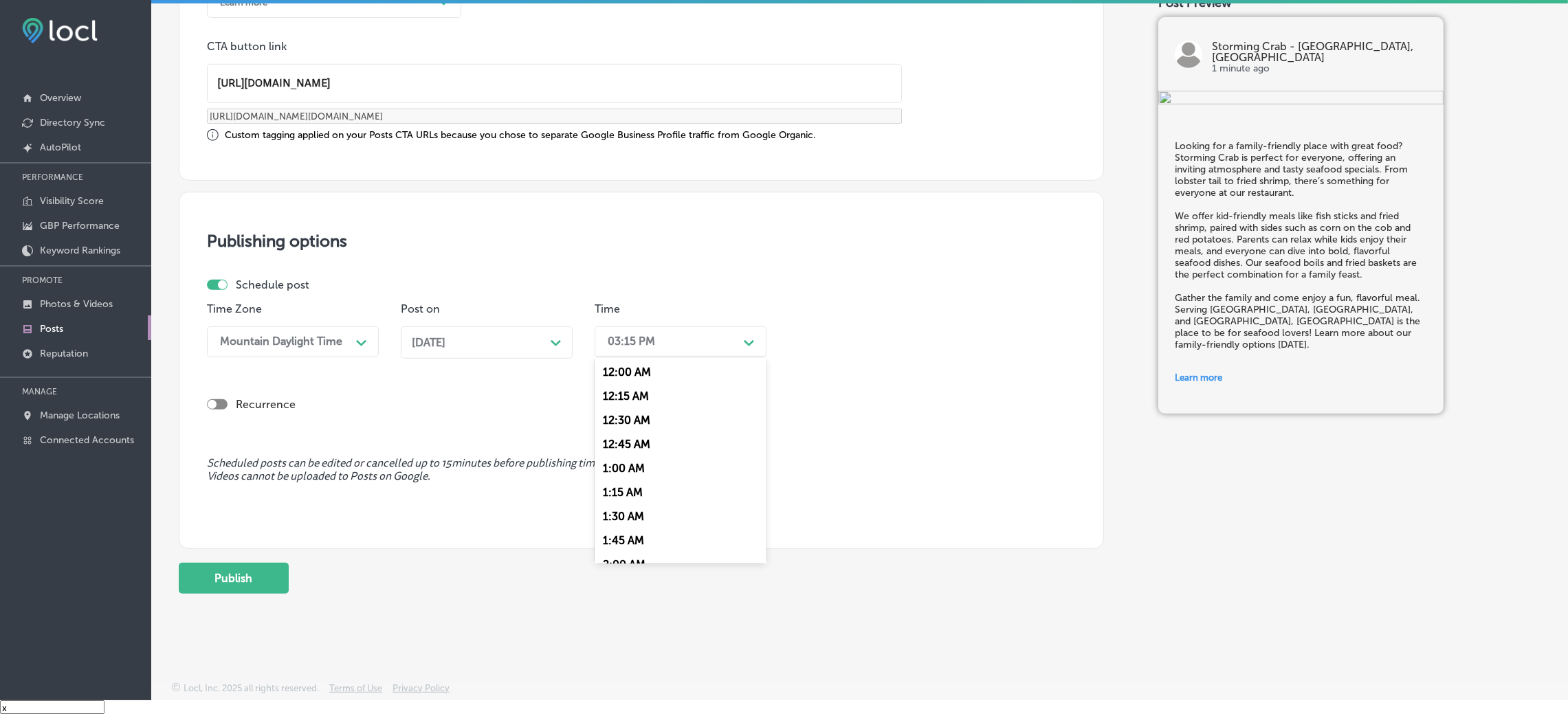
click at [541, 370] on div "Recurrence" at bounding box center [641, 393] width 869 height 49
click at [690, 364] on div "Time 03:15 PM Path Created with Sketch." at bounding box center [681, 336] width 172 height 67
click at [689, 348] on div "03:15 PM" at bounding box center [670, 342] width 138 height 24
click at [629, 434] on div "7:00 AM" at bounding box center [681, 428] width 172 height 24
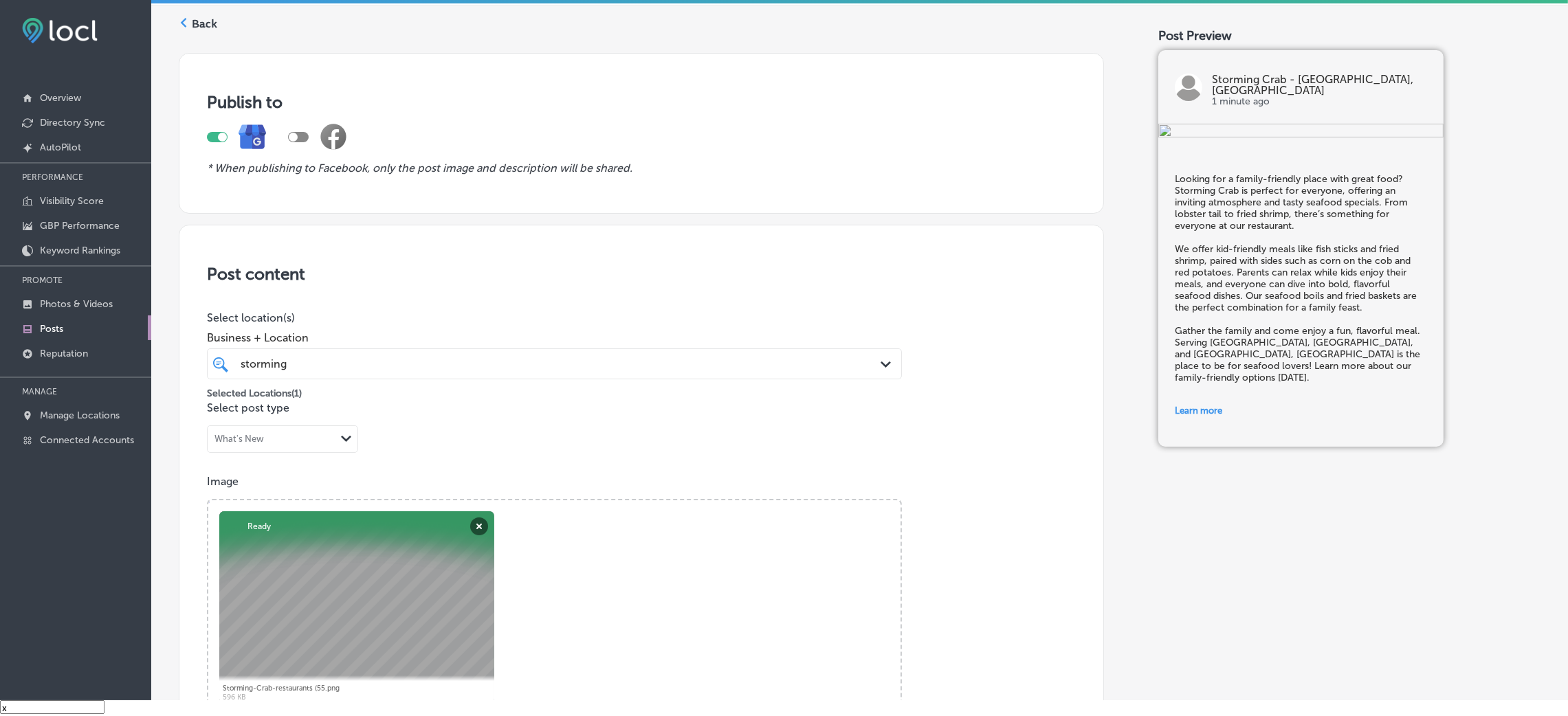
scroll to position [25, 0]
click at [320, 370] on div "storming storming" at bounding box center [522, 365] width 567 height 18
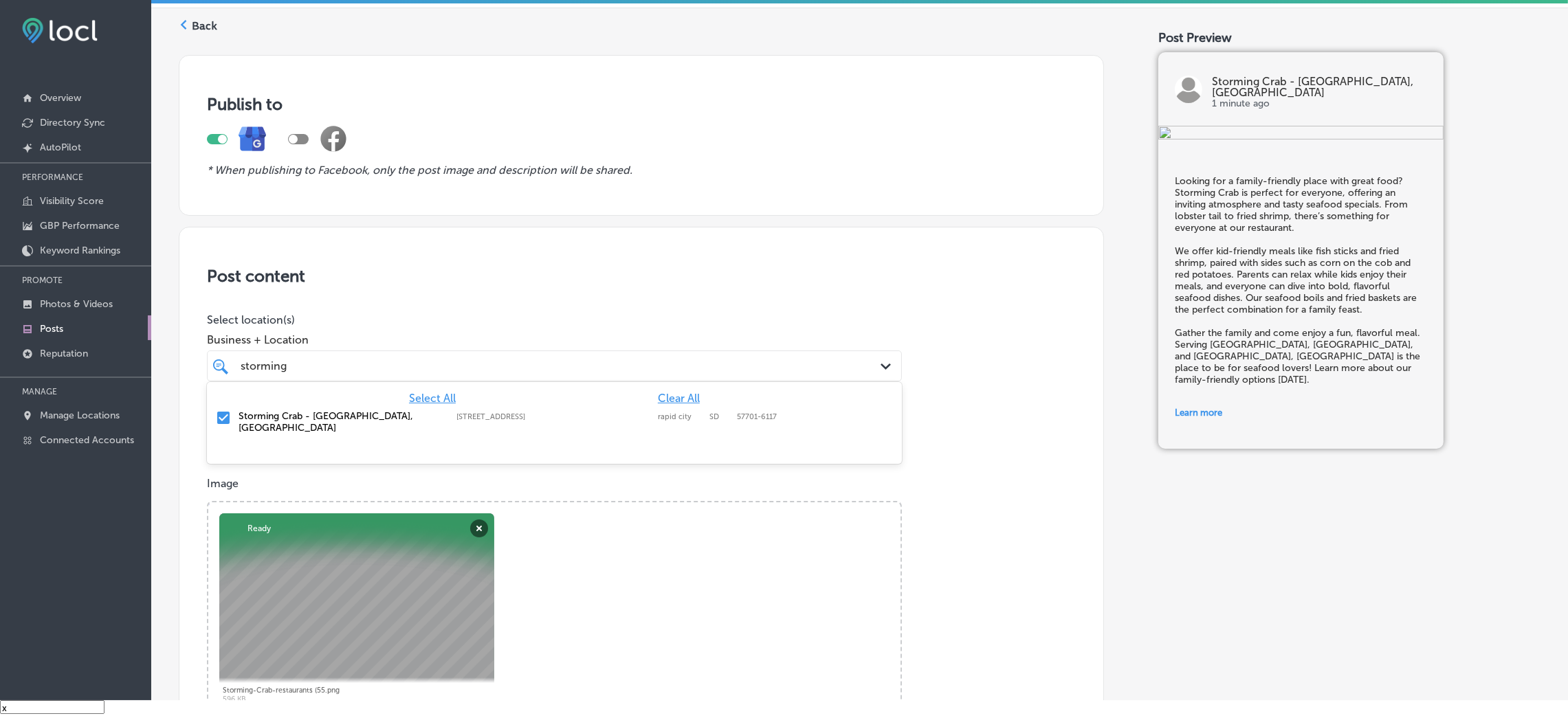
click at [402, 314] on p "Select location(s)" at bounding box center [554, 320] width 695 height 13
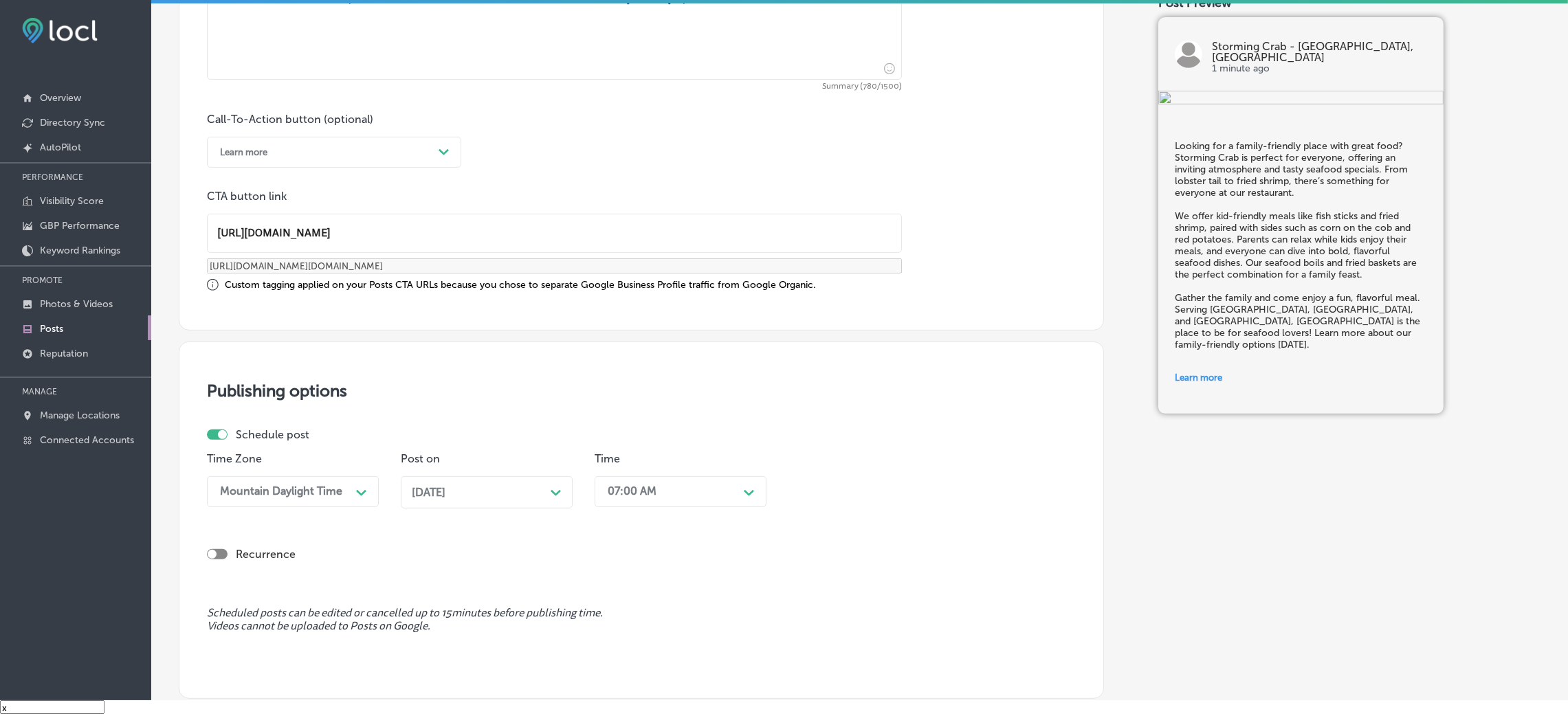
scroll to position [1056, 0]
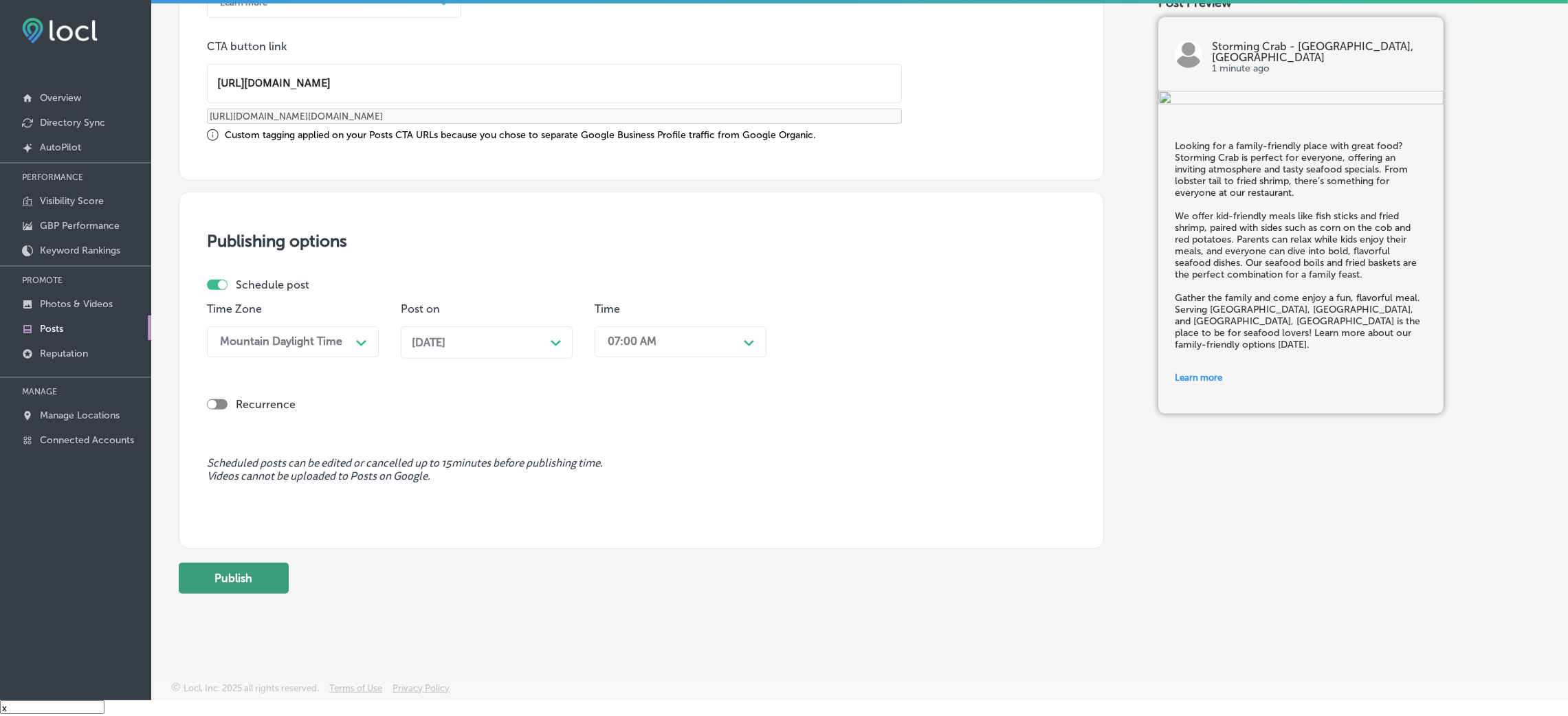
click at [274, 584] on button "Publish" at bounding box center [233, 578] width 110 height 31
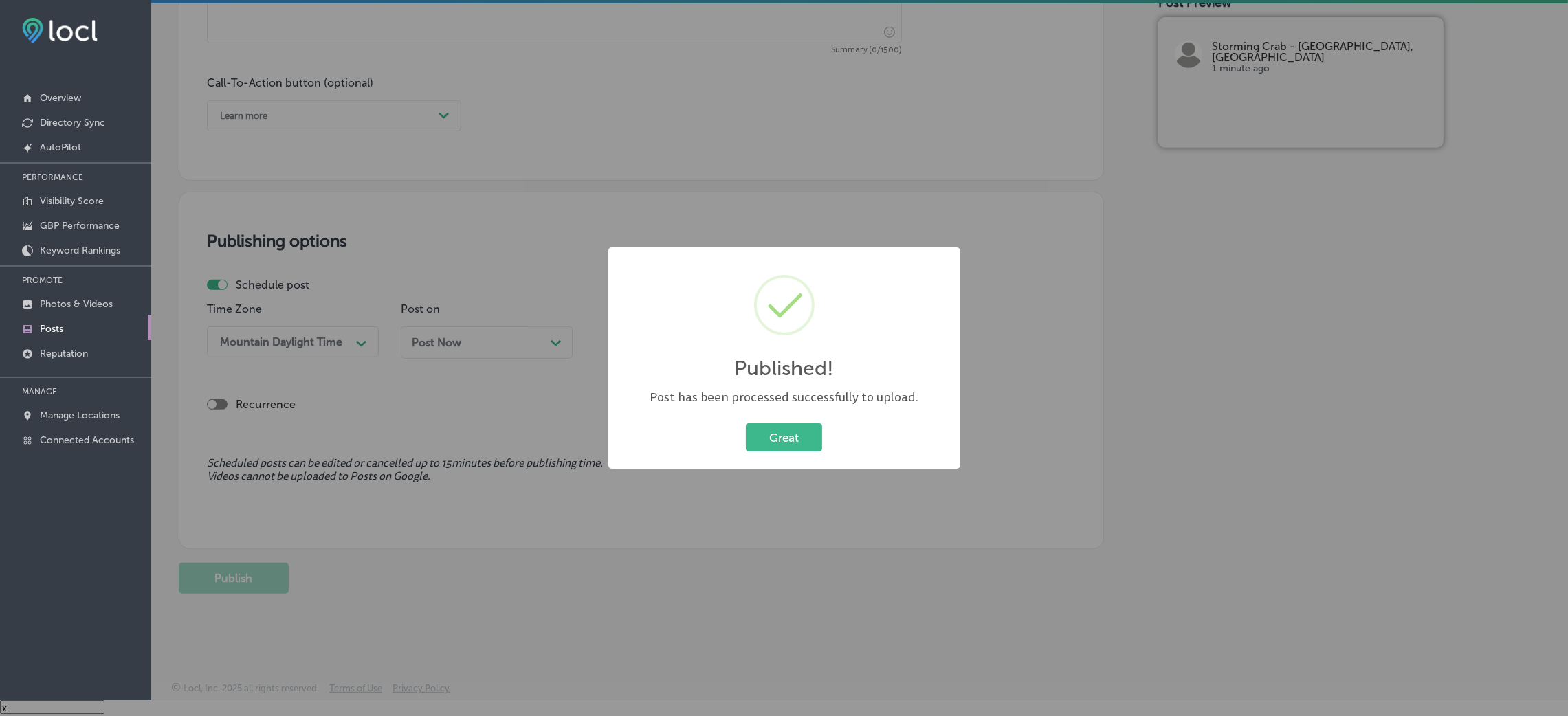
scroll to position [943, 0]
click at [755, 433] on button "Great" at bounding box center [784, 437] width 76 height 28
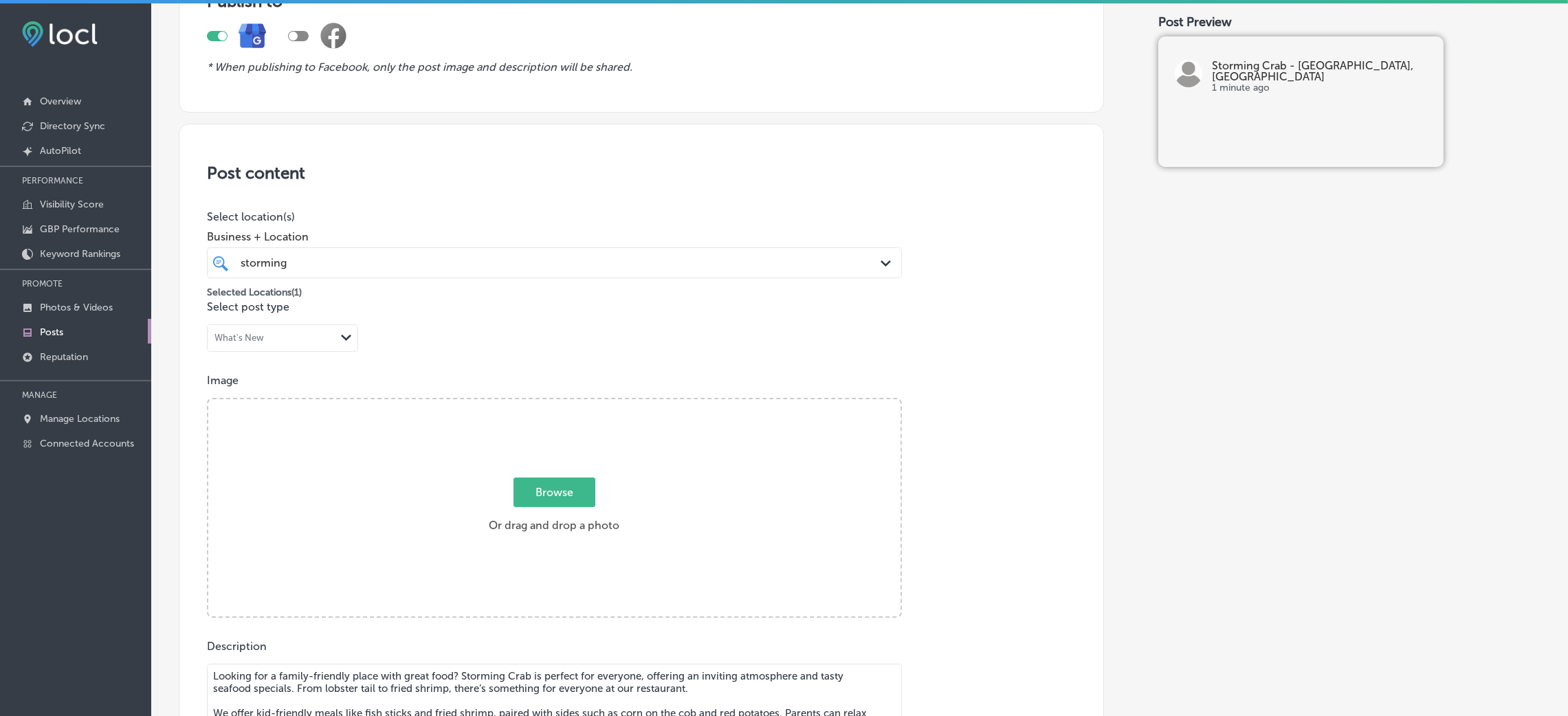
scroll to position [308, 0]
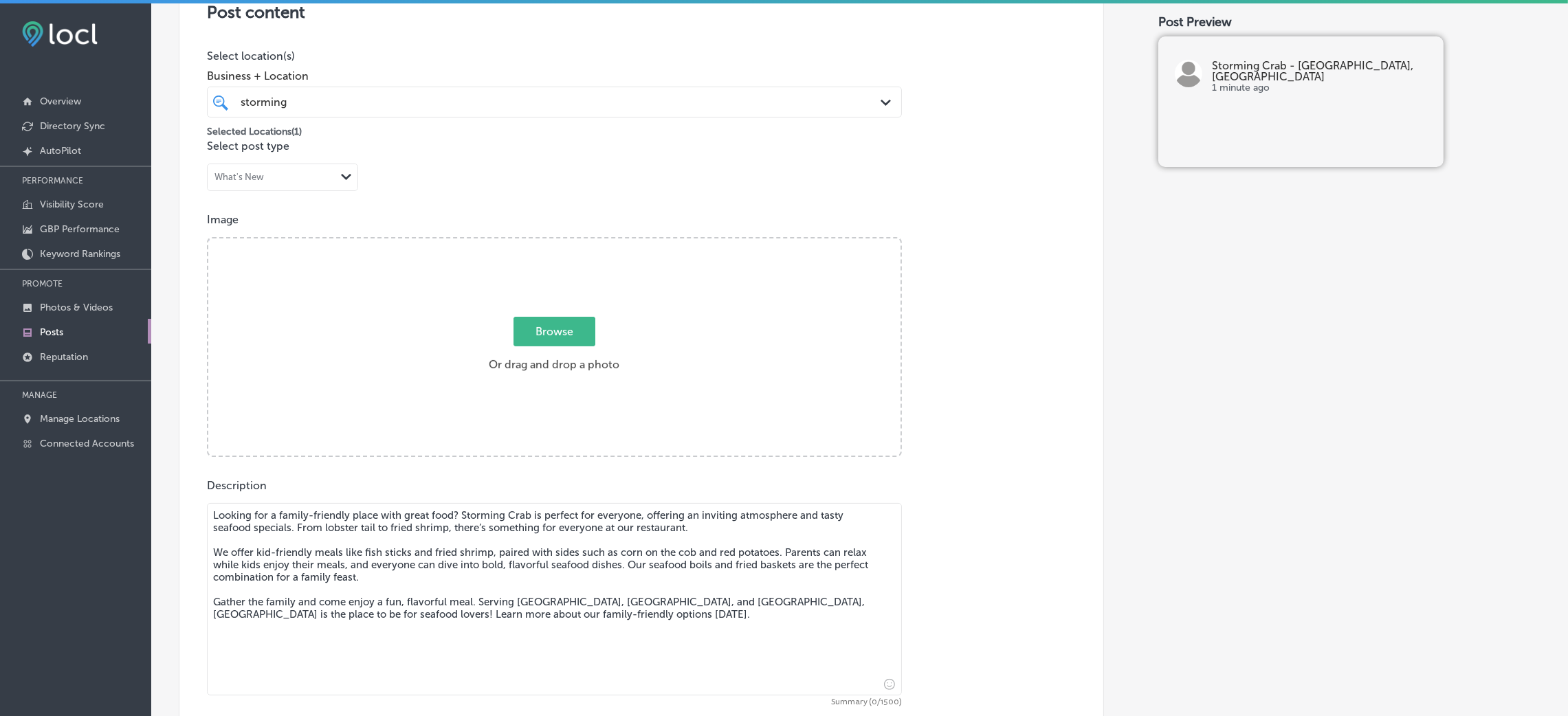
click at [388, 90] on div "storming storming Path Created with Sketch." at bounding box center [554, 102] width 695 height 31
click at [923, 257] on div "Image Powered by PQINA Browse Or drag and drop a photo Storming-Crab-restaurant…" at bounding box center [641, 334] width 869 height 244
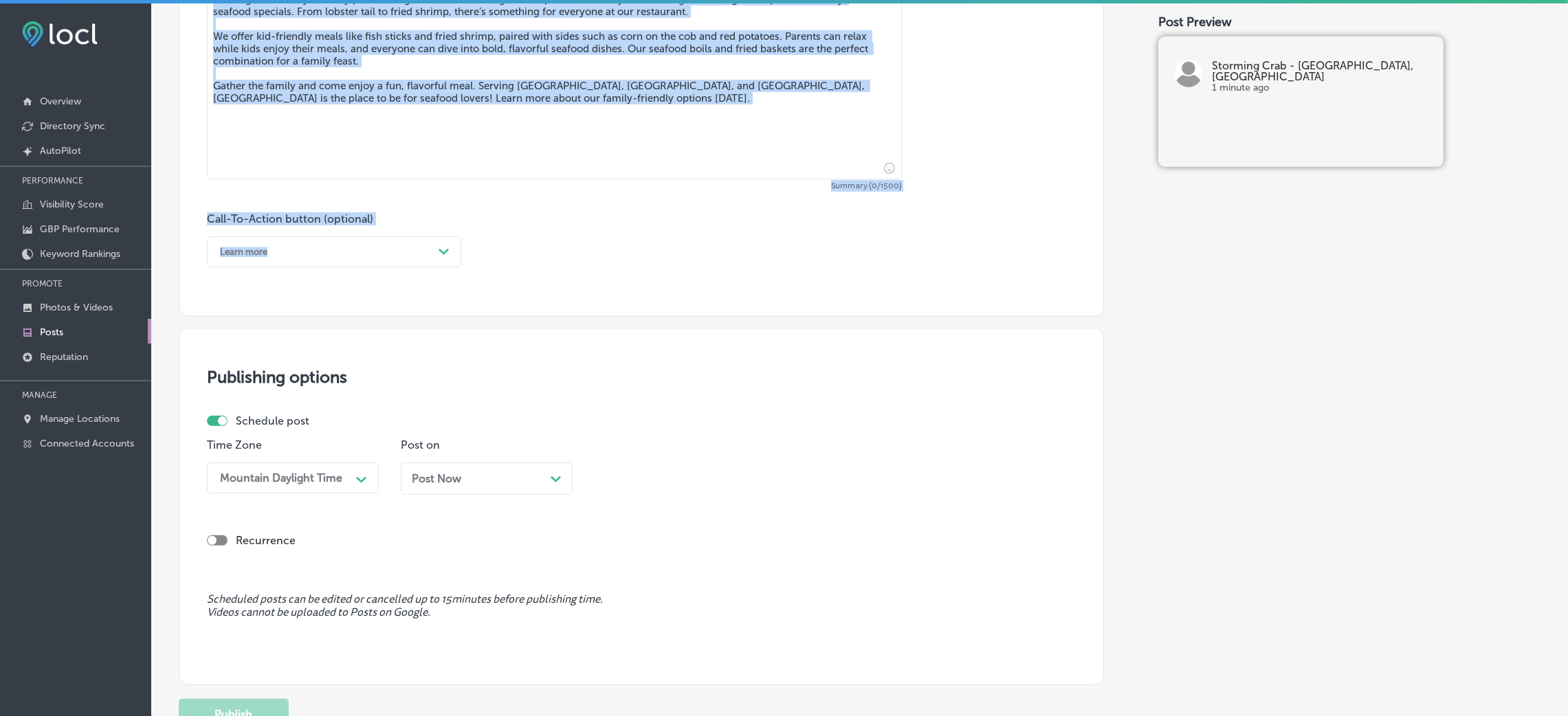
drag, startPoint x: 435, startPoint y: 157, endPoint x: 436, endPoint y: 148, distance: 9.1
click at [431, 146] on div "Description Looking for a family-friendly place with great food? Storming Crab …" at bounding box center [641, 115] width 869 height 305
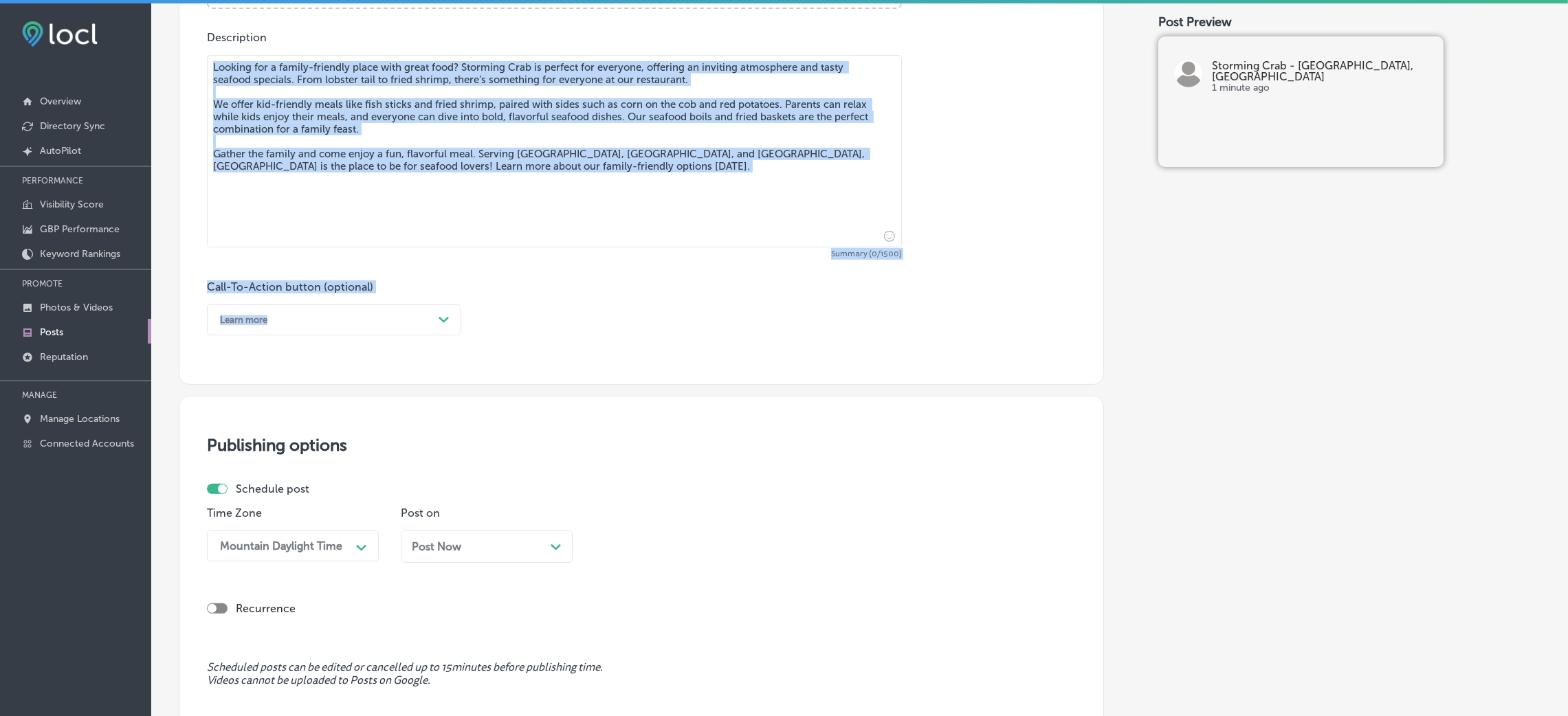
scroll to position [721, 0]
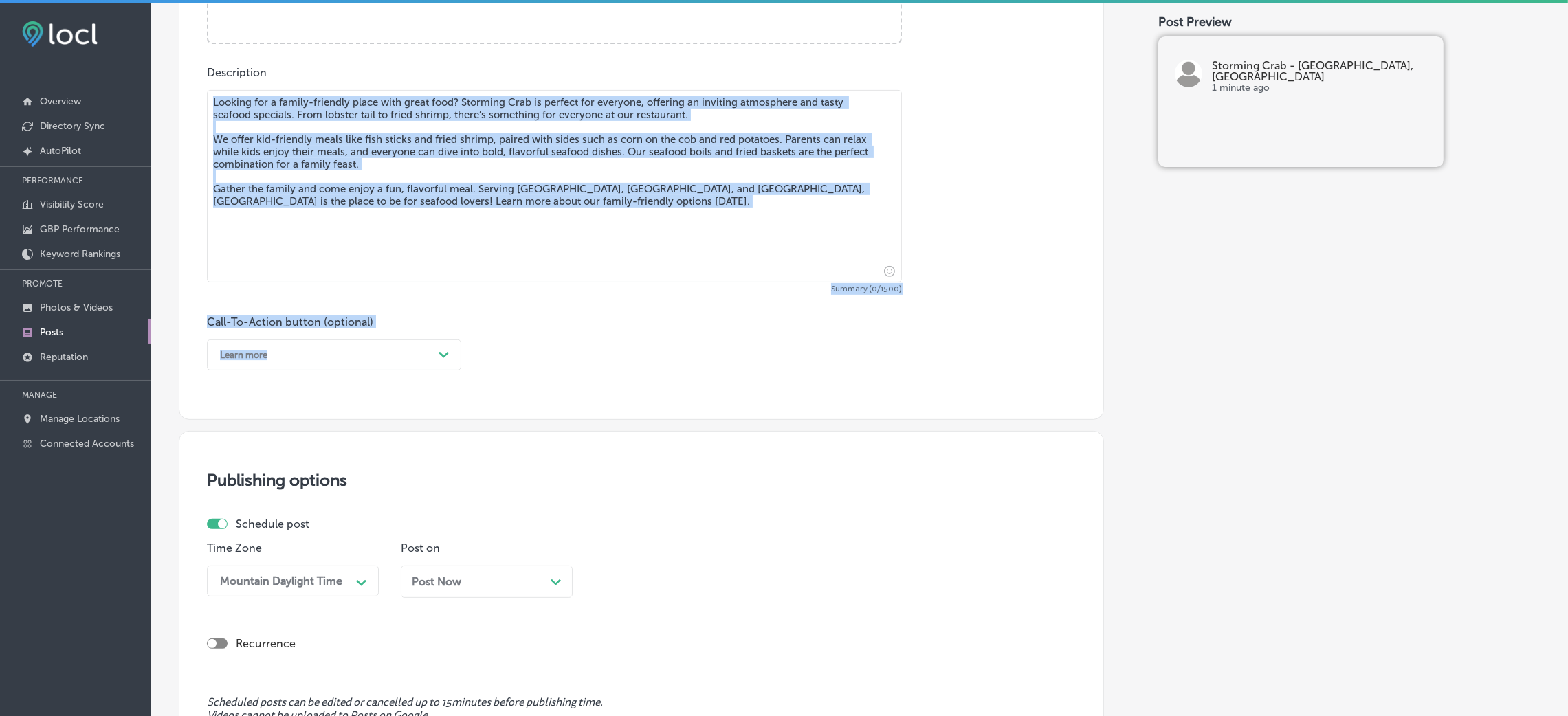
click at [531, 226] on textarea "Looking for a family-friendly place with great food? Storming Crab is perfect f…" at bounding box center [554, 186] width 695 height 192
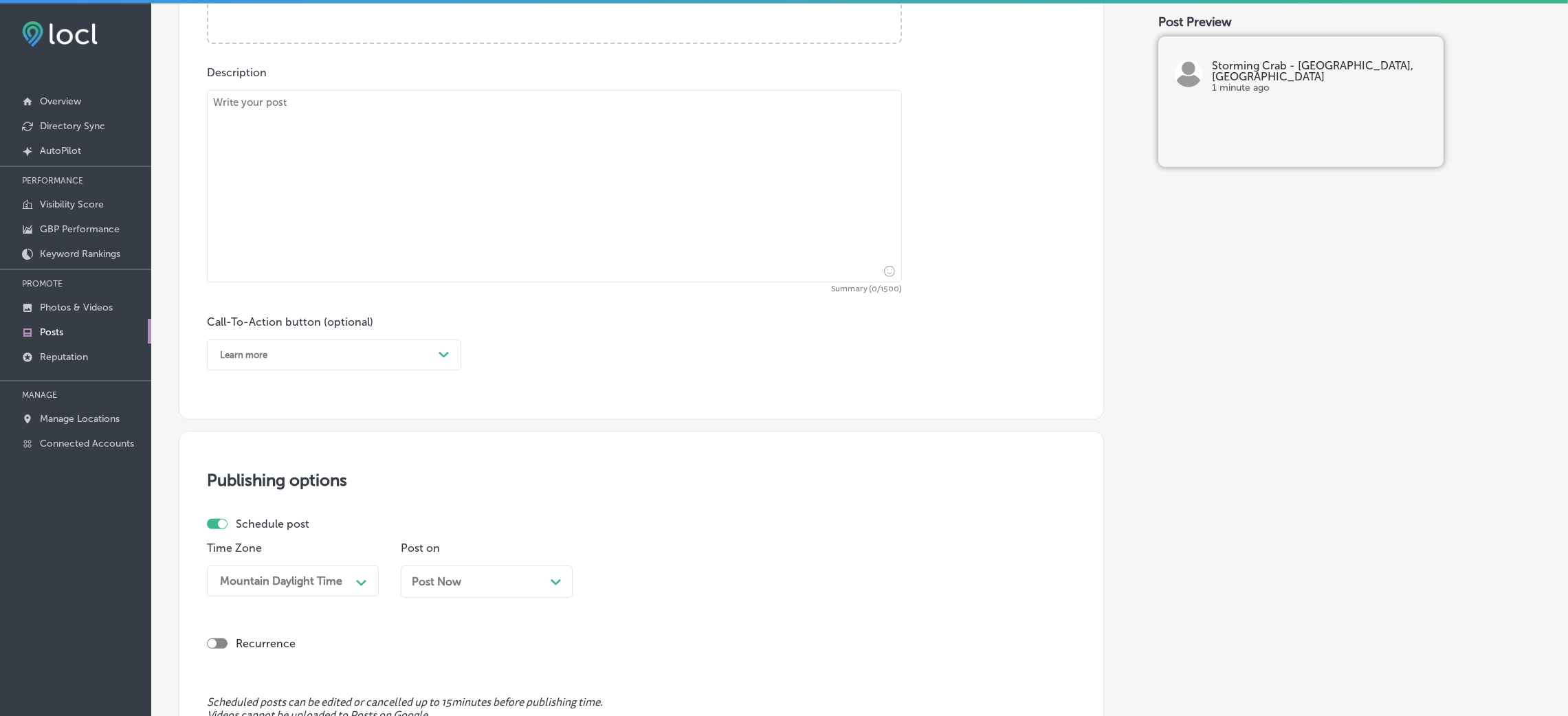
paste textarea "There’s nothing better than diving into a Cajun seafood boil at Storming Crab! …"
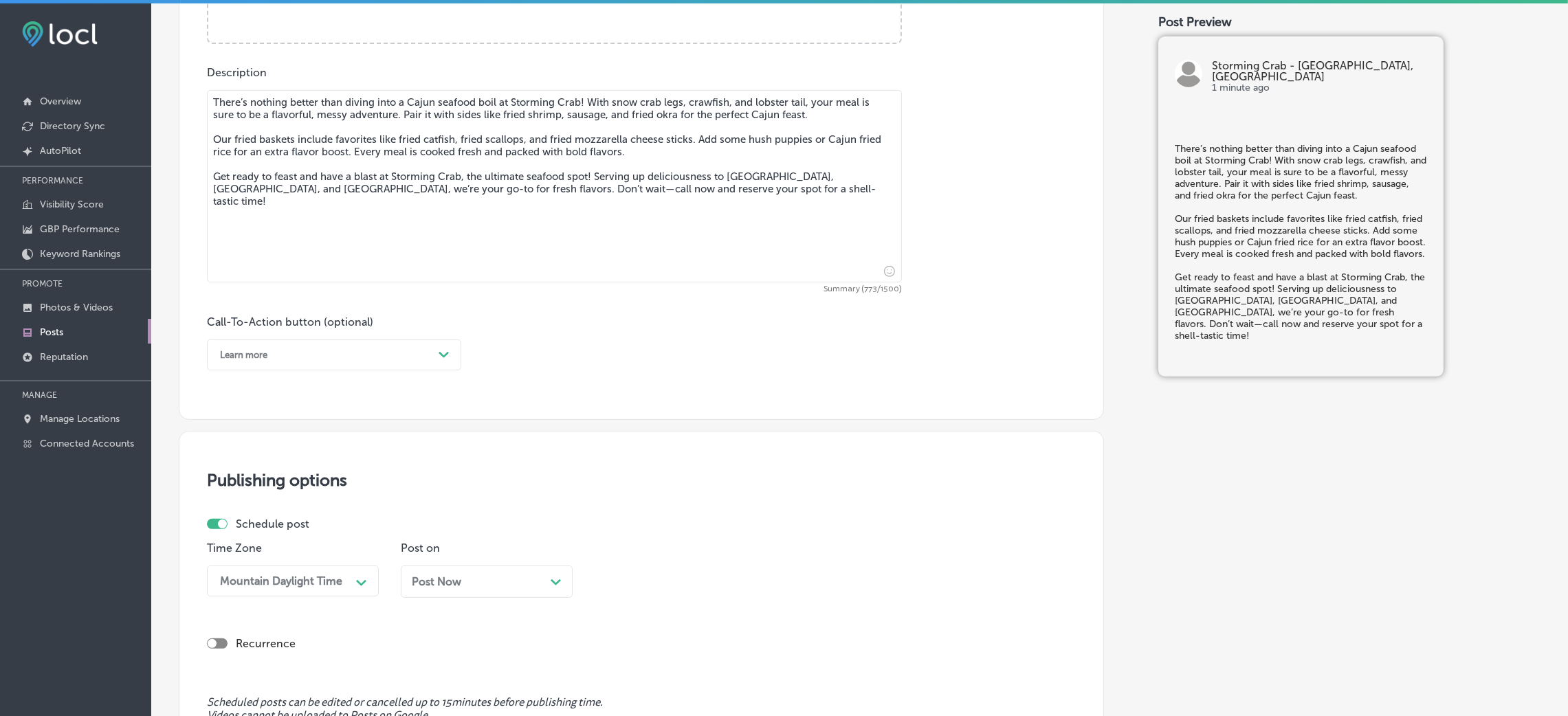
type textarea "There’s nothing better than diving into a Cajun seafood boil at Storming Crab! …"
click at [336, 335] on div "Call-To-Action button (optional) Learn more Path Created with Sketch." at bounding box center [334, 343] width 255 height 55
click at [333, 353] on div "Learn more" at bounding box center [323, 355] width 220 height 22
click at [317, 532] on div "Call Now" at bounding box center [334, 529] width 255 height 24
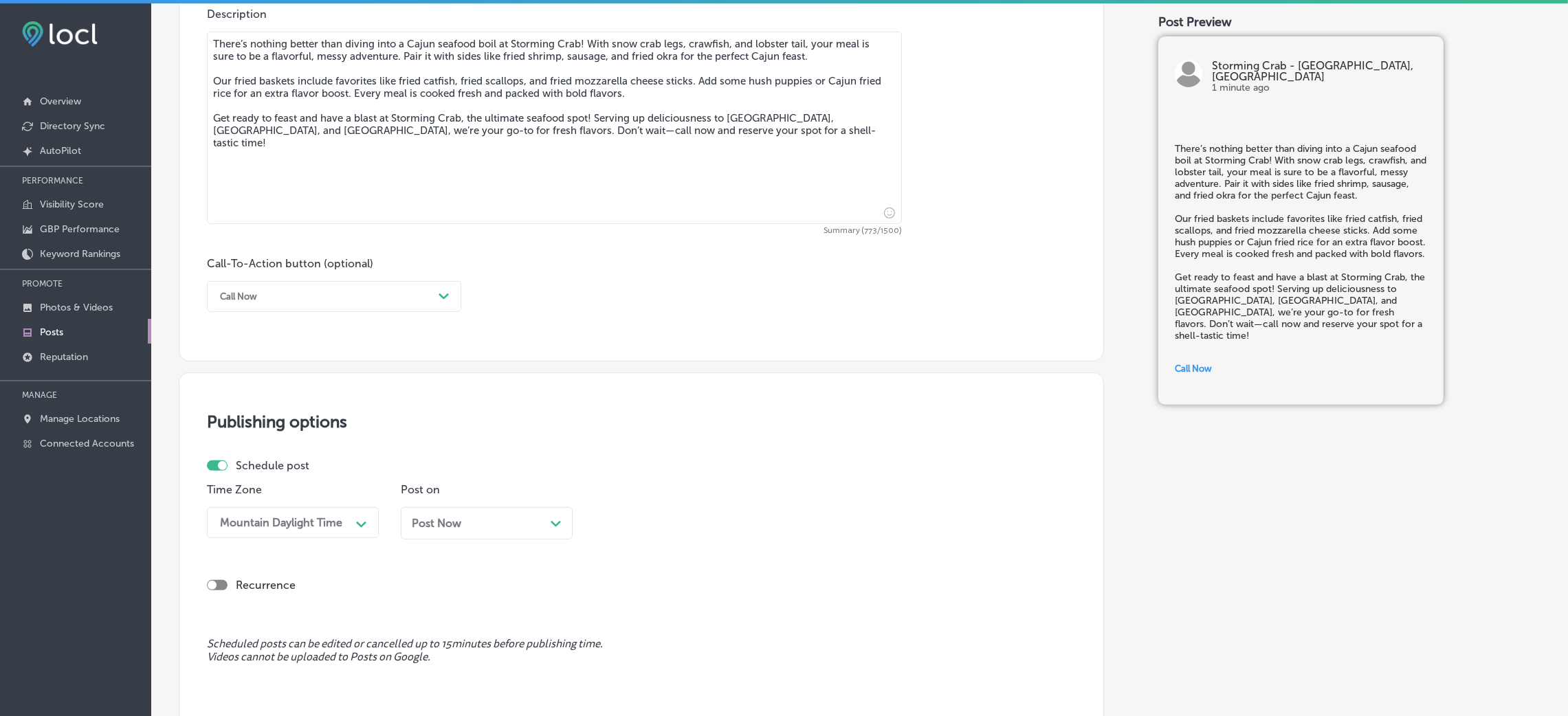
scroll to position [943, 0]
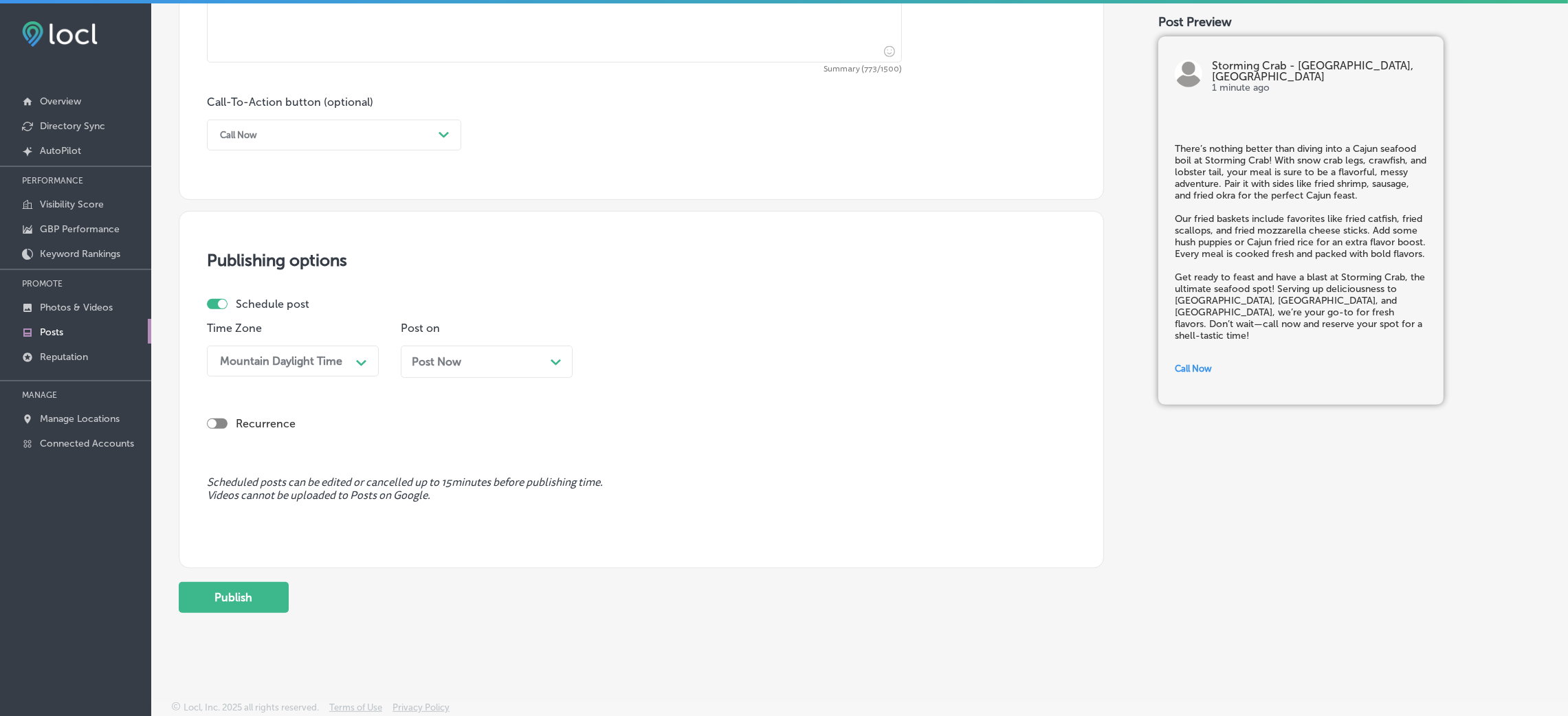
click at [455, 365] on span "Post Now" at bounding box center [436, 362] width 50 height 13
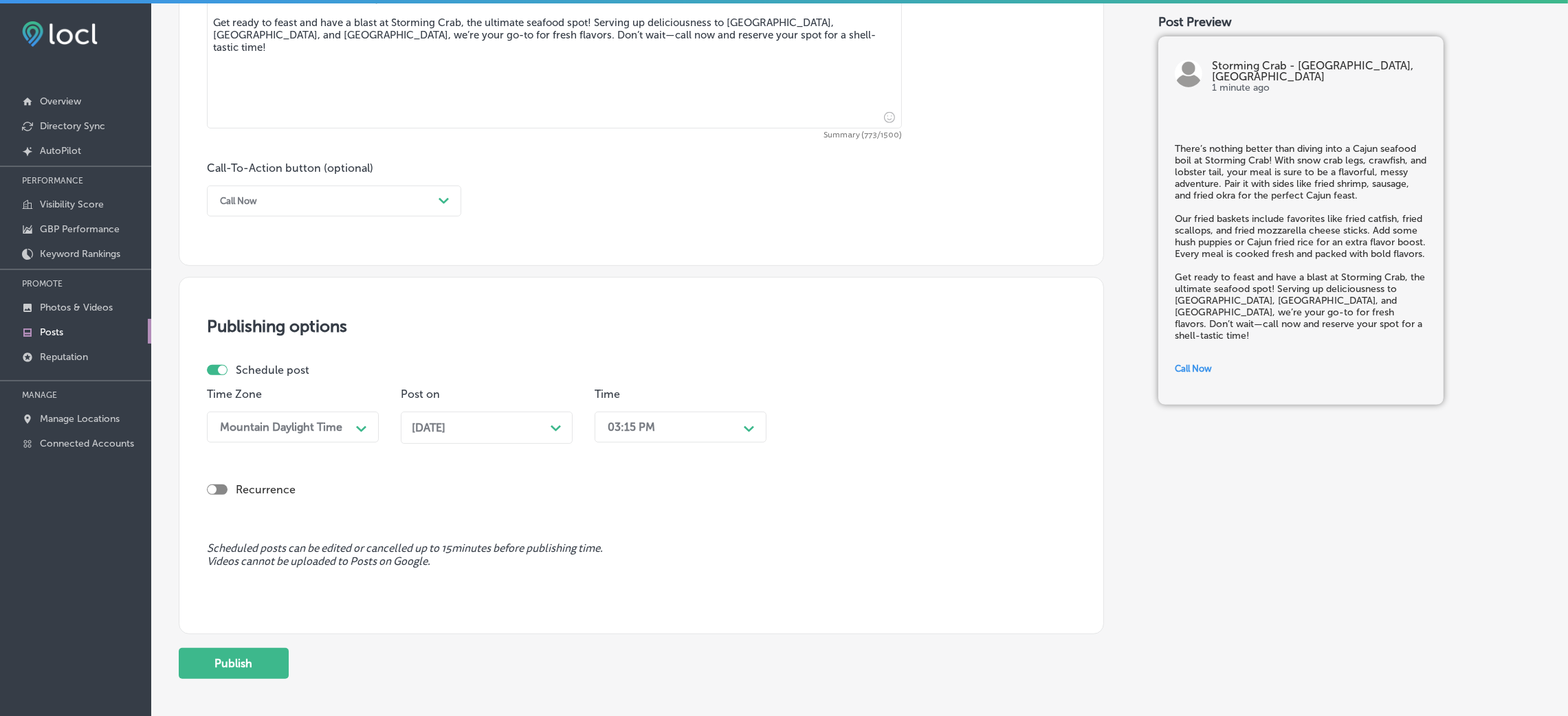
scroll to position [839, 0]
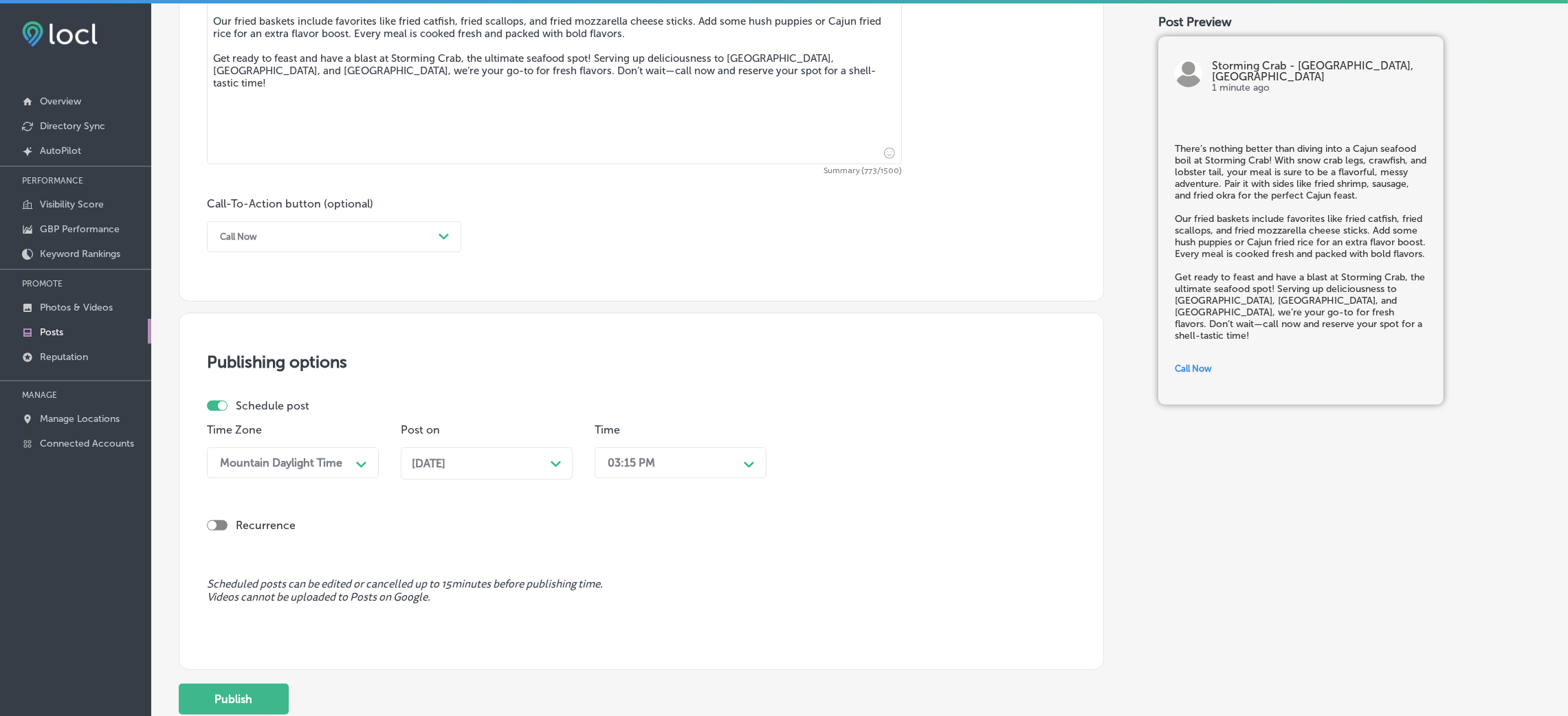
click at [637, 484] on div "Time 03:15 PM Path Created with Sketch." at bounding box center [681, 457] width 172 height 67
click at [637, 463] on div "03:15 PM" at bounding box center [631, 462] width 47 height 13
click at [624, 550] on div "7:00 AM" at bounding box center [681, 548] width 172 height 24
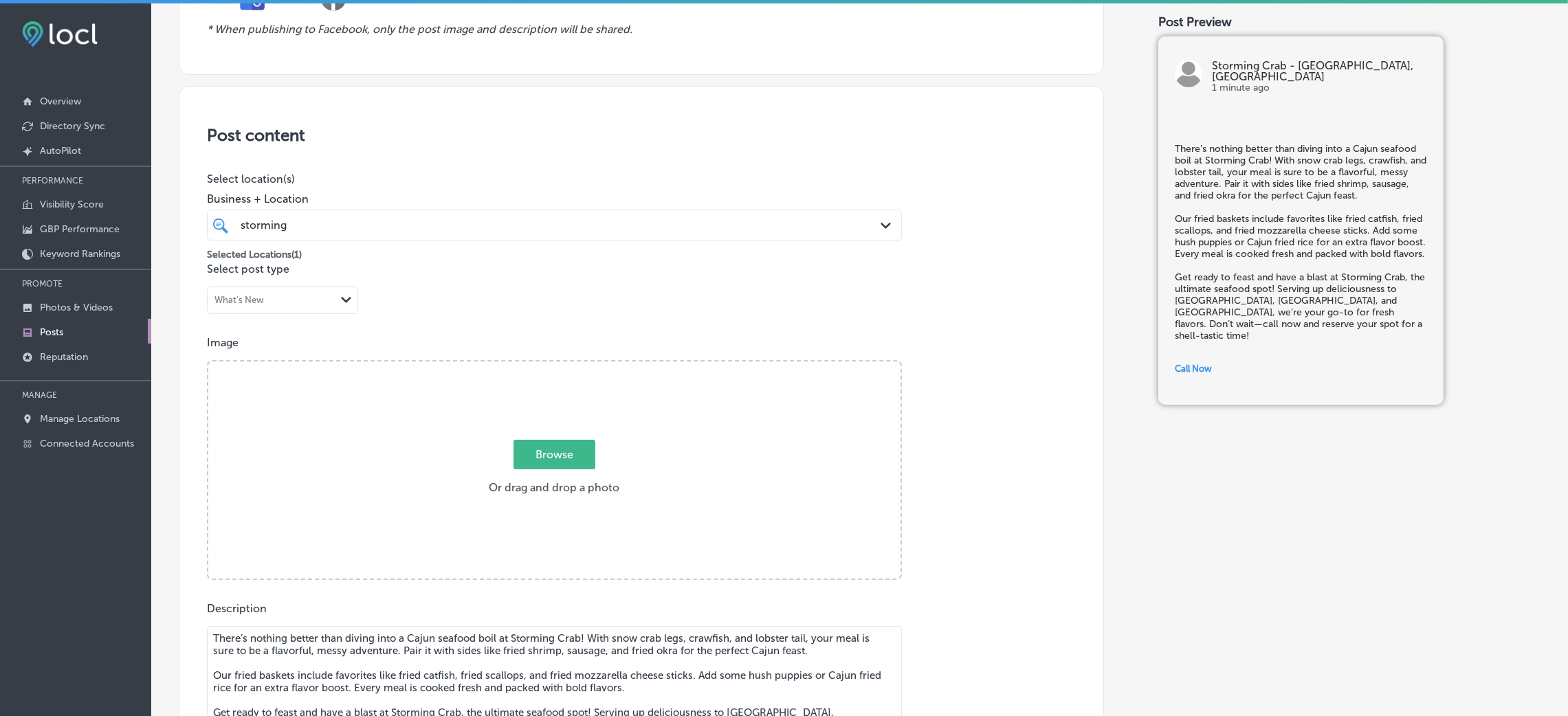
scroll to position [221, 0]
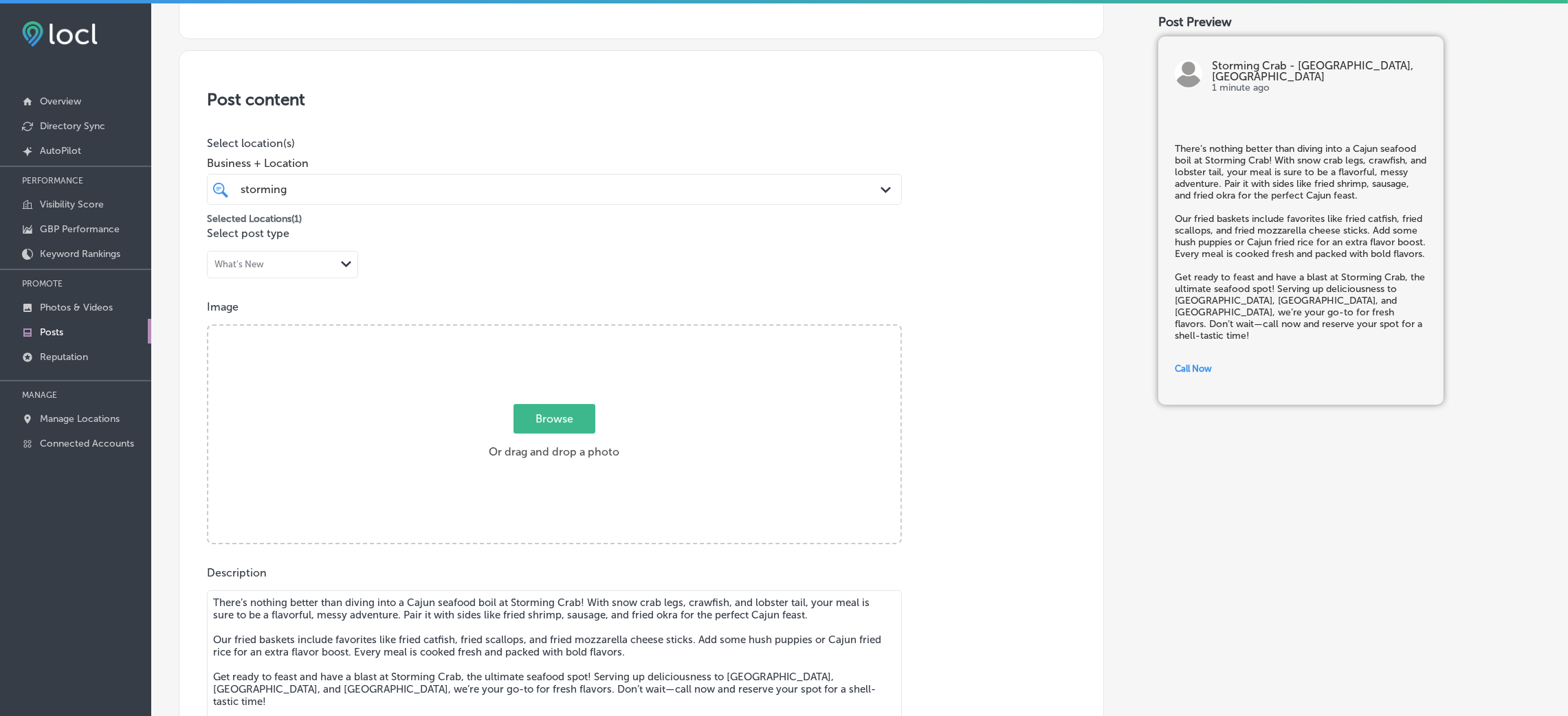
click at [482, 379] on div "Browse Or drag and drop a photo" at bounding box center [554, 435] width 692 height 220
click at [209, 325] on input "Browse Or drag and drop a photo" at bounding box center [554, 327] width 692 height 5
click at [989, 122] on div "Post content Select location(s) Business + Location storming storming Path Crea…" at bounding box center [641, 485] width 925 height 870
click at [1072, 117] on div "Post content Select location(s) Business + Location storming storming Path Crea…" at bounding box center [641, 485] width 925 height 870
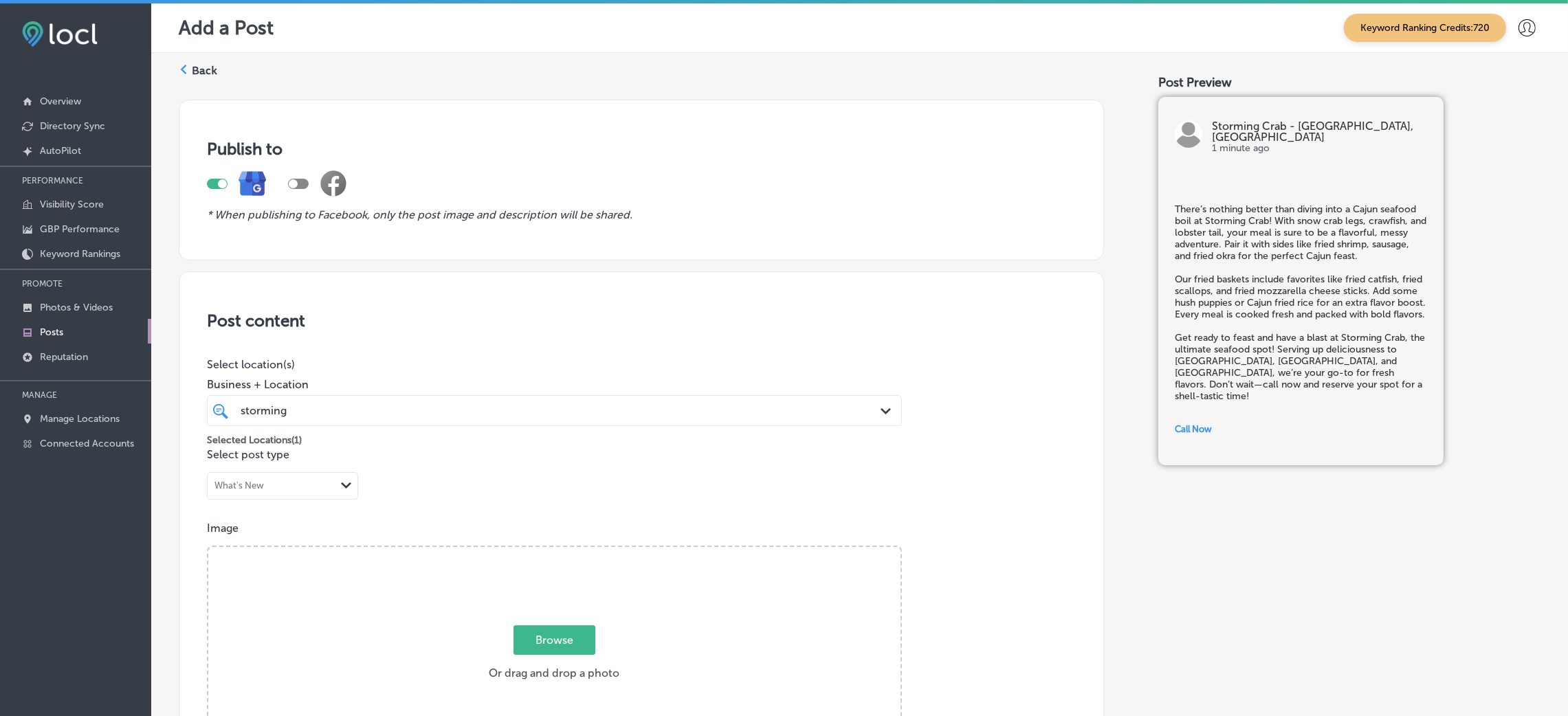
click at [208, 70] on label "Back" at bounding box center [205, 71] width 25 height 15
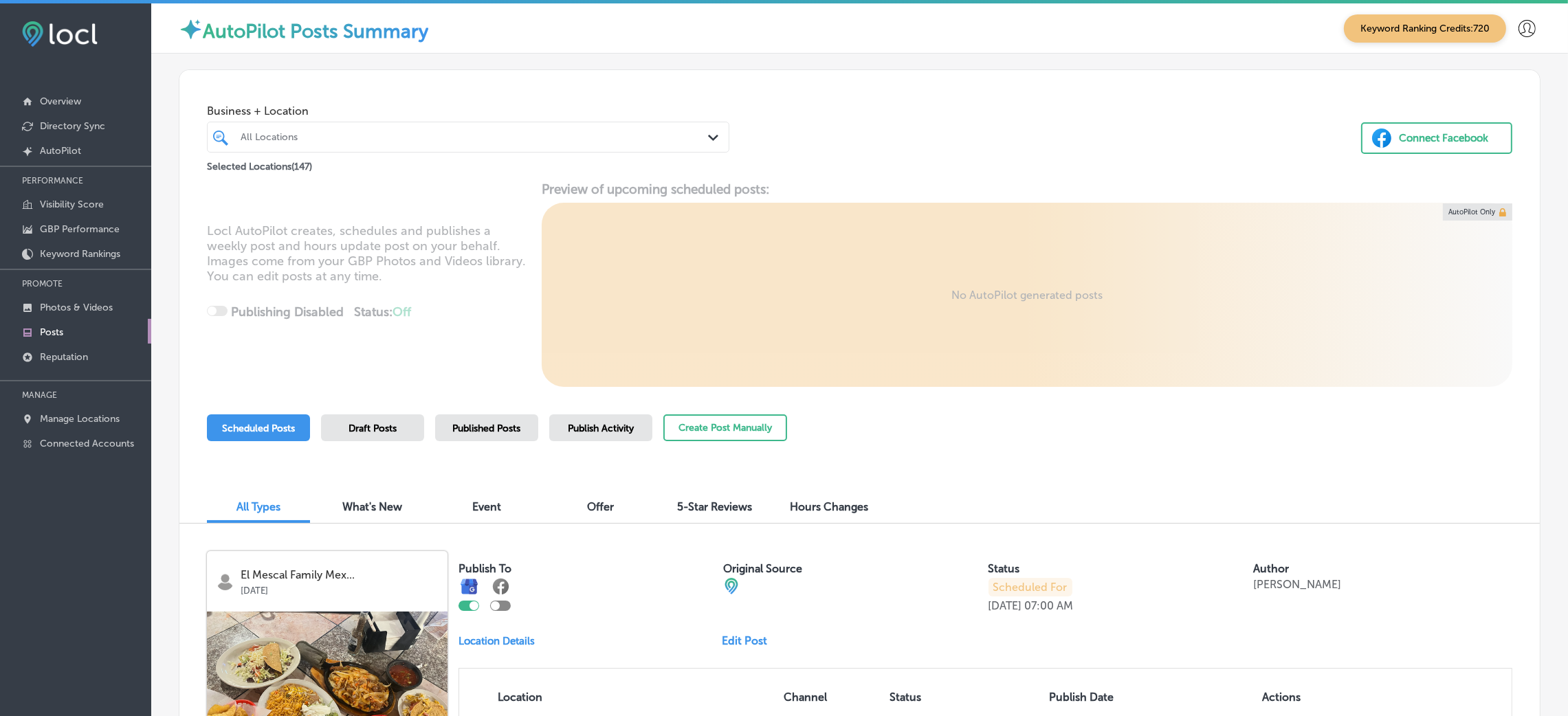
scroll to position [3, 0]
